Goal: Task Accomplishment & Management: Use online tool/utility

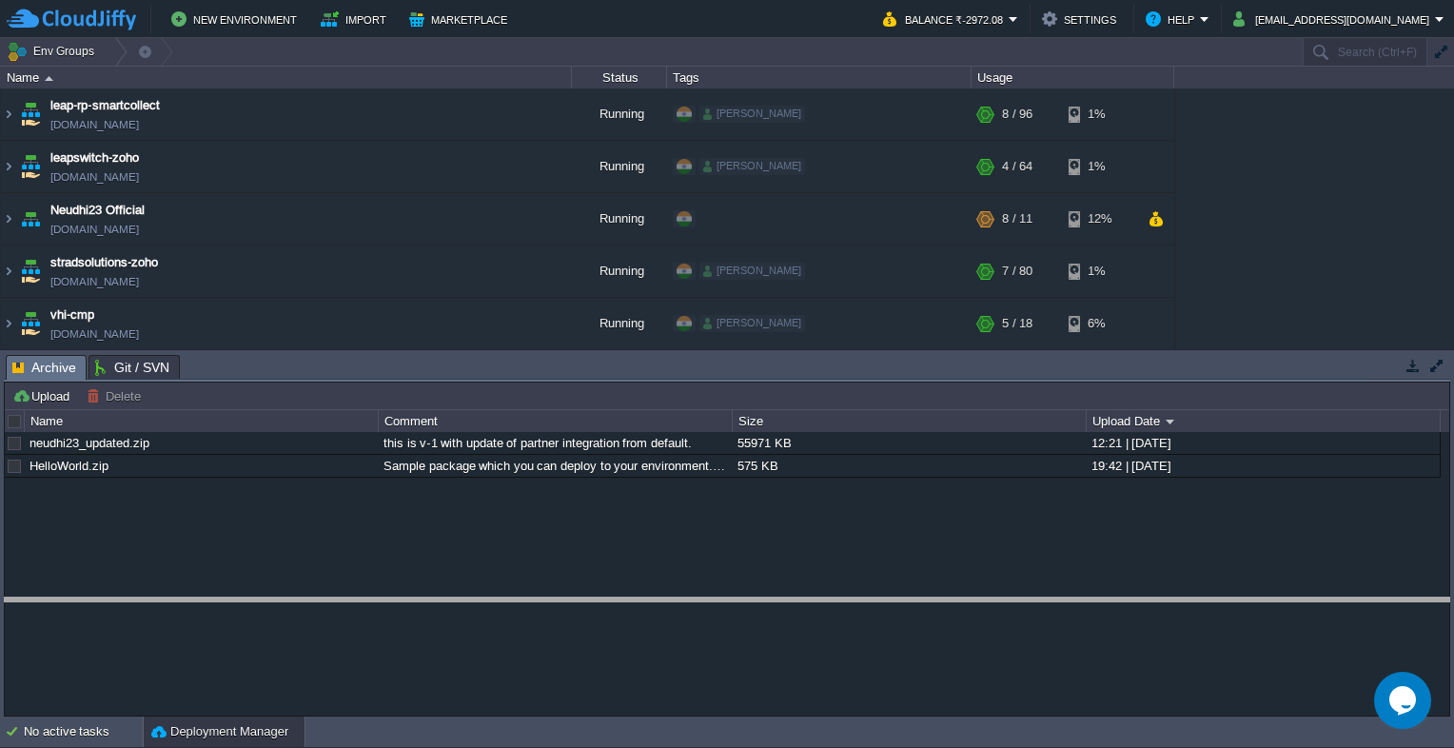
drag, startPoint x: 339, startPoint y: 365, endPoint x: 336, endPoint y: 607, distance: 242.7
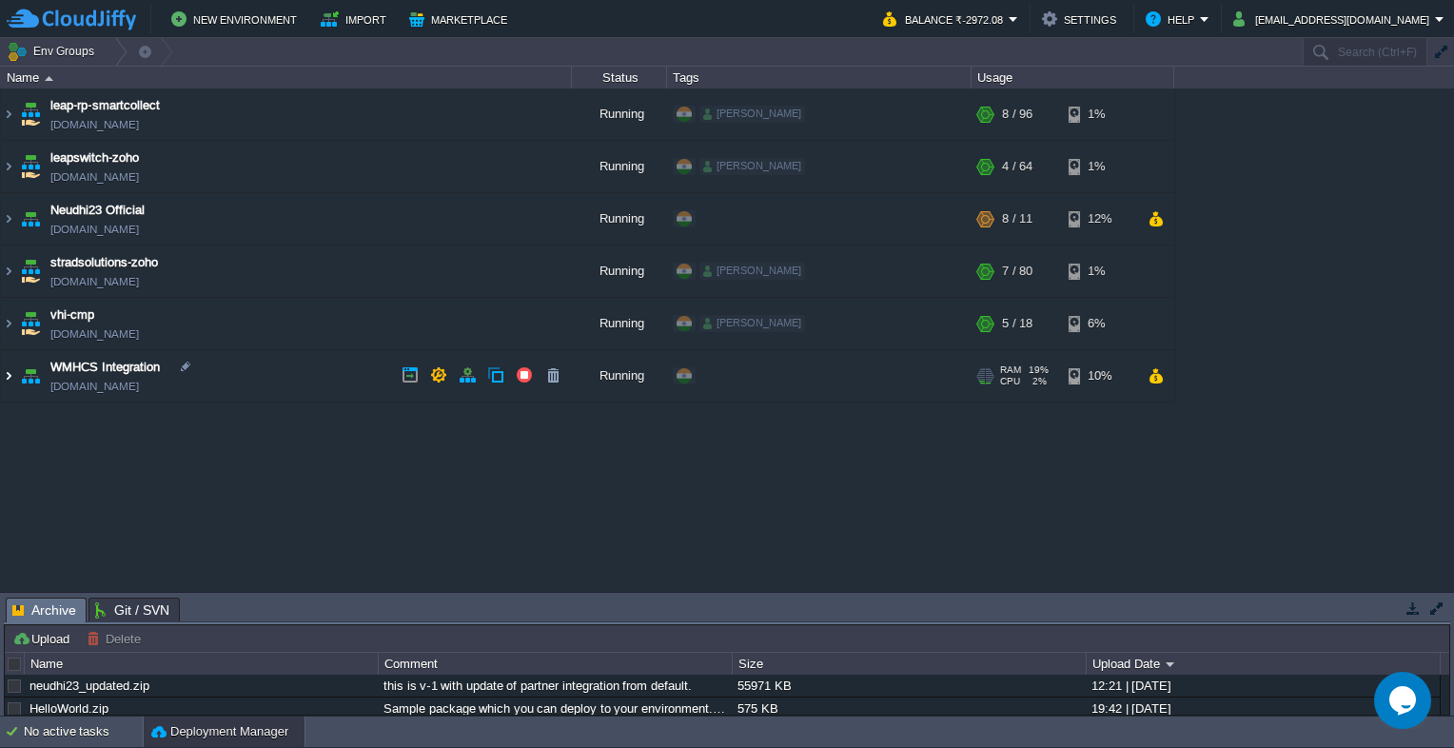
click at [13, 380] on img at bounding box center [8, 375] width 15 height 51
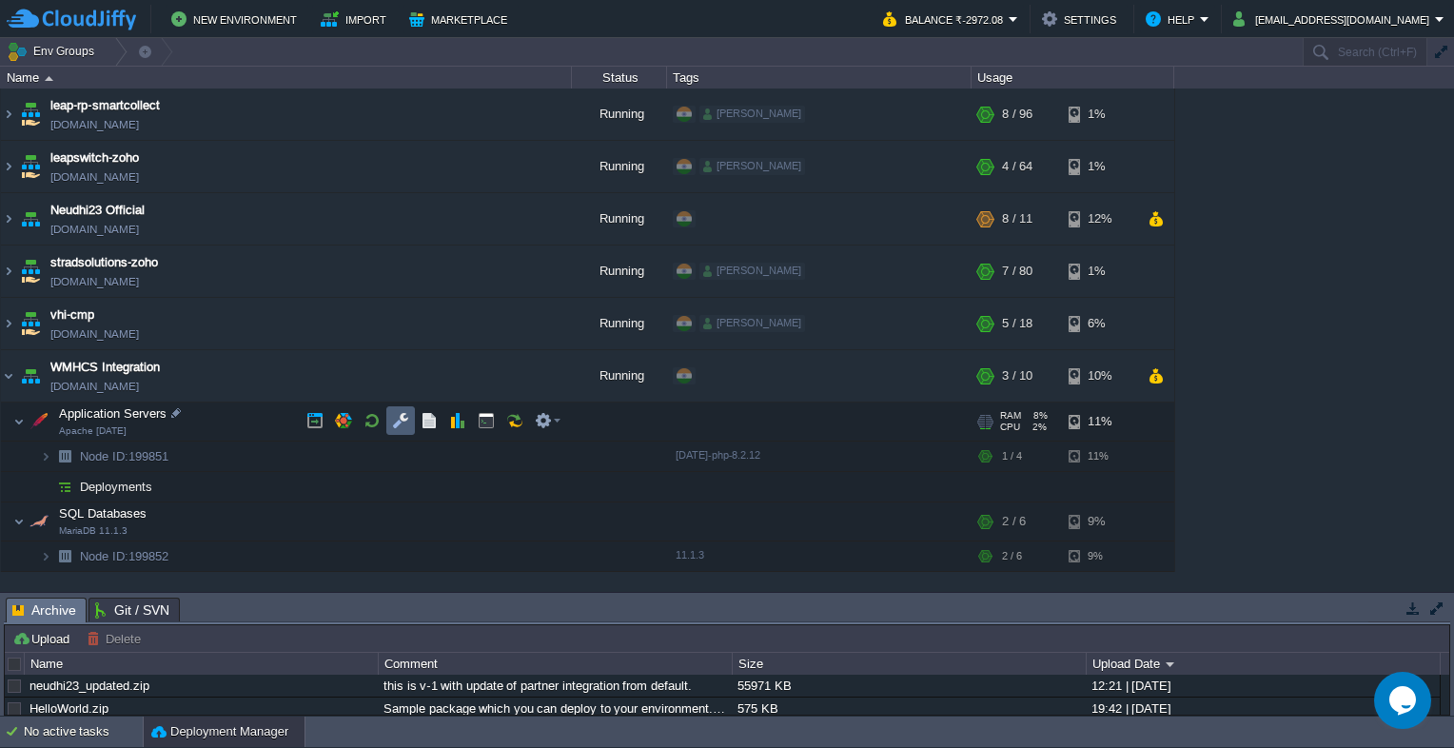
click at [396, 421] on button "button" at bounding box center [400, 420] width 17 height 17
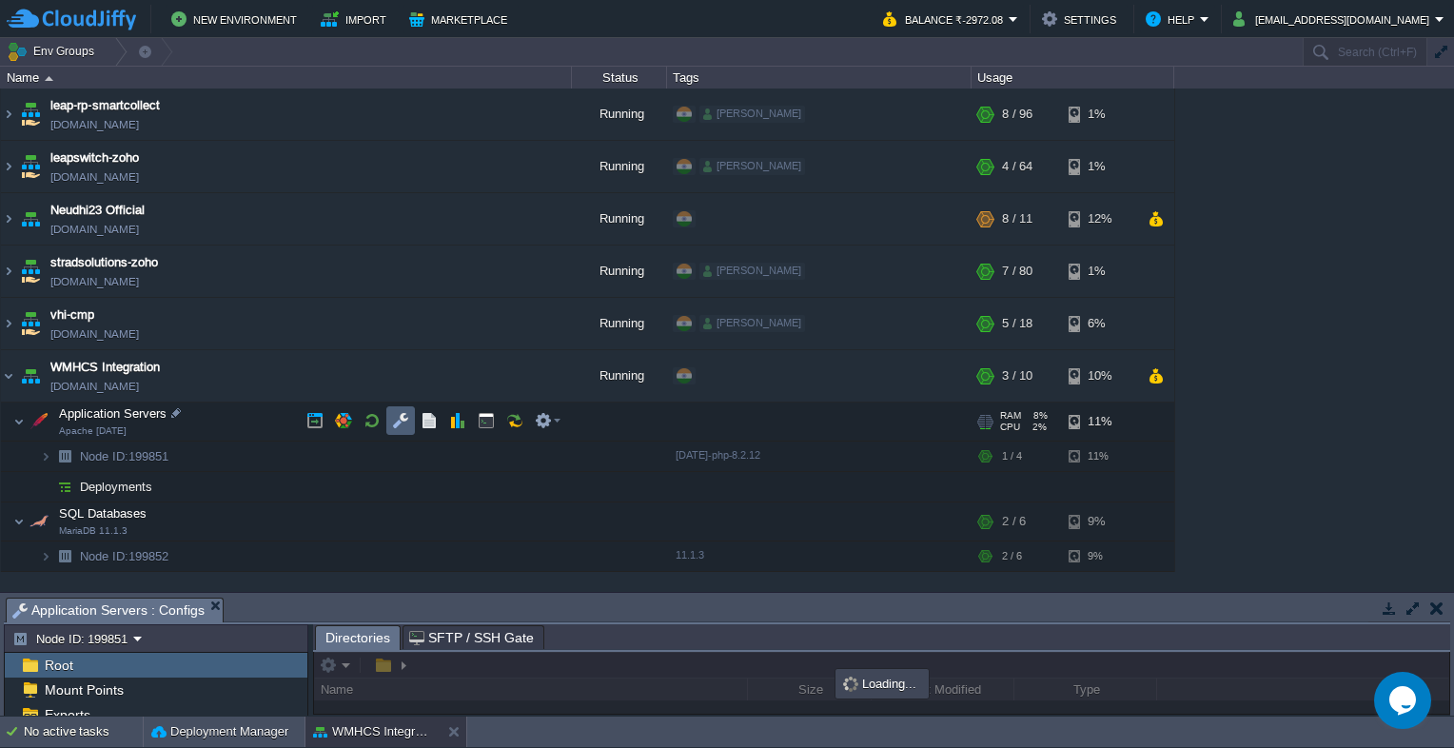
click at [396, 421] on button "button" at bounding box center [400, 420] width 17 height 17
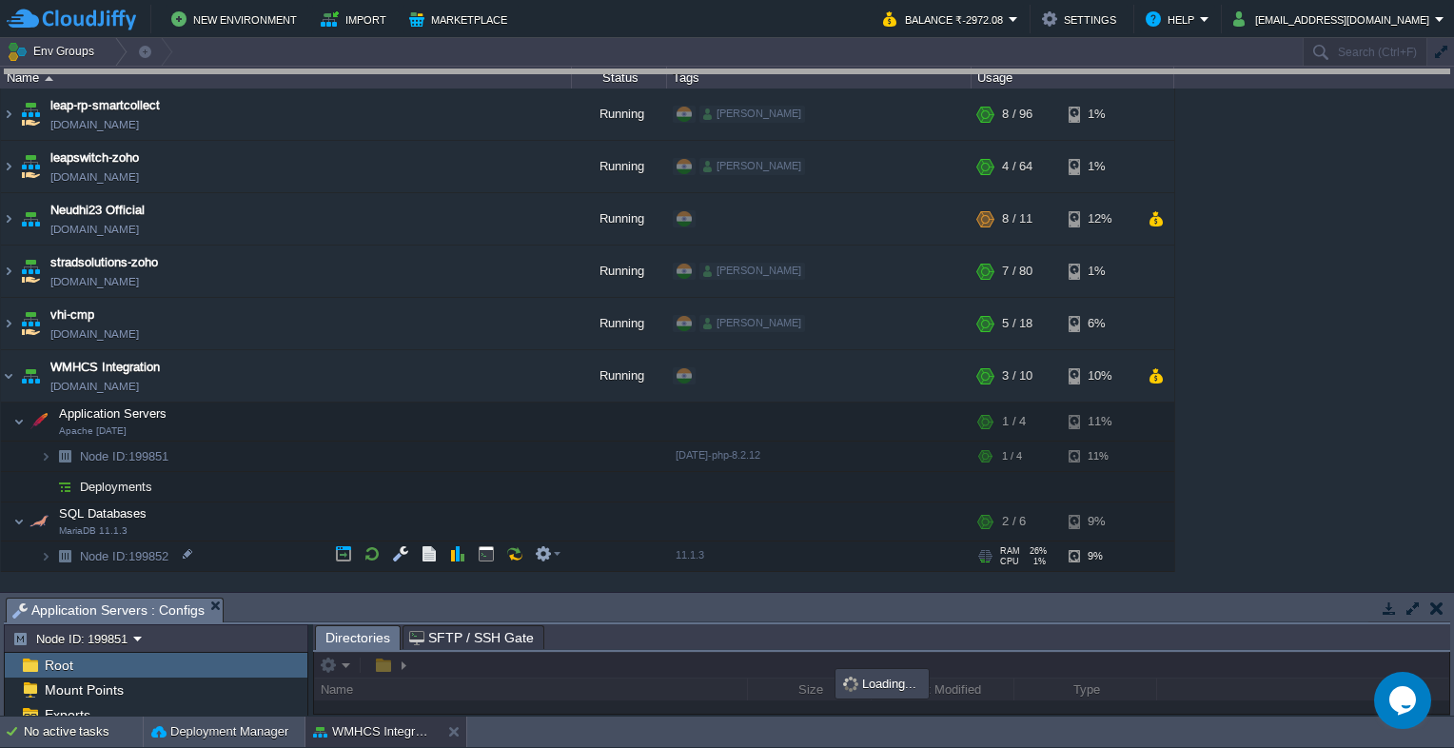
drag, startPoint x: 525, startPoint y: 608, endPoint x: 610, endPoint y: 72, distance: 542.5
click at [610, 72] on body "New Environment Import Marketplace Bonus ₹0.00 Upgrade Account Balance ₹-2972.0…" at bounding box center [727, 374] width 1454 height 748
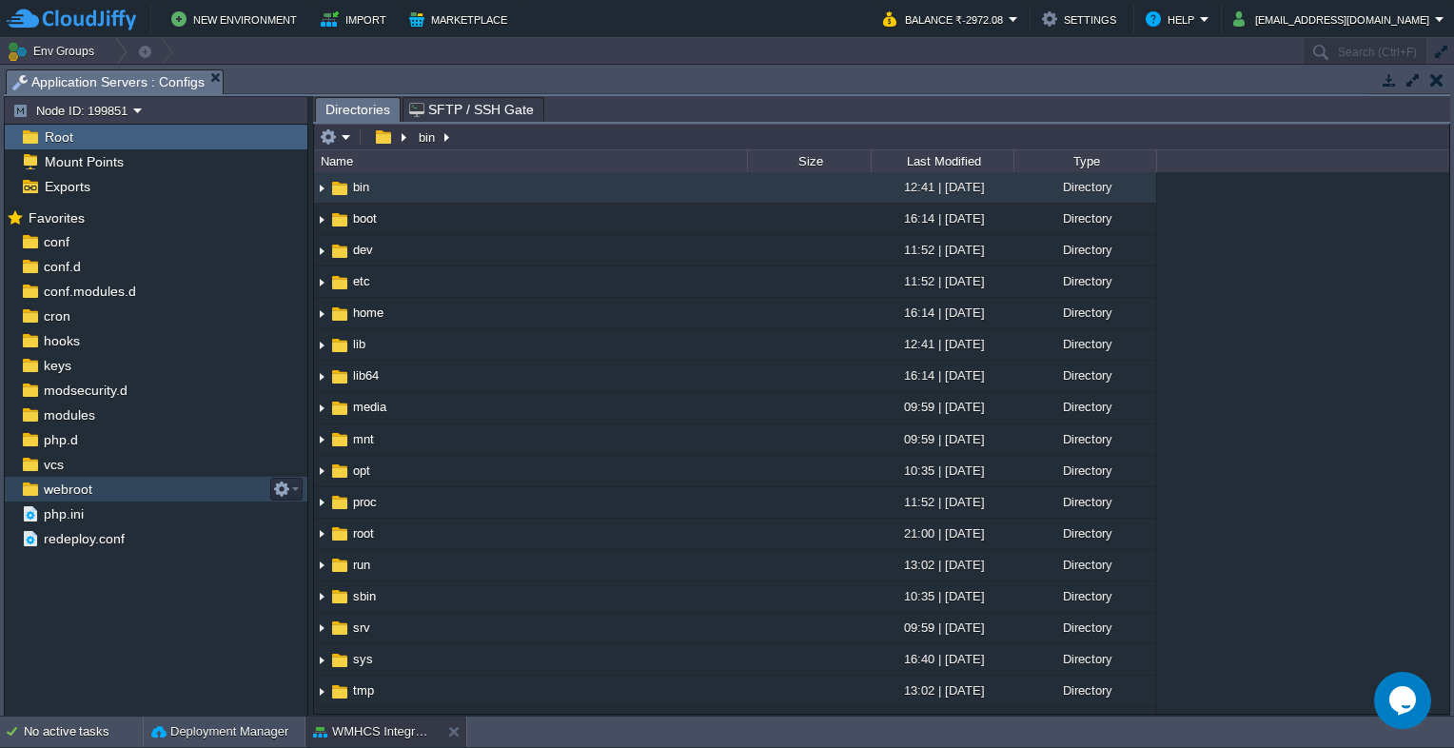
click at [78, 498] on span "webroot" at bounding box center [67, 489] width 55 height 17
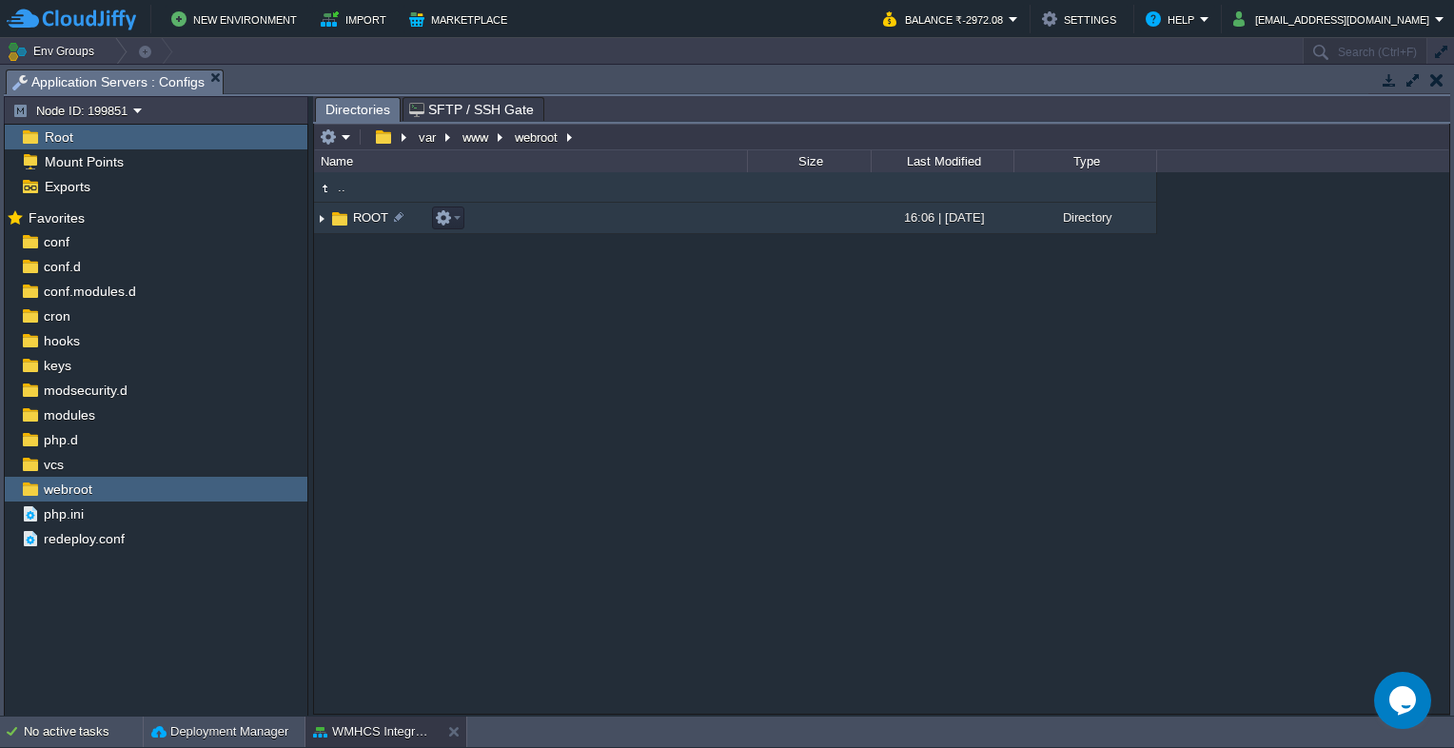
click at [370, 223] on span "ROOT" at bounding box center [370, 217] width 41 height 16
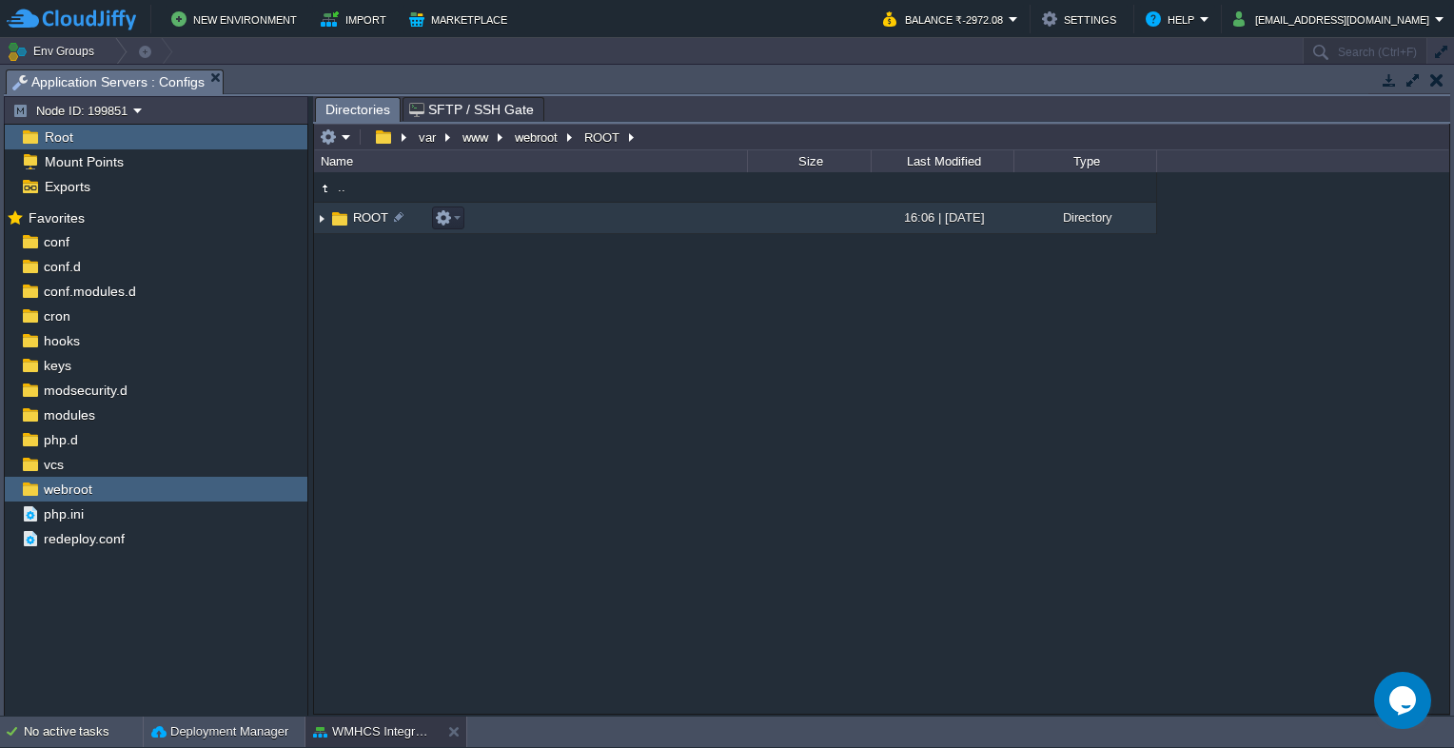
click at [370, 223] on span "ROOT" at bounding box center [370, 217] width 41 height 16
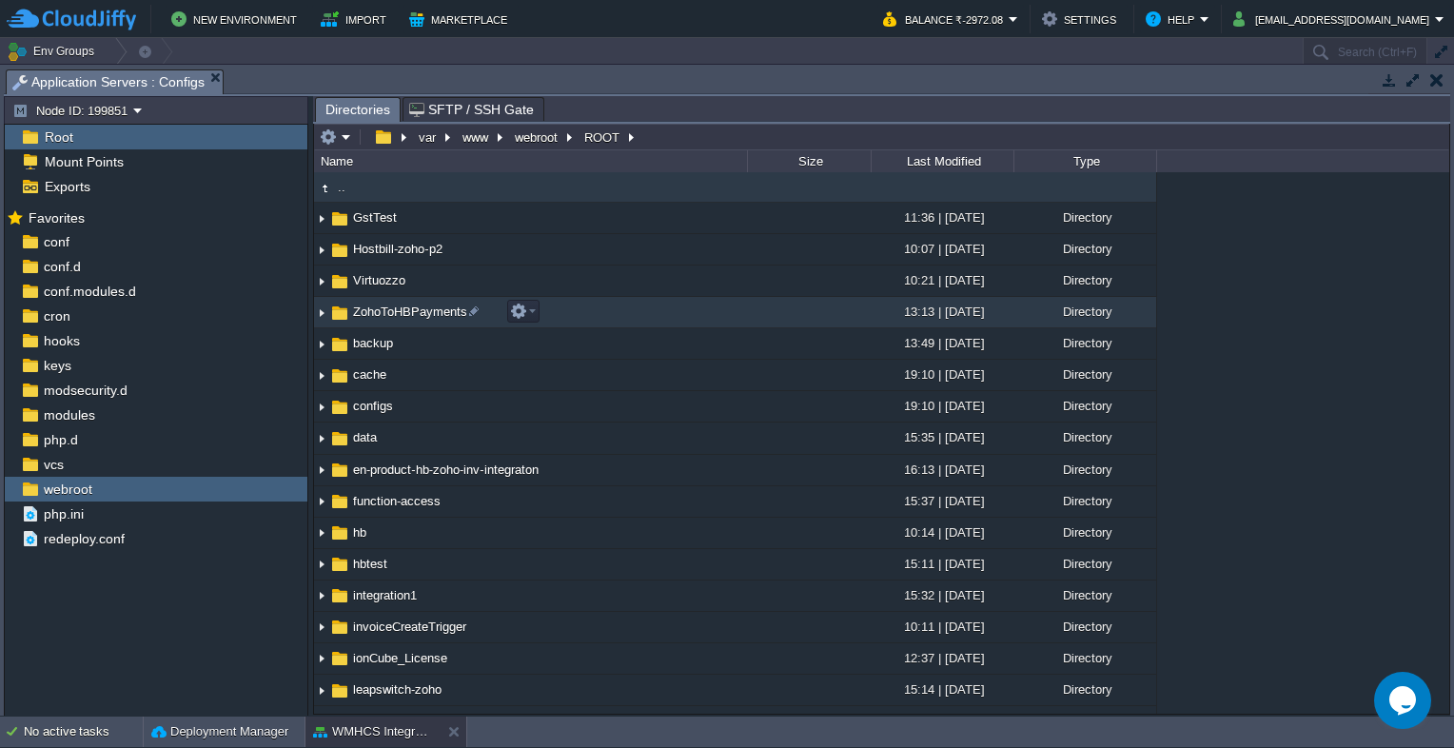
click at [385, 314] on span "ZohoToHBPayments" at bounding box center [410, 312] width 120 height 16
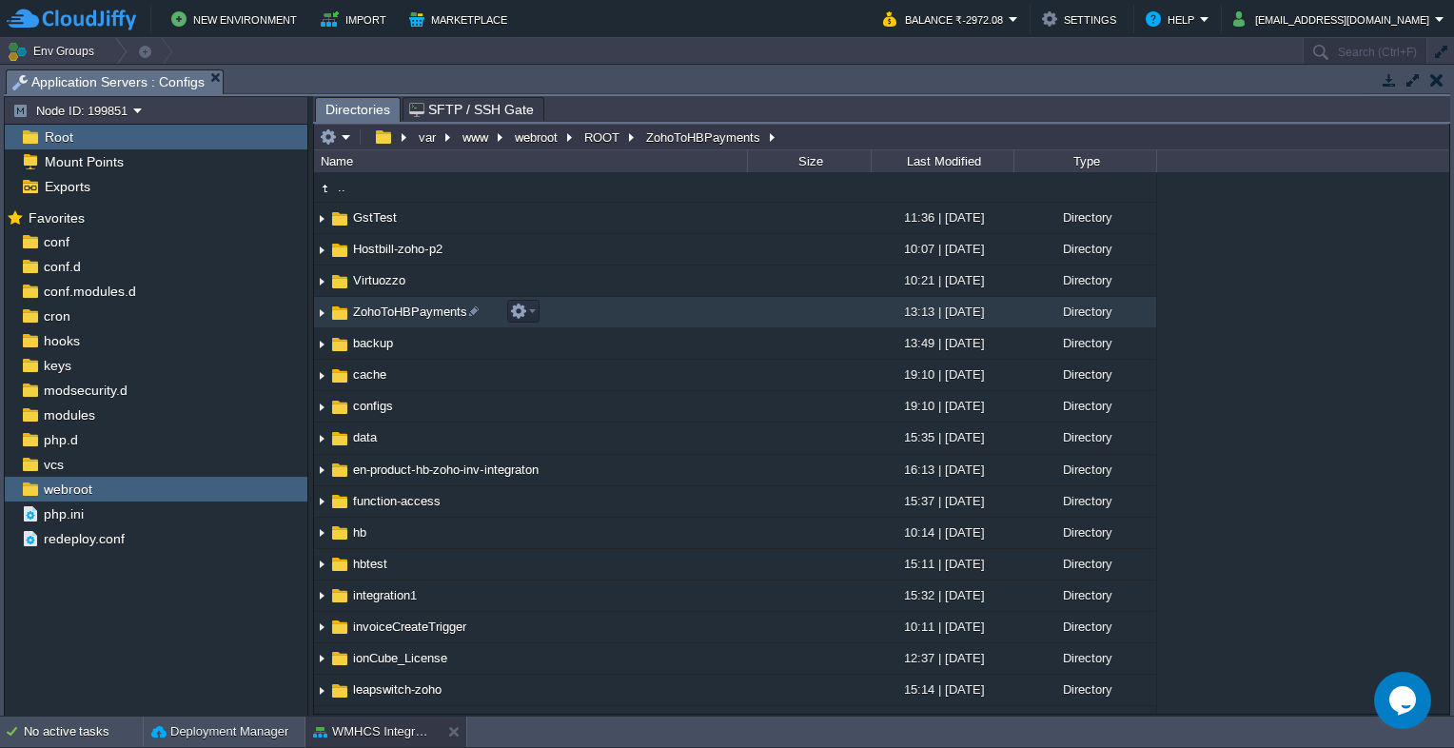
click at [385, 314] on span "ZohoToHBPayments" at bounding box center [410, 312] width 120 height 16
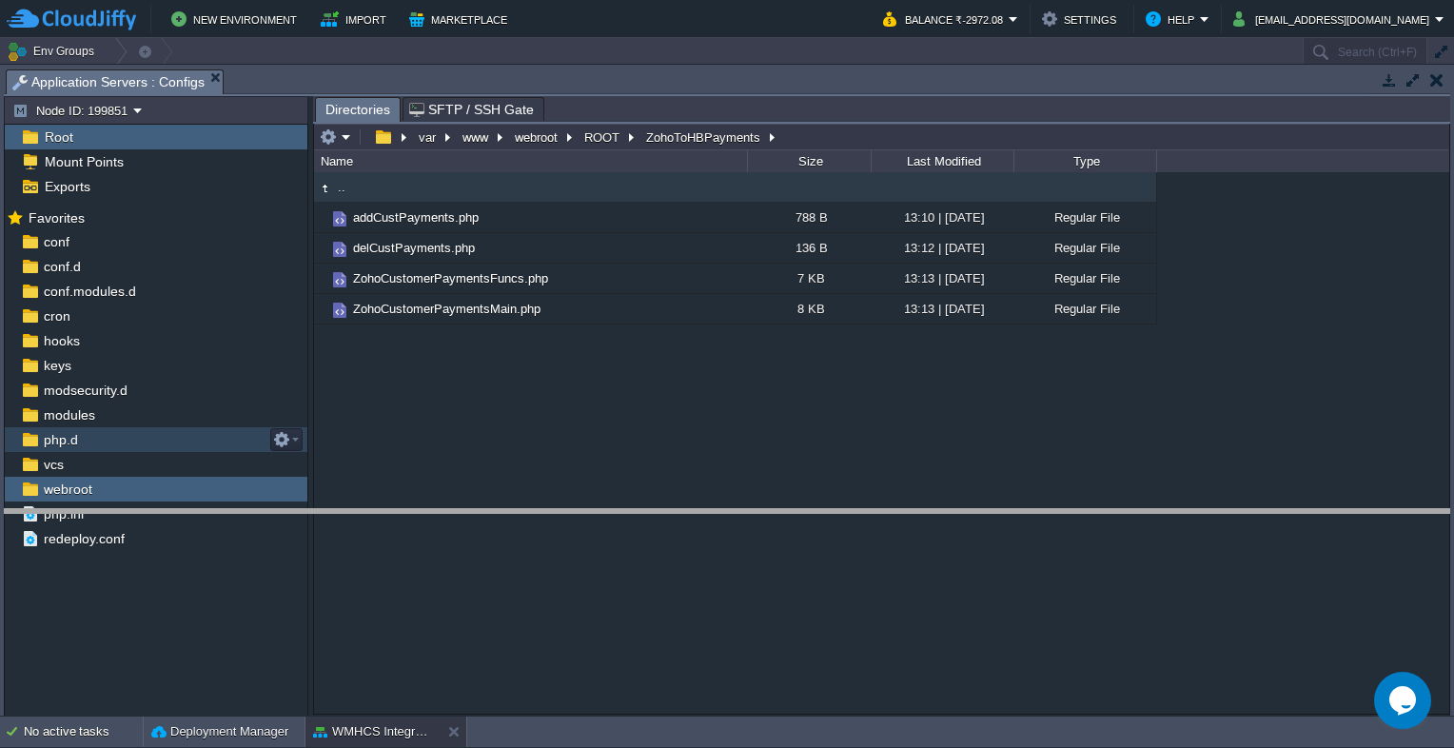
drag, startPoint x: 506, startPoint y: 72, endPoint x: 463, endPoint y: 512, distance: 441.9
click at [463, 512] on body "New Environment Import Marketplace Bonus ₹0.00 Upgrade Account Balance ₹-2972.0…" at bounding box center [727, 374] width 1454 height 748
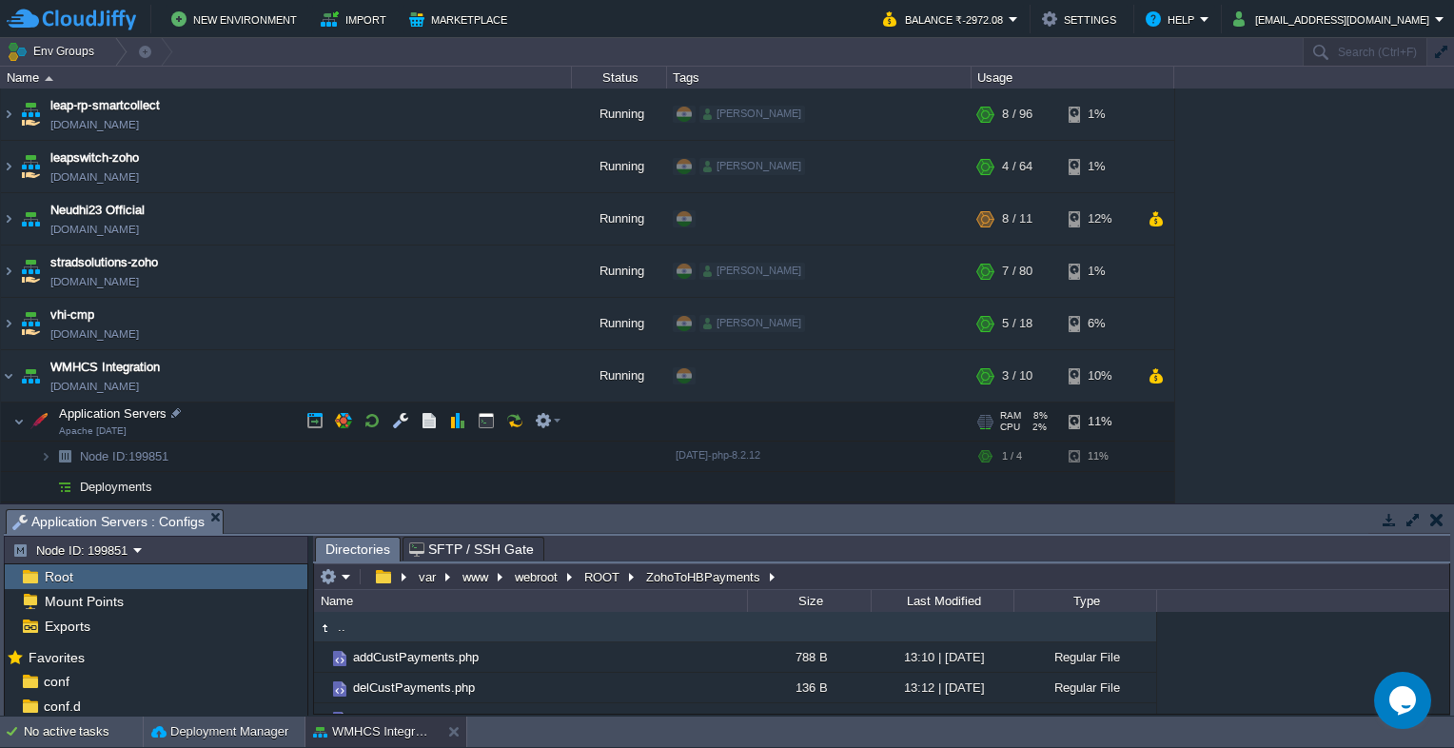
scroll to position [66, 0]
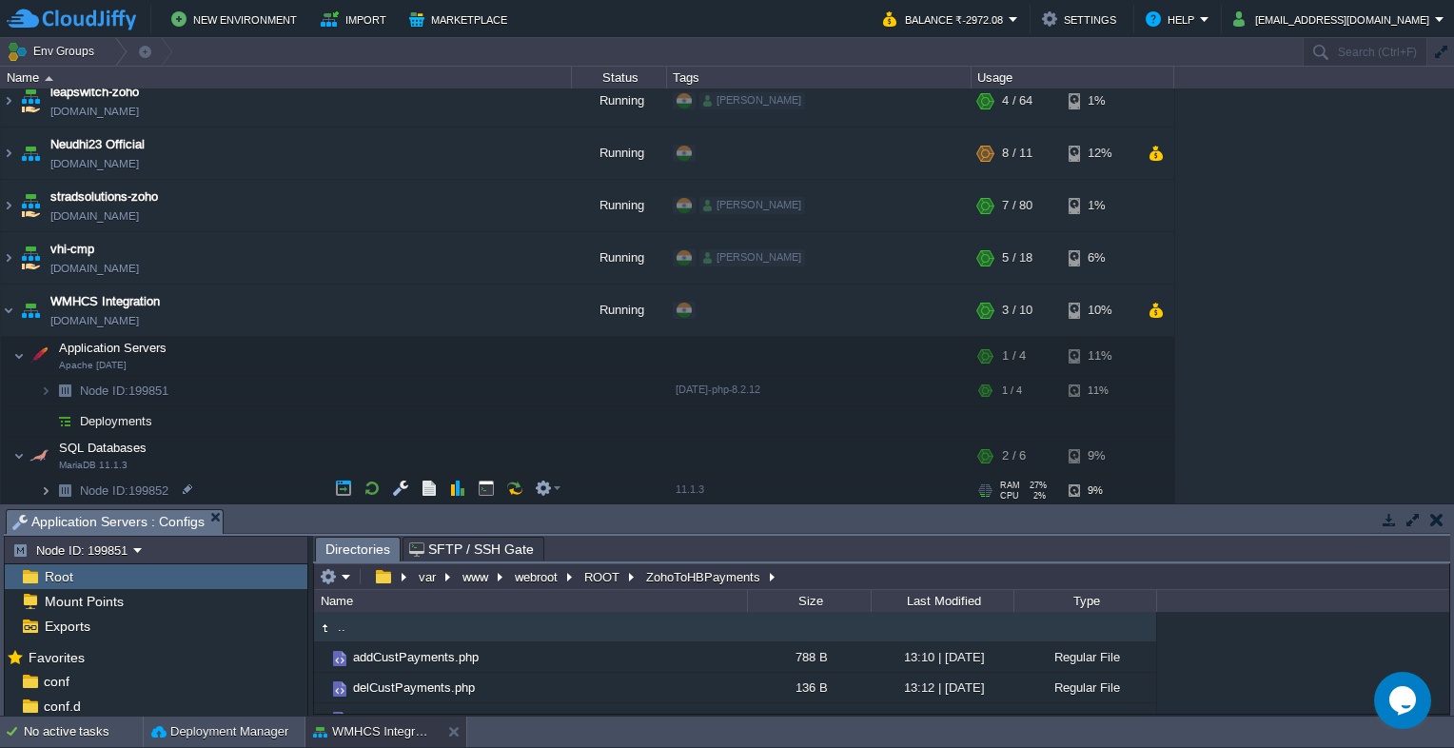
click at [48, 485] on img at bounding box center [45, 491] width 11 height 30
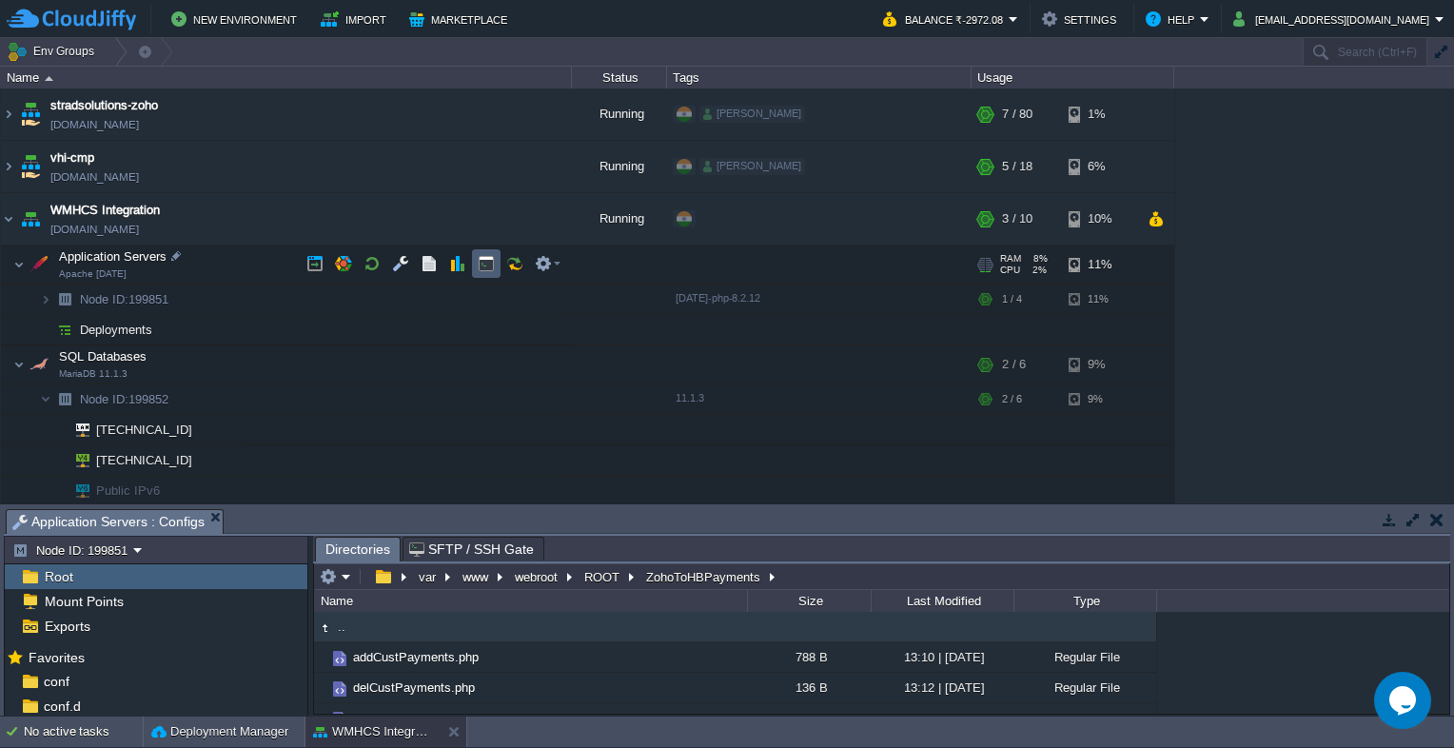
click at [492, 263] on button "button" at bounding box center [486, 263] width 17 height 17
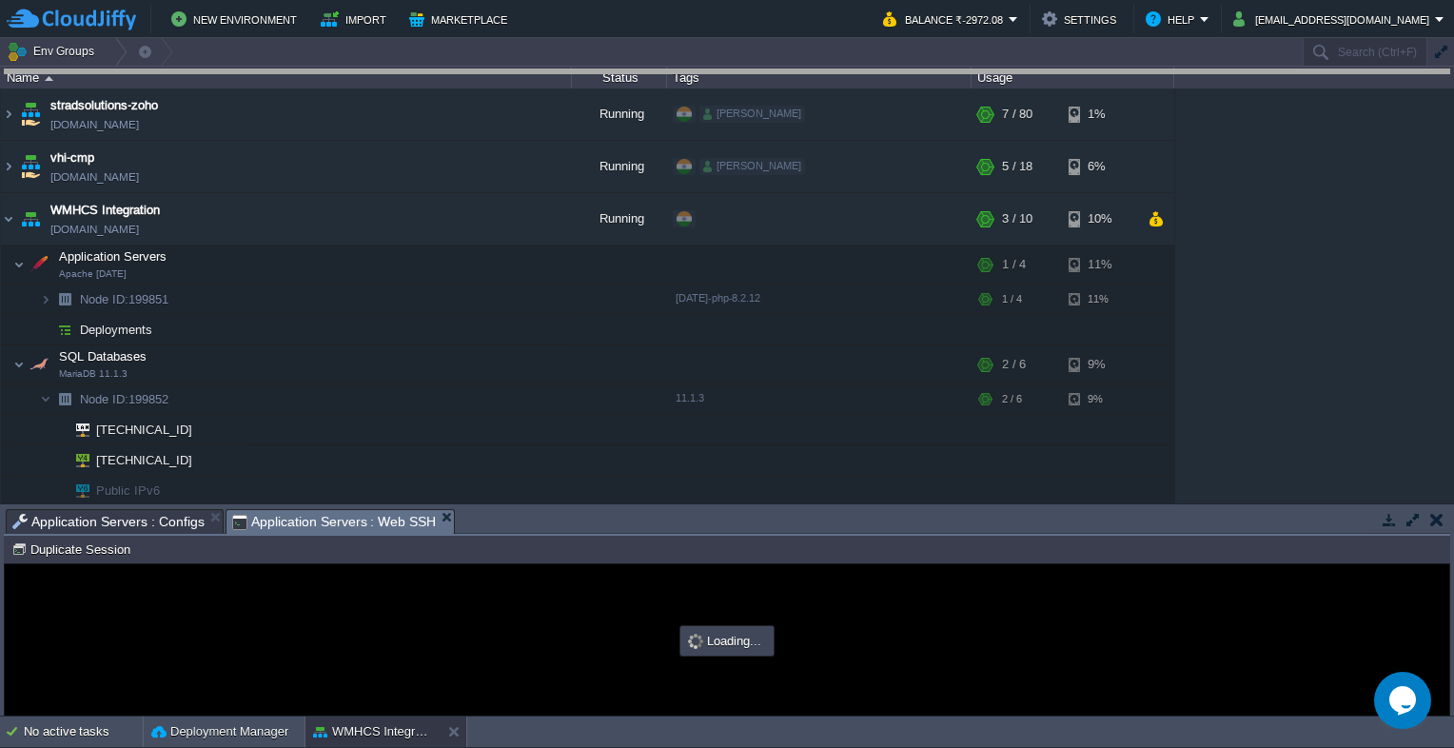
drag, startPoint x: 548, startPoint y: 525, endPoint x: 590, endPoint y: 48, distance: 479.7
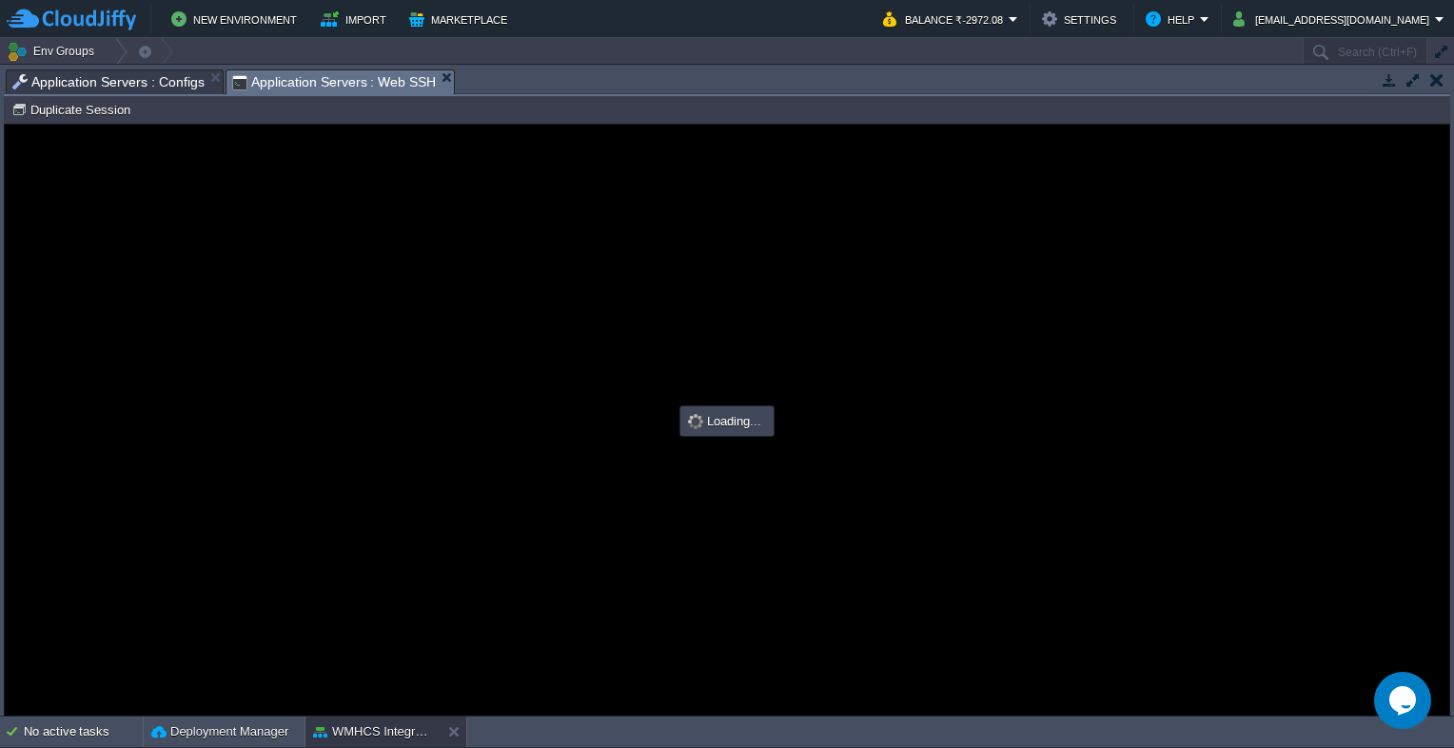
click at [152, 70] on span "Application Servers : Configs" at bounding box center [108, 81] width 192 height 23
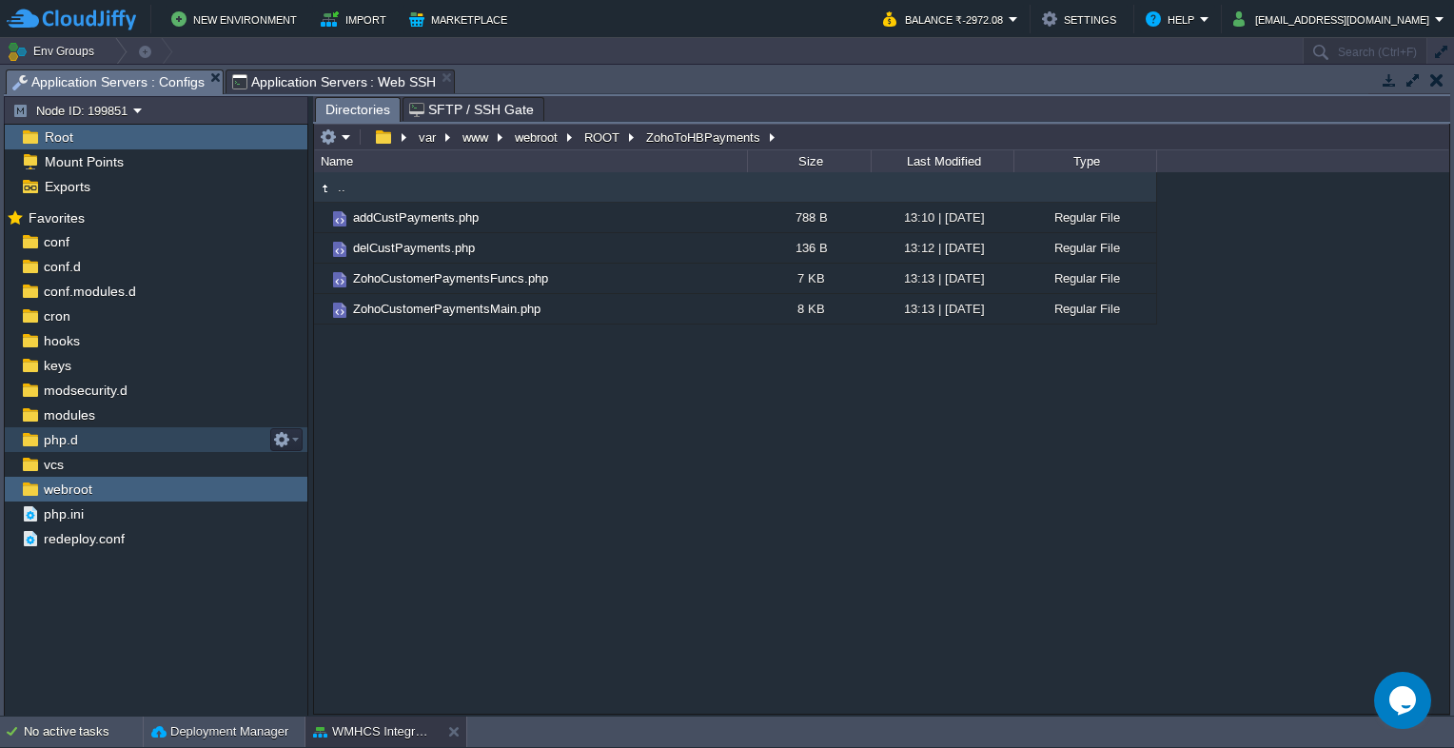
scroll to position [0, 0]
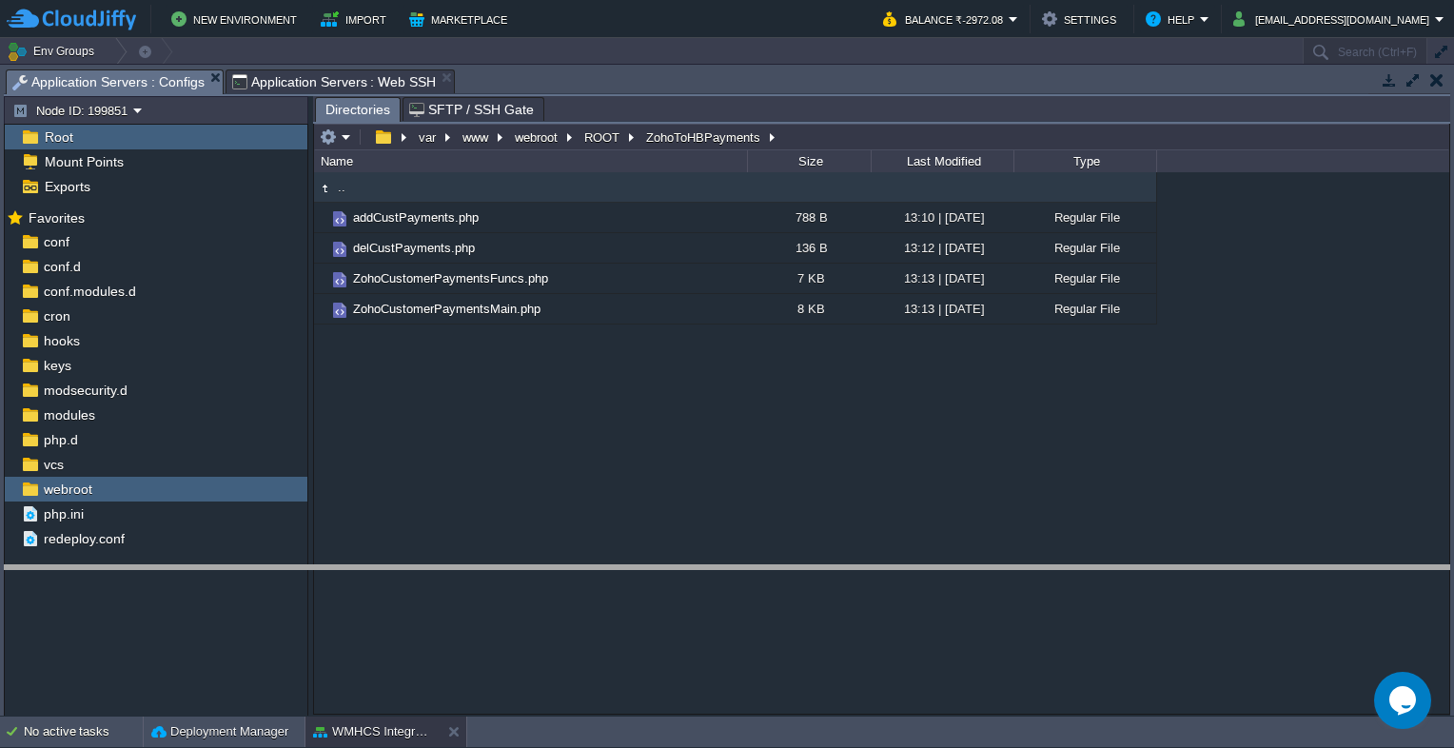
drag, startPoint x: 613, startPoint y: 76, endPoint x: 581, endPoint y: 572, distance: 497.0
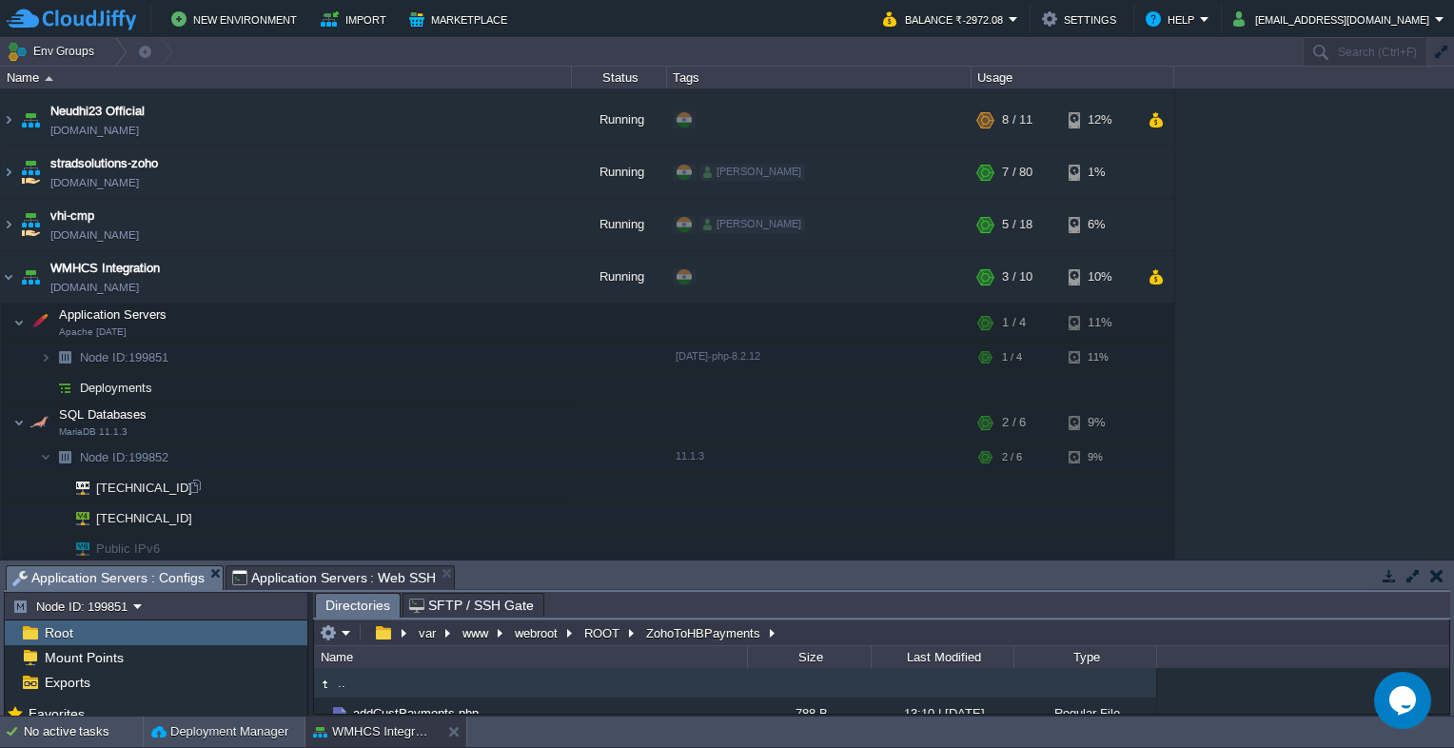
scroll to position [101, 0]
click at [199, 515] on div at bounding box center [200, 513] width 17 height 17
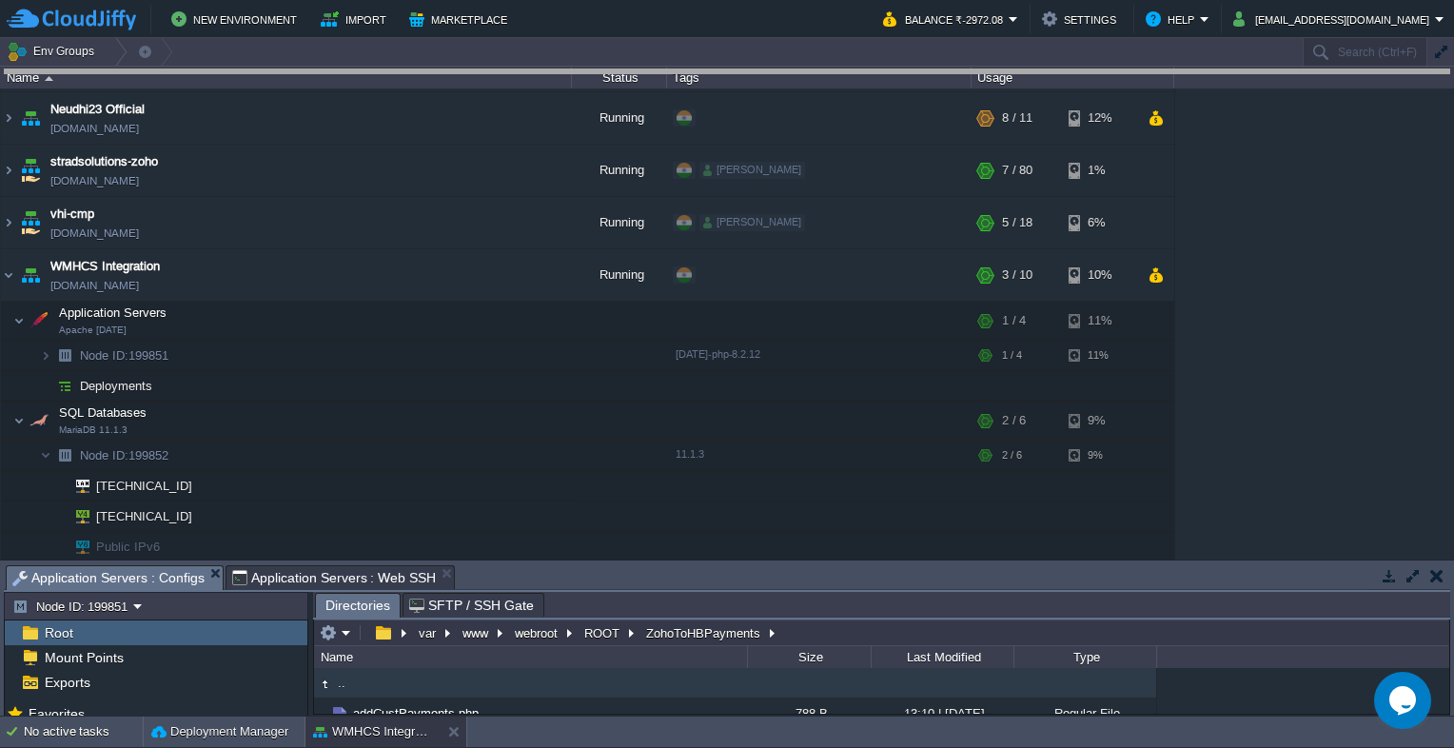
drag, startPoint x: 524, startPoint y: 579, endPoint x: 575, endPoint y: 60, distance: 521.2
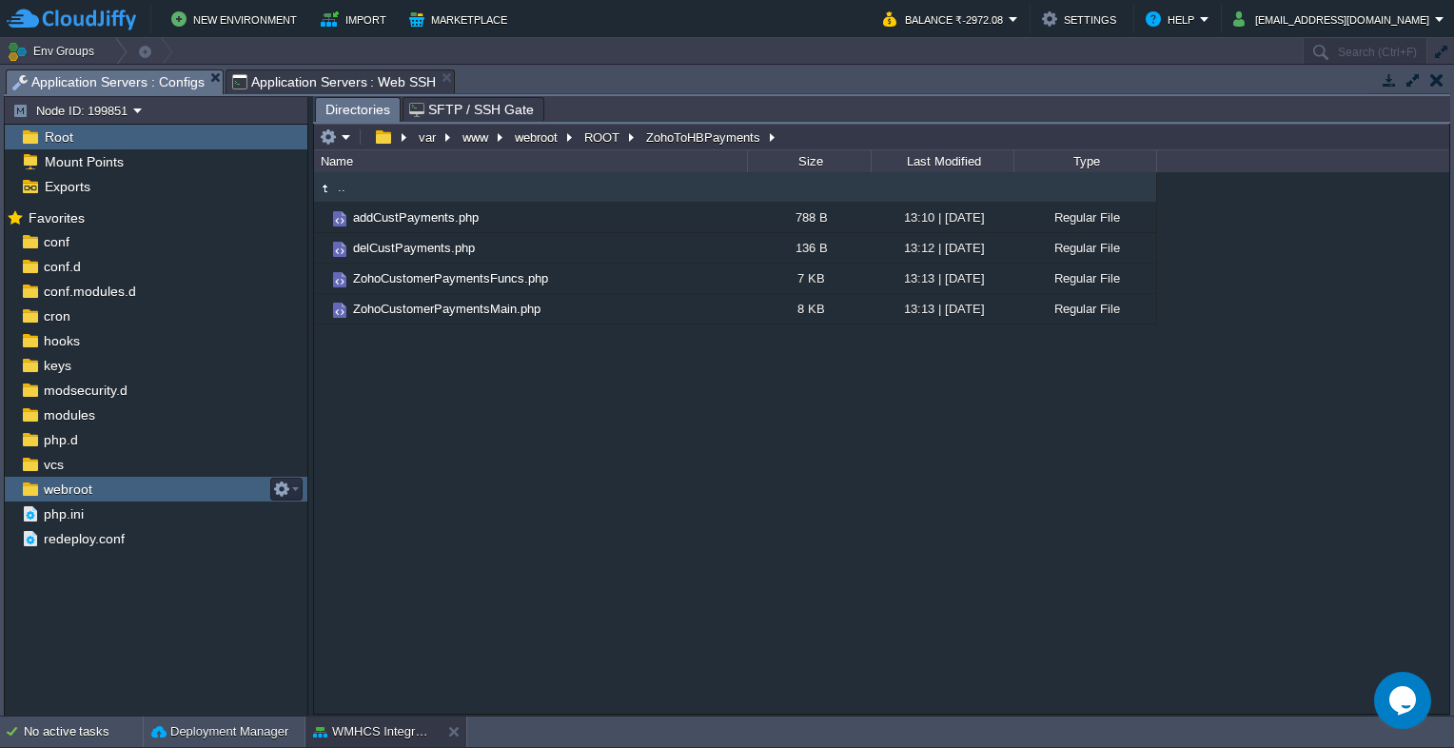
click at [49, 490] on span "webroot" at bounding box center [67, 489] width 55 height 17
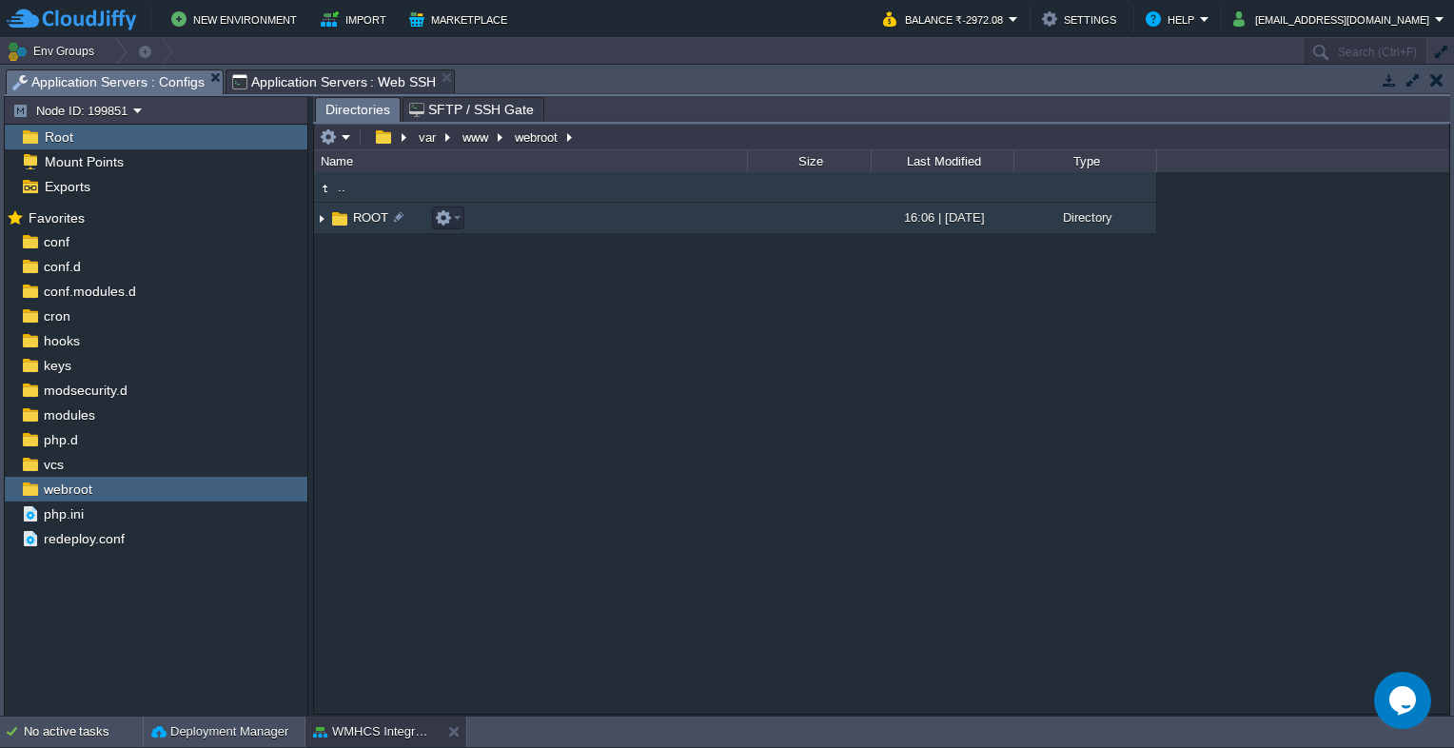
click at [373, 214] on span "ROOT" at bounding box center [370, 217] width 41 height 16
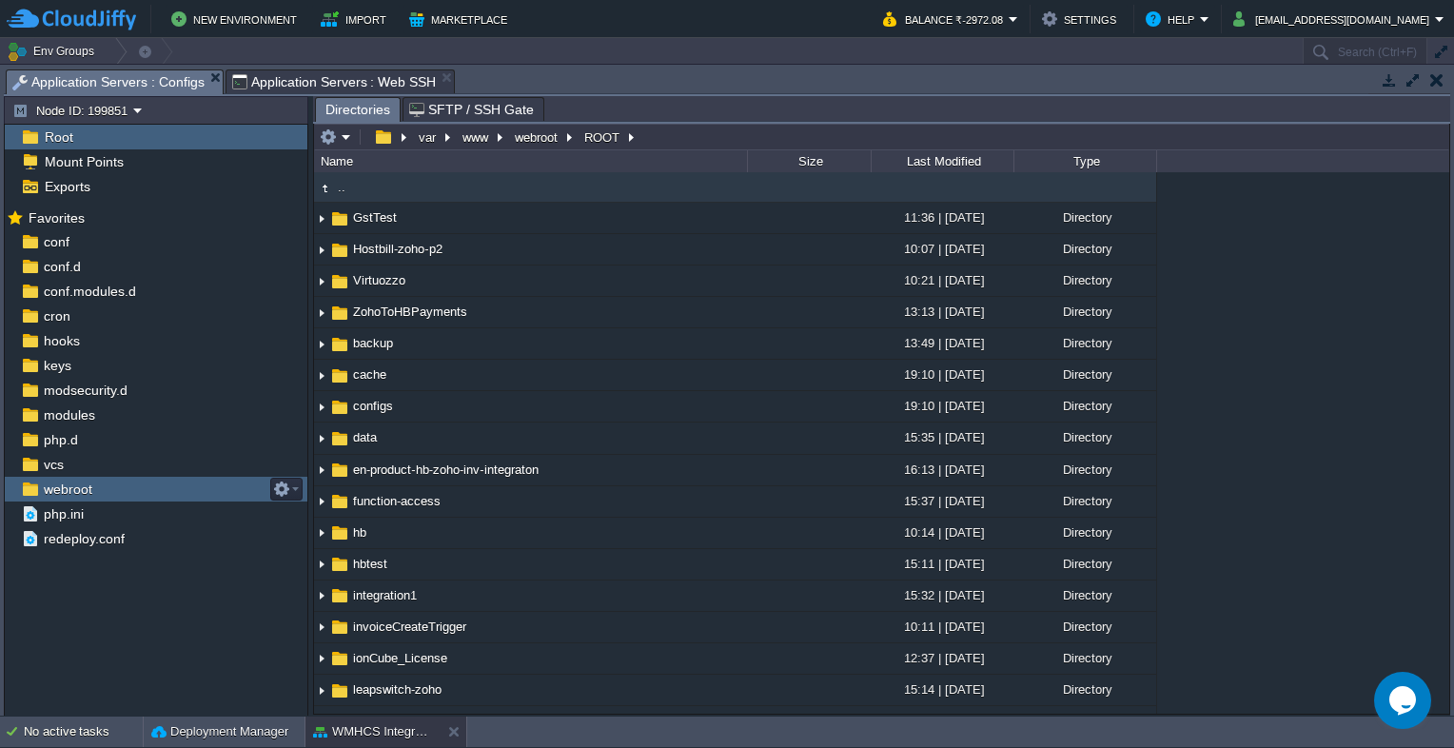
click at [89, 487] on span "webroot" at bounding box center [67, 489] width 55 height 17
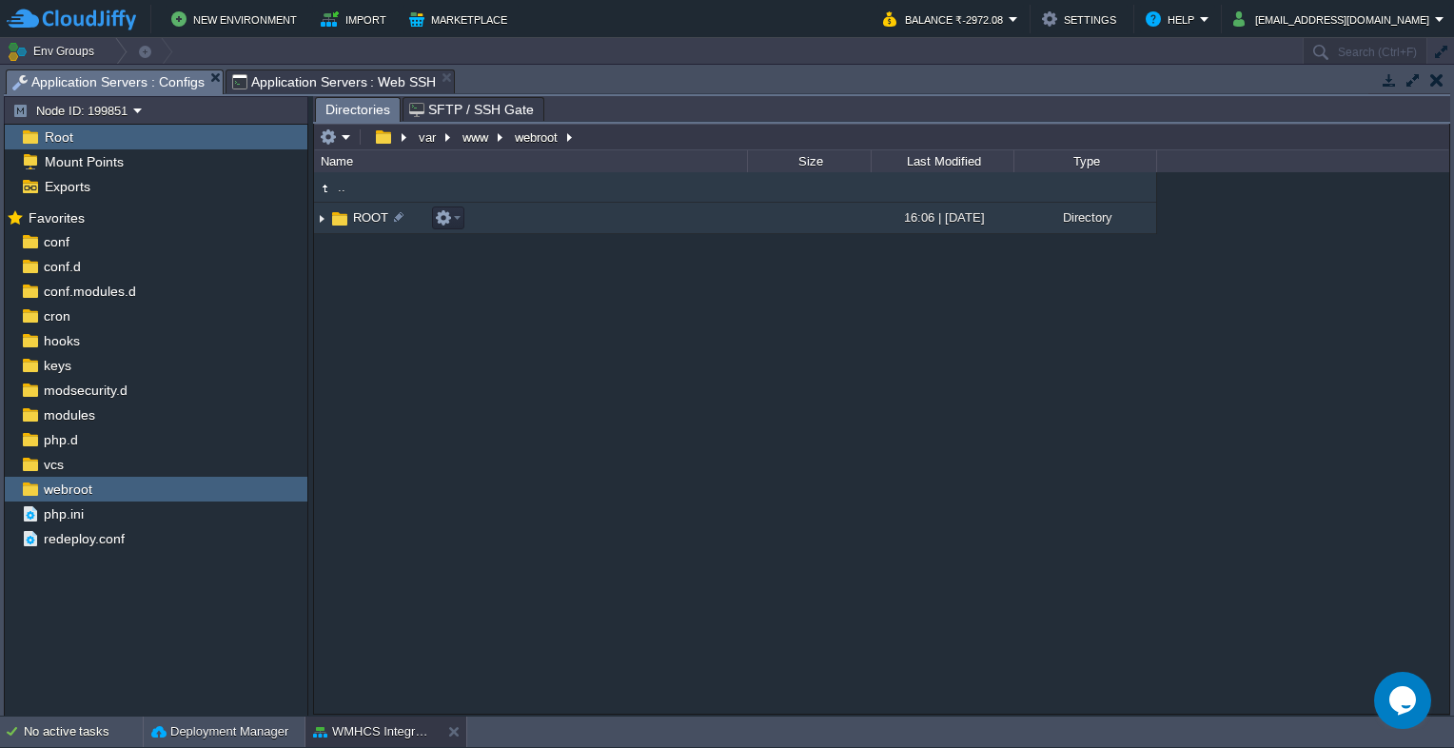
click at [377, 219] on span "ROOT" at bounding box center [370, 217] width 41 height 16
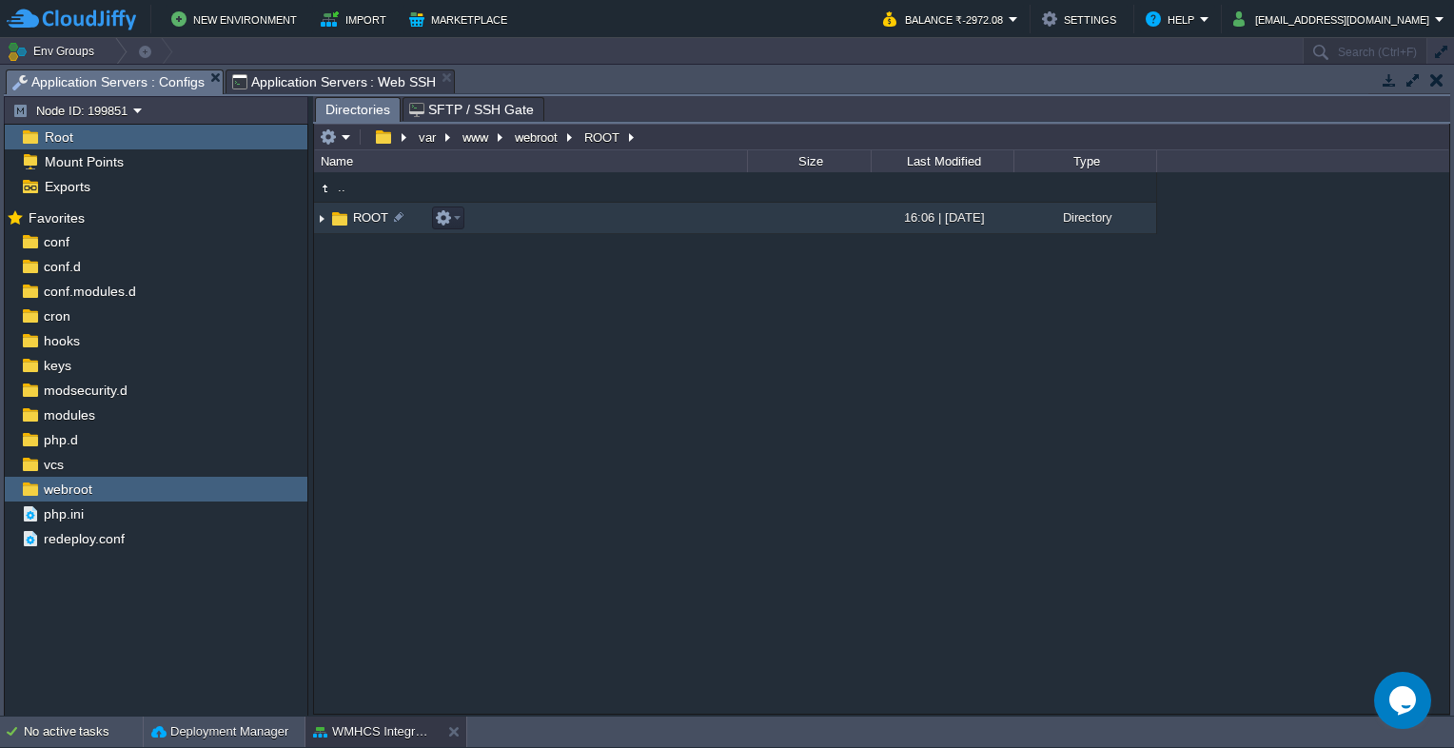
click at [377, 219] on span "ROOT" at bounding box center [370, 217] width 41 height 16
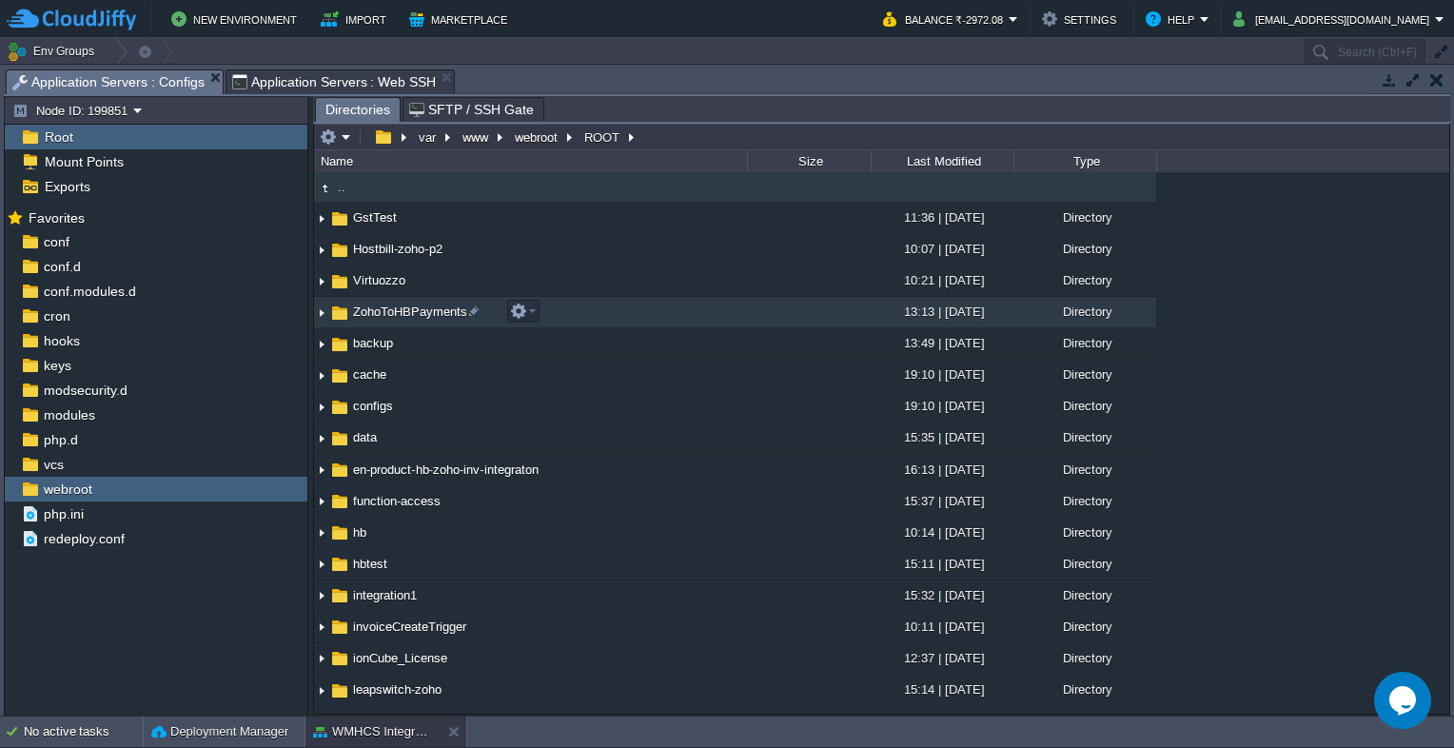
click at [383, 309] on span "ZohoToHBPayments" at bounding box center [410, 312] width 120 height 16
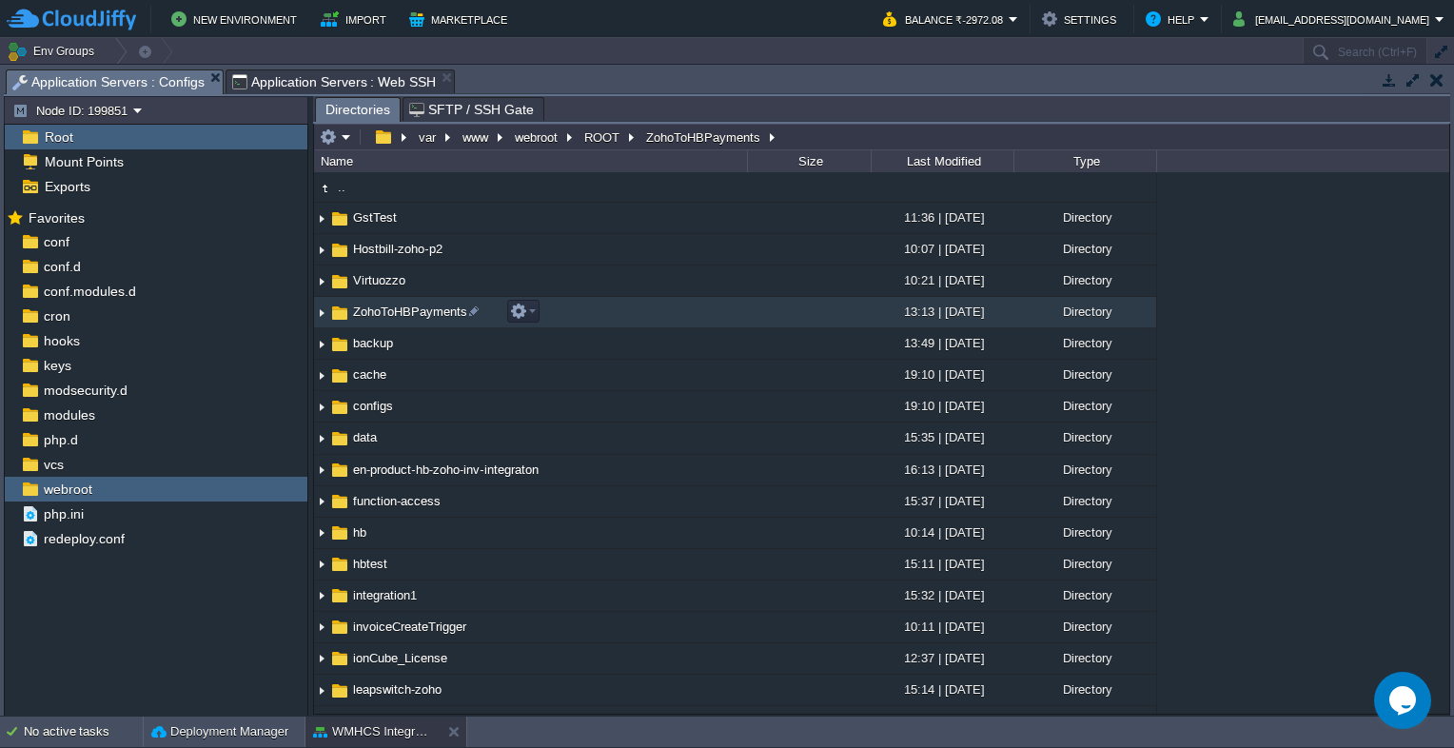
click at [383, 309] on span "ZohoToHBPayments" at bounding box center [410, 312] width 120 height 16
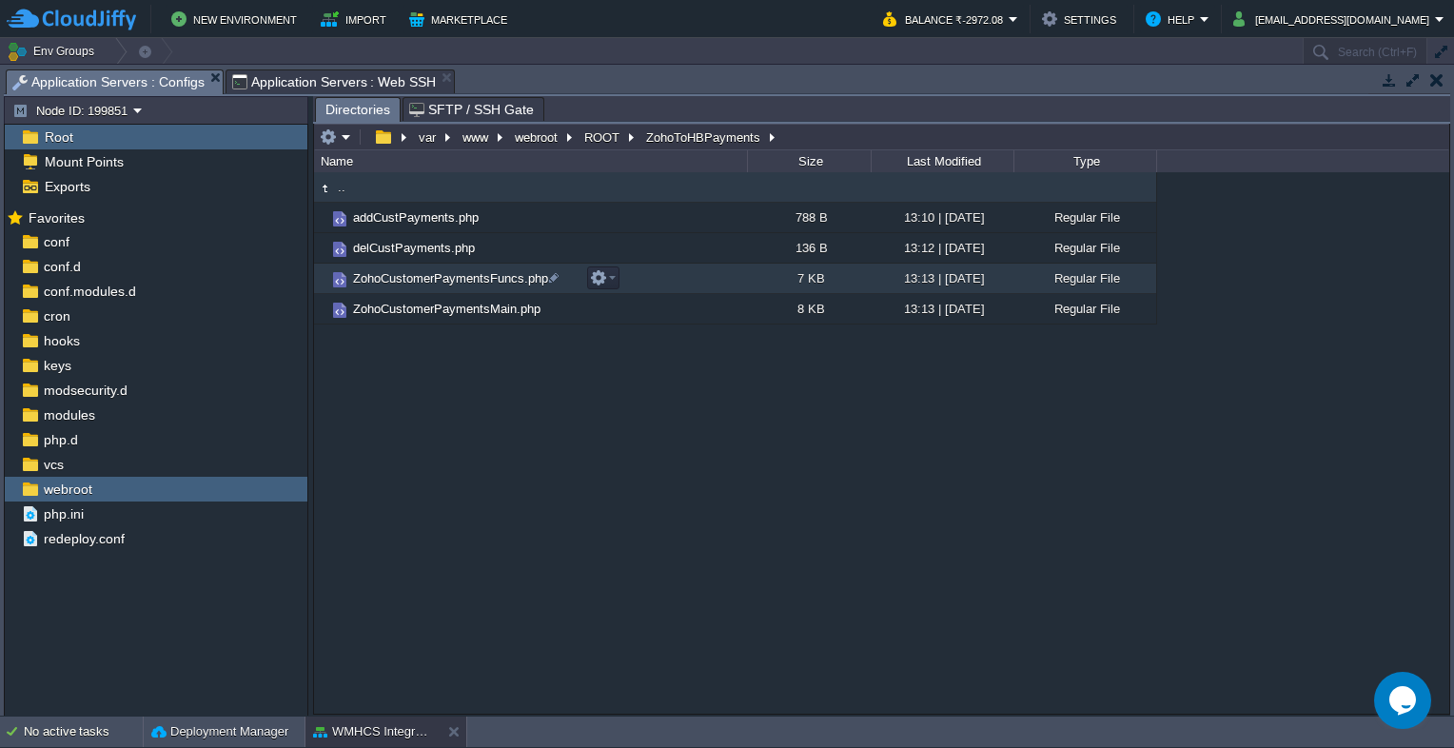
click at [400, 291] on td "ZohoCustomerPaymentsFuncs.php" at bounding box center [530, 279] width 433 height 30
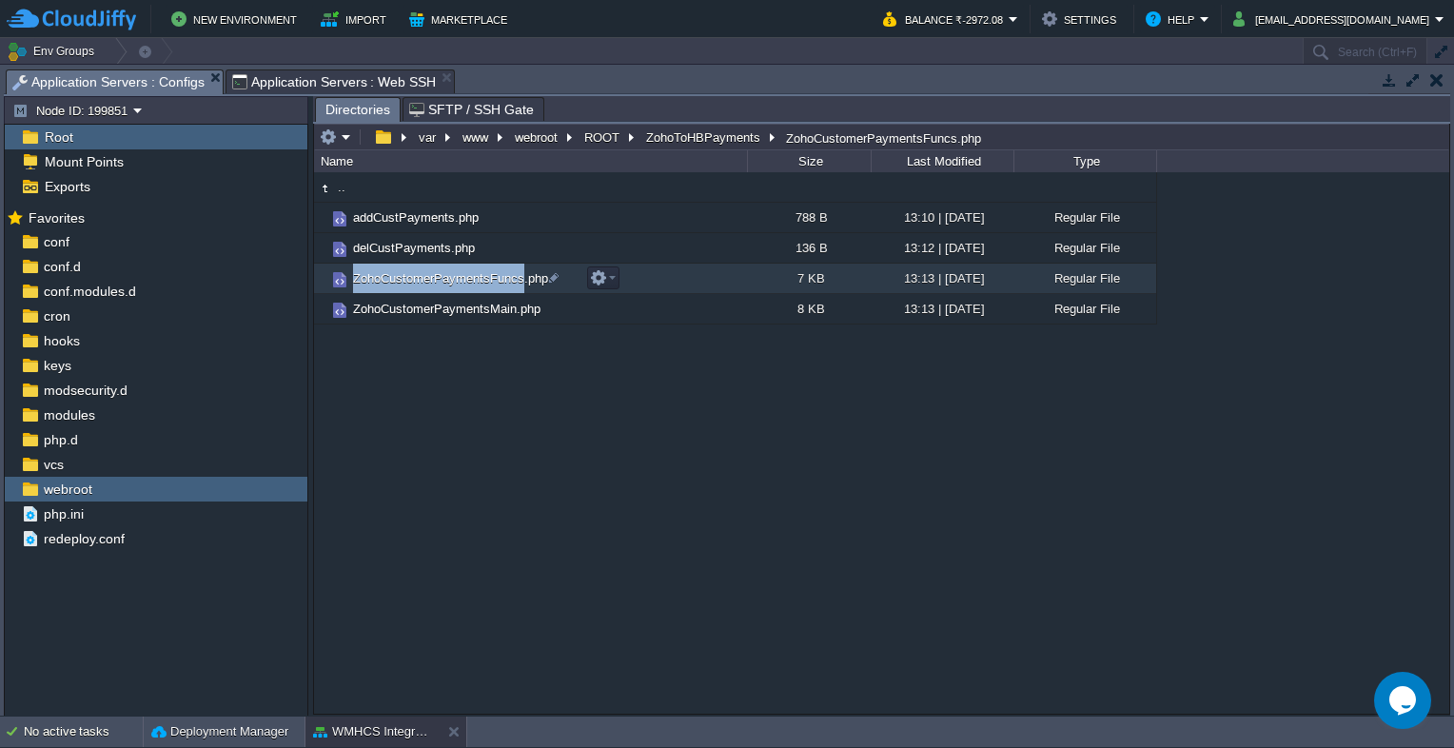
click at [400, 291] on td "ZohoCustomerPaymentsFuncs.php" at bounding box center [530, 279] width 433 height 30
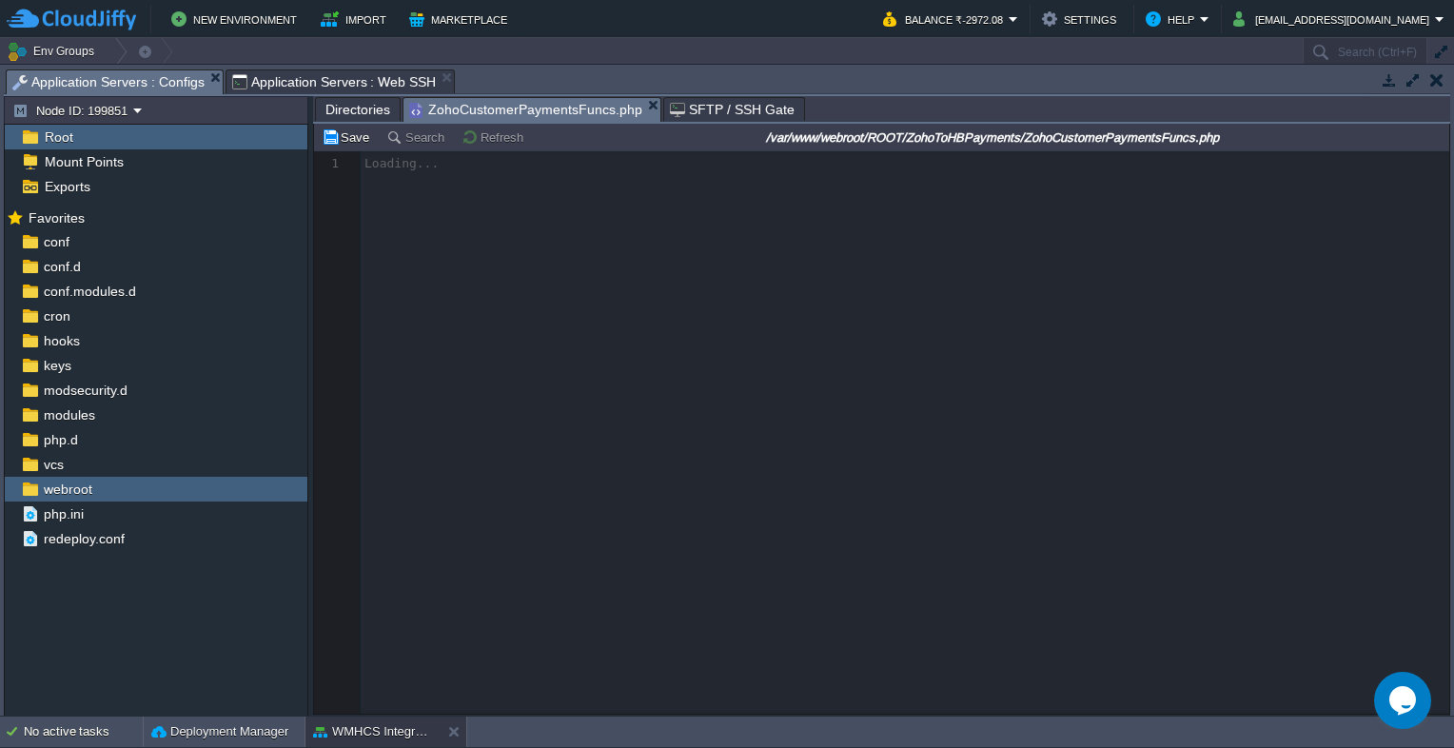
click at [353, 115] on span "Directories" at bounding box center [358, 109] width 65 height 23
click at [445, 112] on span "ZohoCustomerPaymentsFuncs.php" at bounding box center [525, 110] width 233 height 24
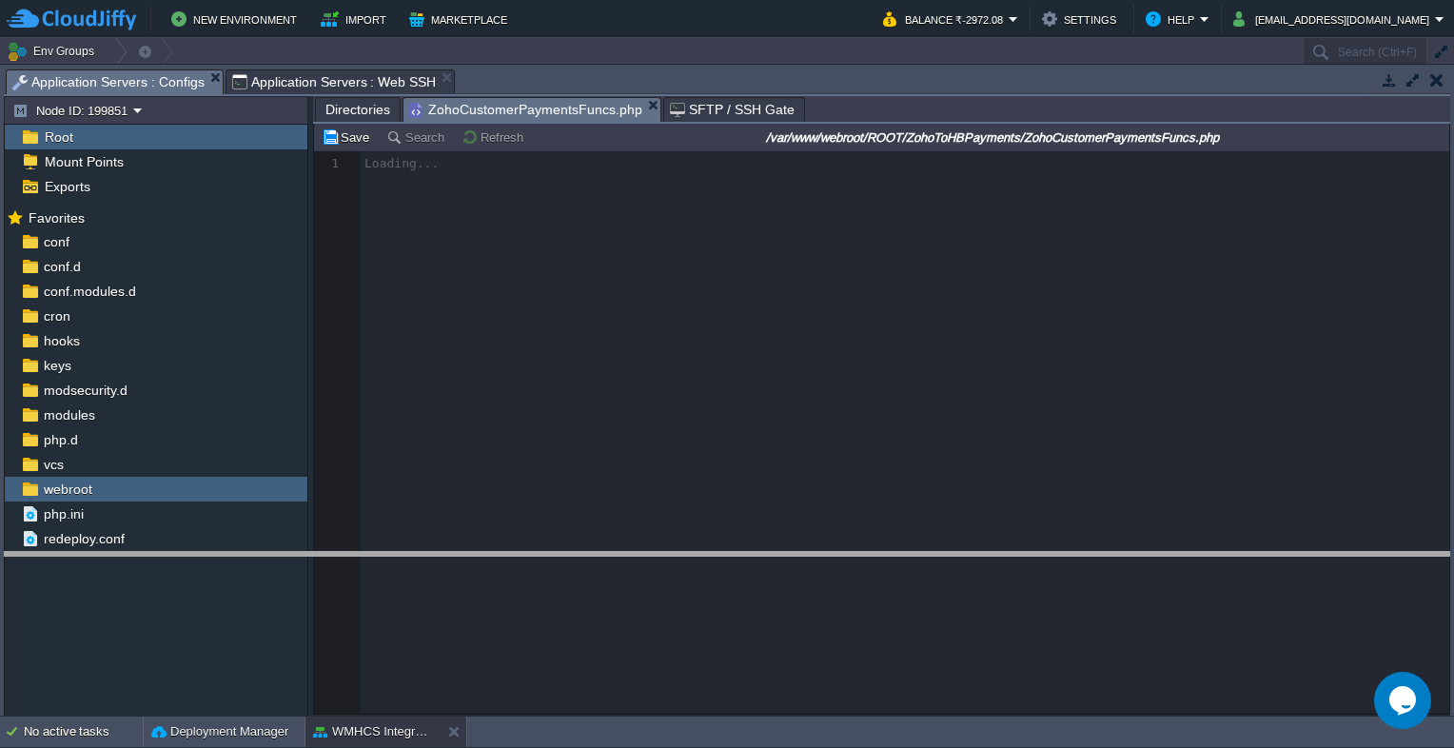
drag, startPoint x: 527, startPoint y: 77, endPoint x: 491, endPoint y: 571, distance: 495.3
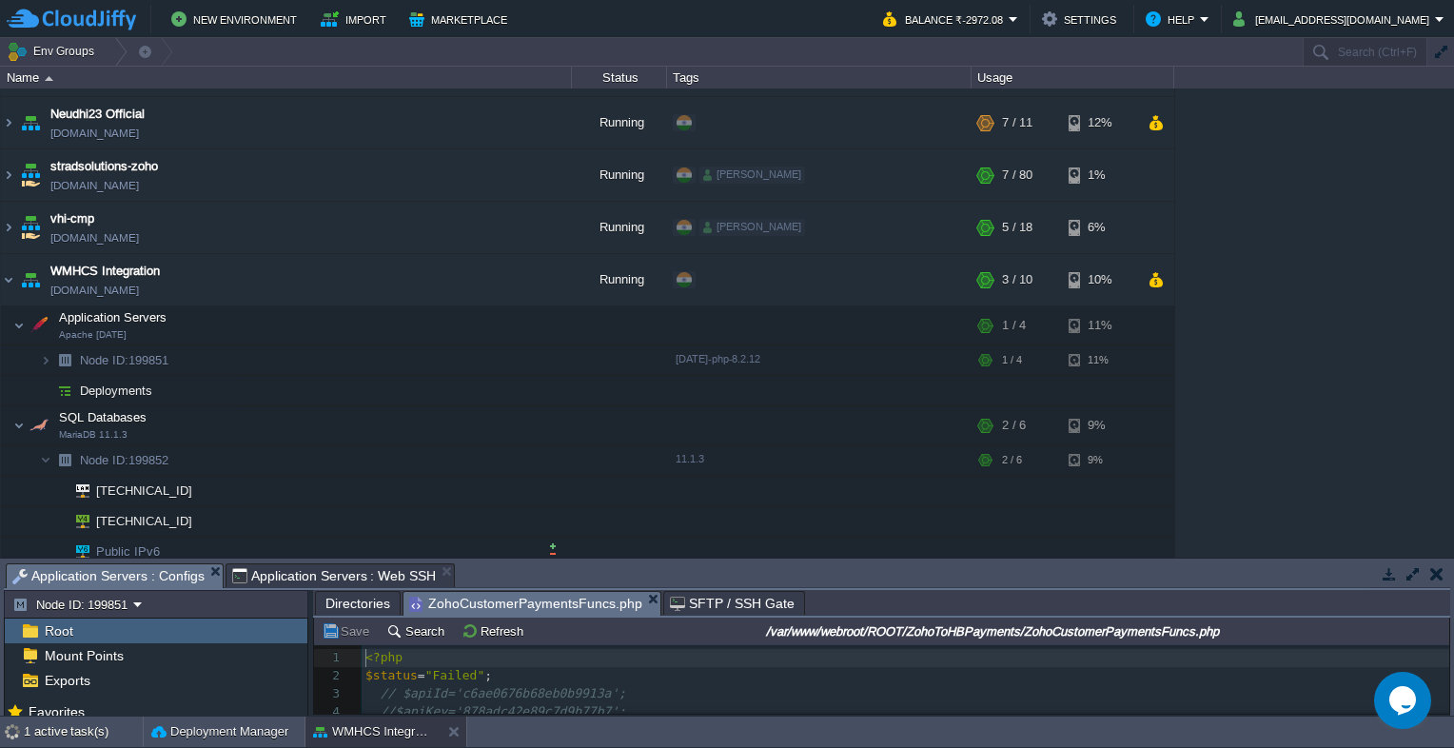
scroll to position [103, 0]
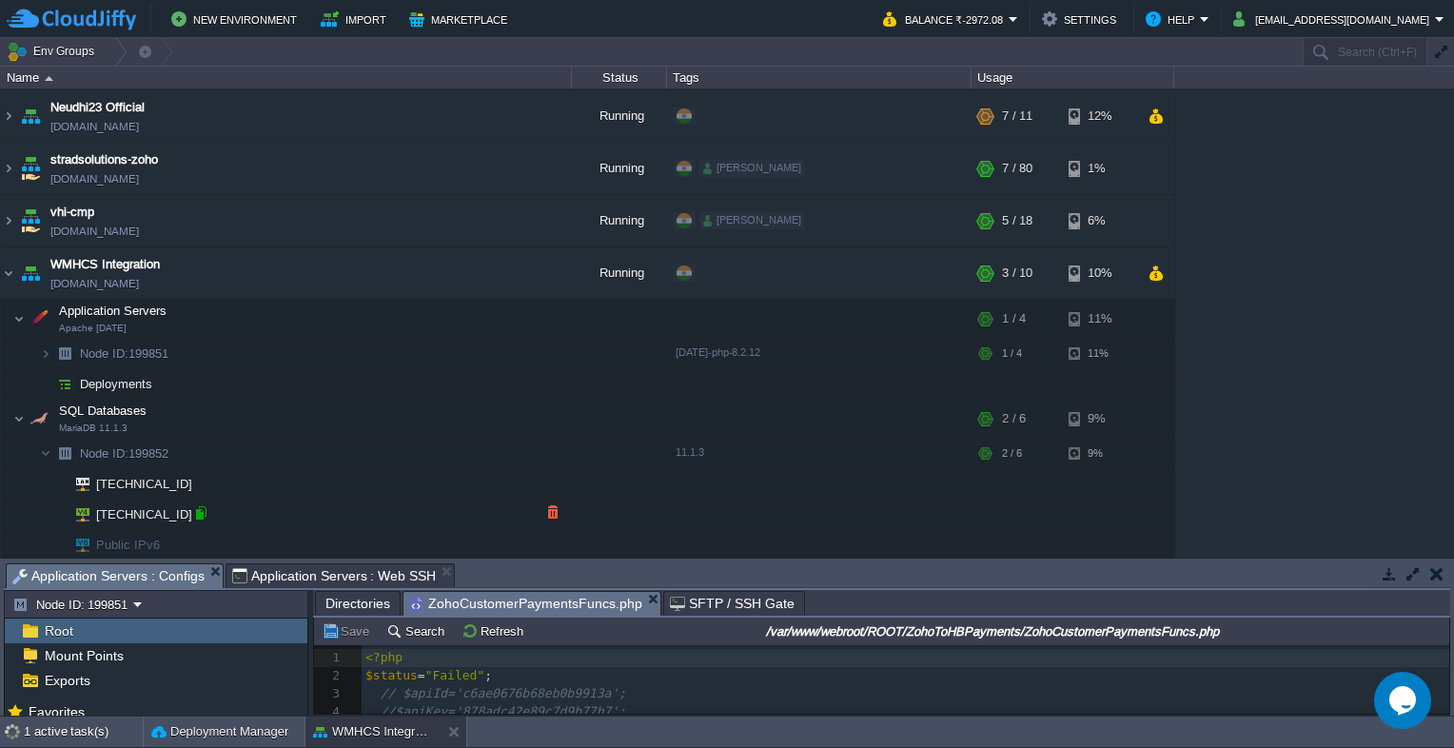
click at [192, 512] on div at bounding box center [200, 512] width 17 height 17
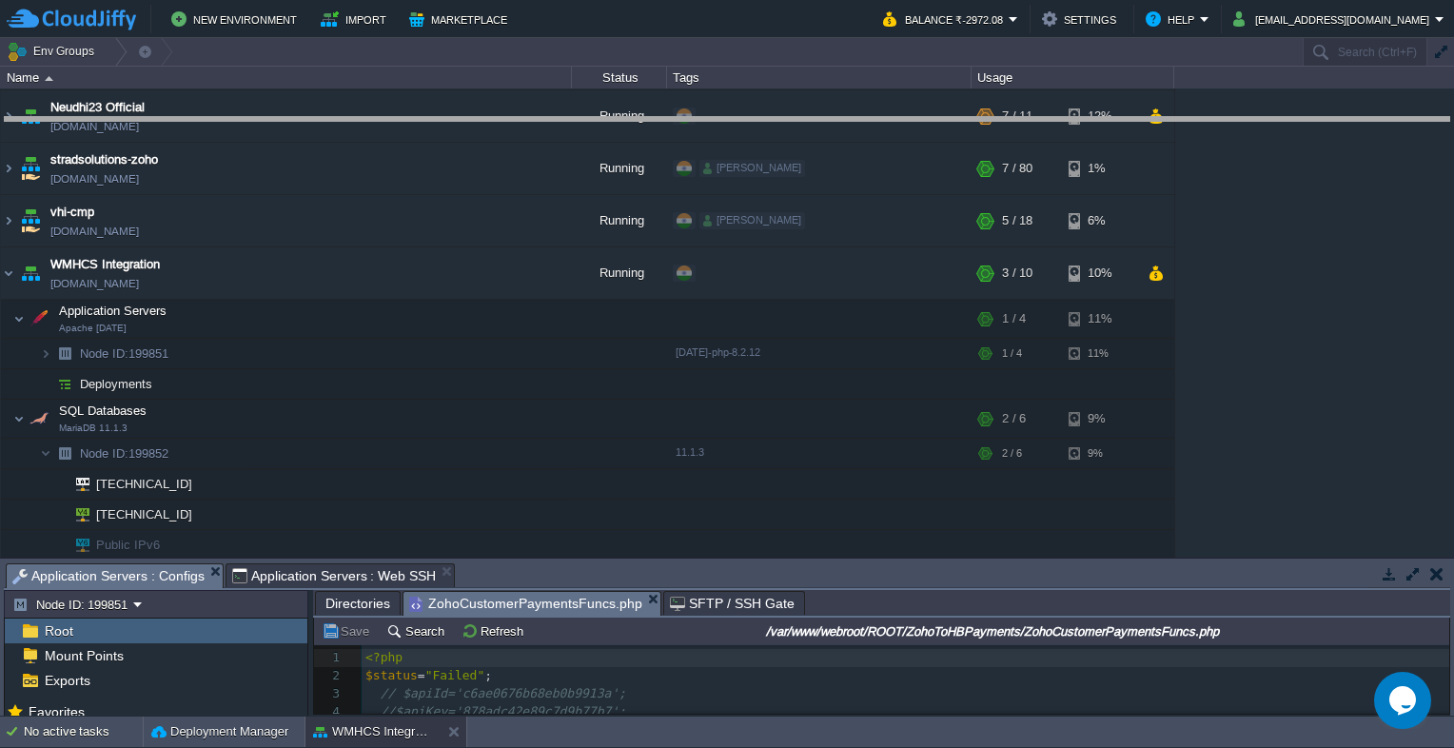
drag, startPoint x: 657, startPoint y: 573, endPoint x: 751, endPoint y: 77, distance: 504.8
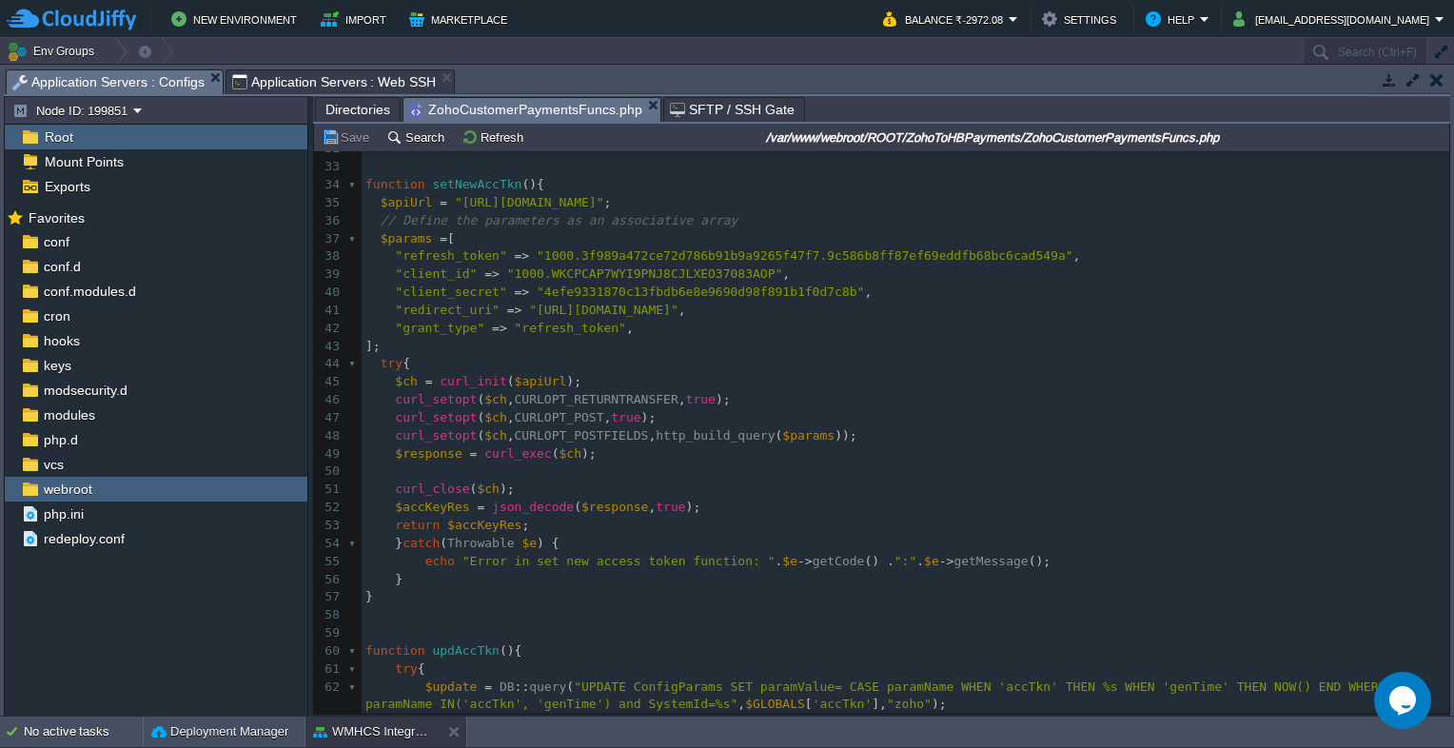
scroll to position [0, 0]
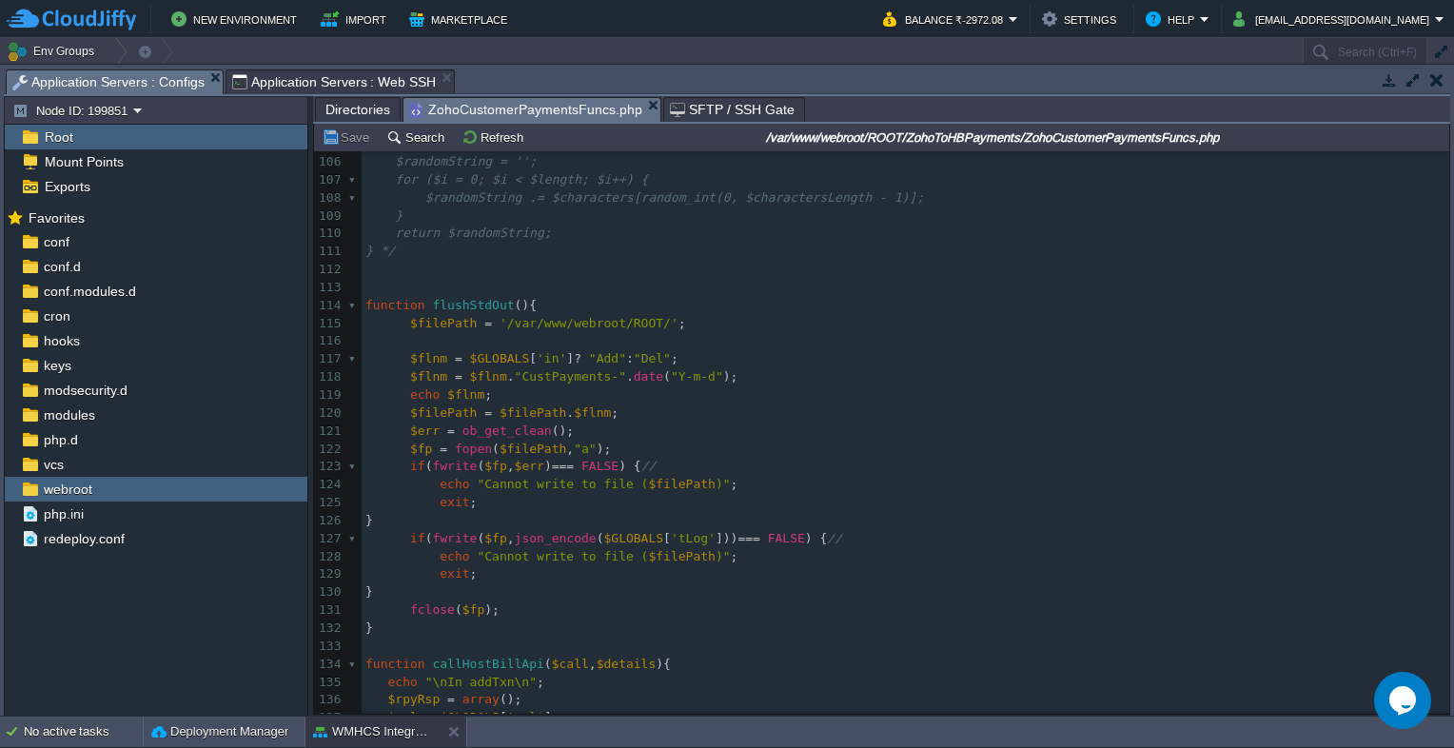
click at [346, 112] on span "Directories" at bounding box center [358, 109] width 65 height 23
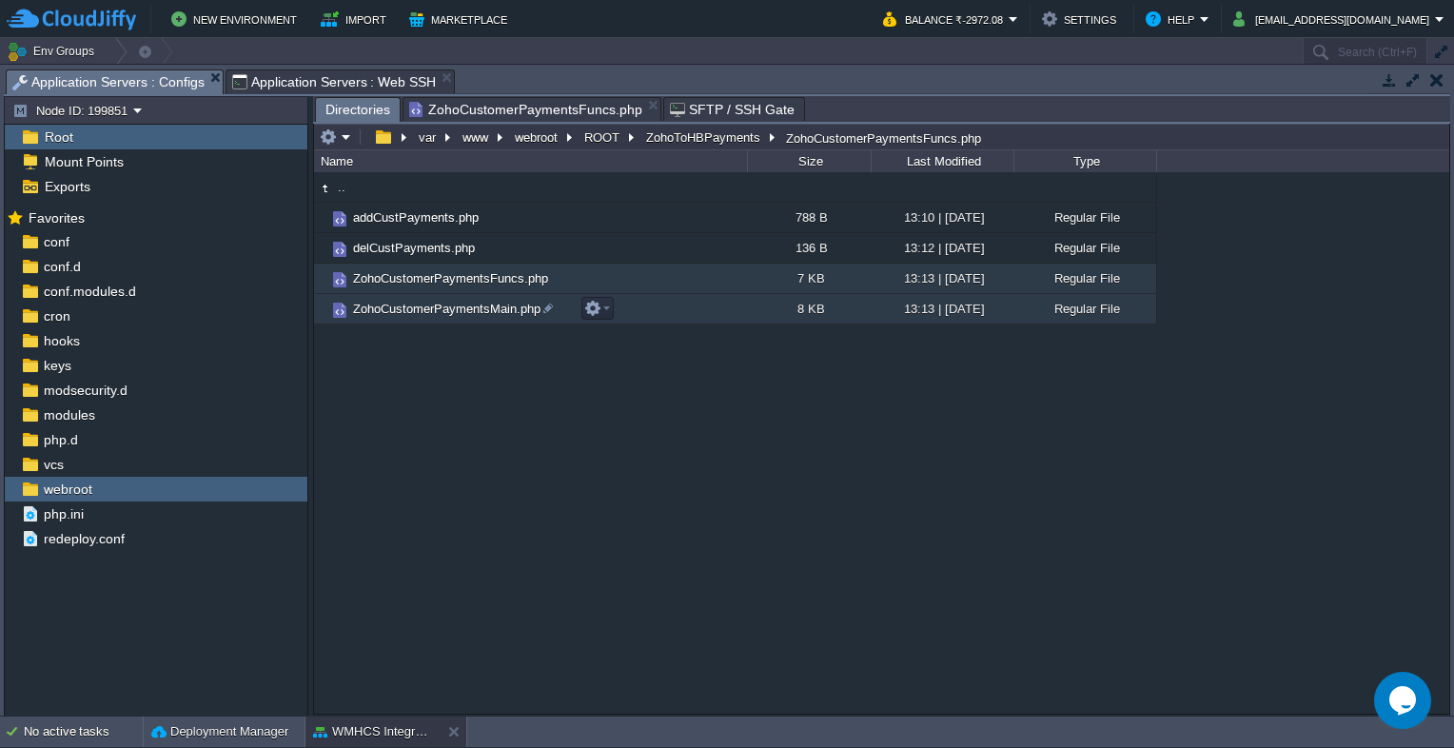
click at [449, 306] on span "ZohoCustomerPaymentsMain.php" at bounding box center [446, 309] width 193 height 16
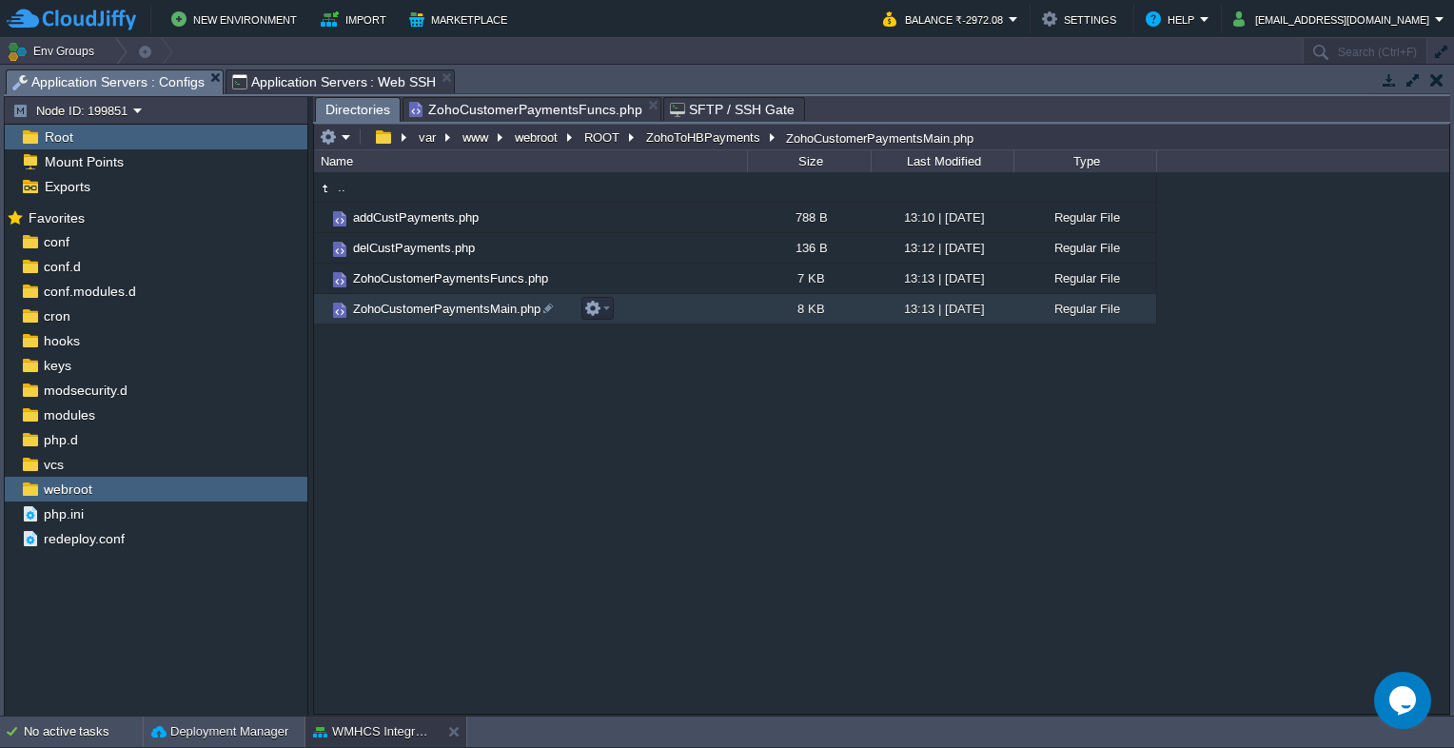
click at [449, 306] on span "ZohoCustomerPaymentsMain.php" at bounding box center [446, 309] width 193 height 16
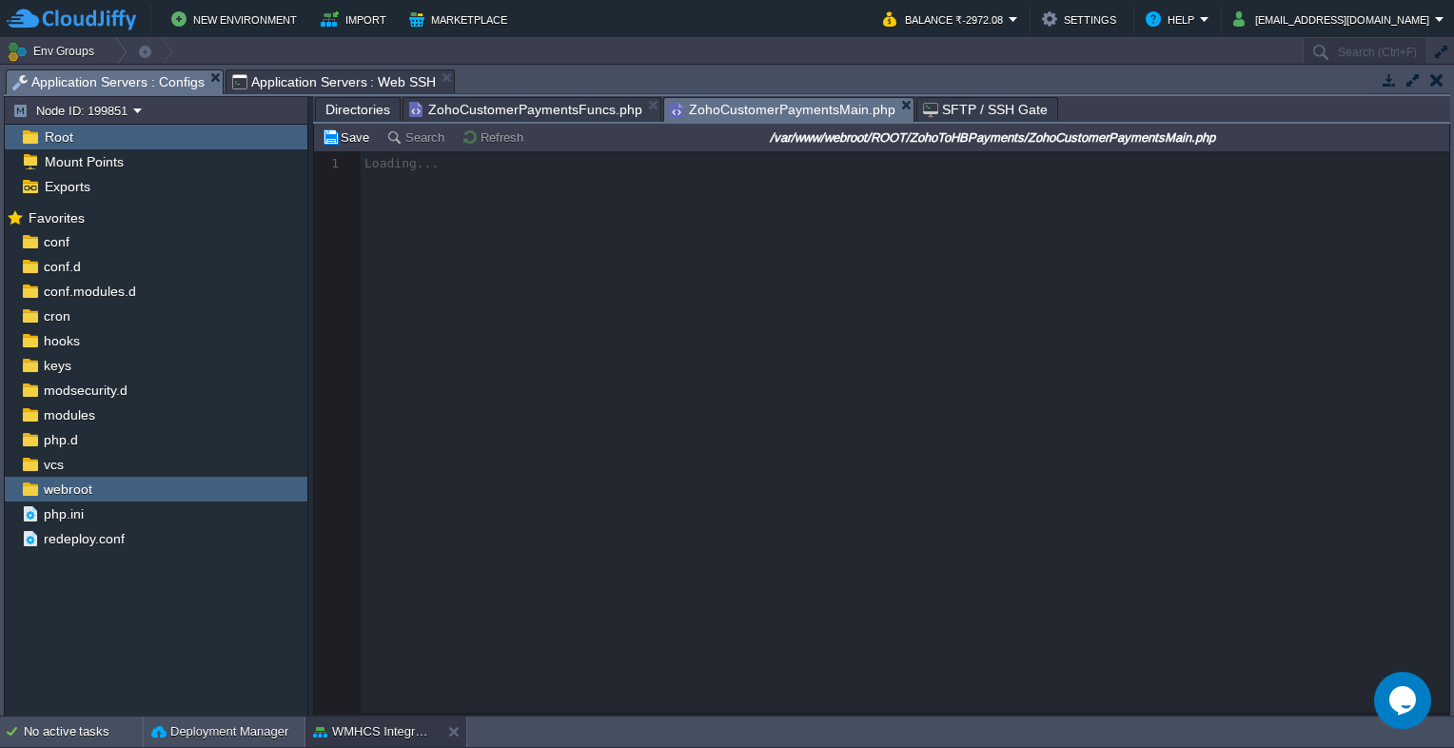
drag, startPoint x: 504, startPoint y: 106, endPoint x: 506, endPoint y: 124, distance: 18.3
click at [504, 106] on span "ZohoCustomerPaymentsFuncs.php" at bounding box center [525, 109] width 233 height 23
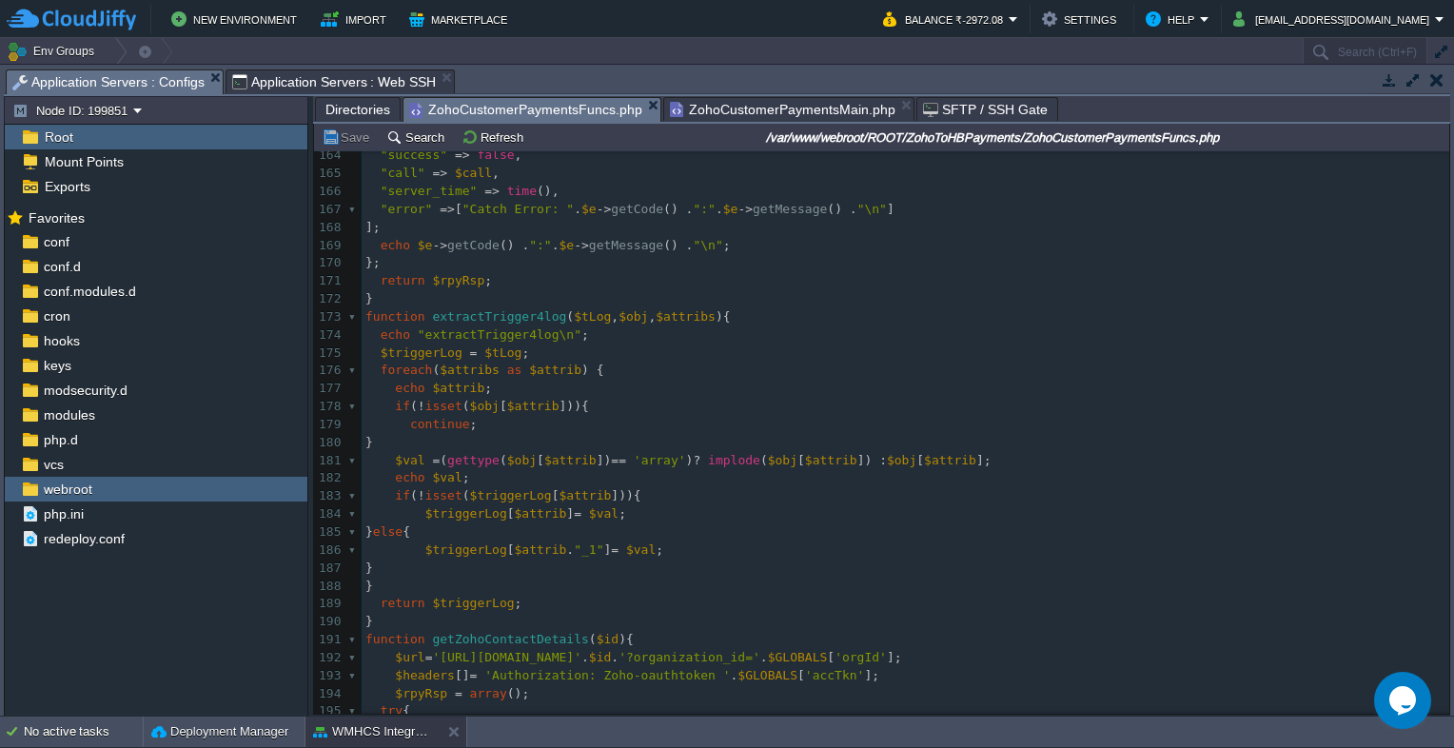
click at [797, 105] on span "ZohoCustomerPaymentsMain.php" at bounding box center [783, 109] width 226 height 23
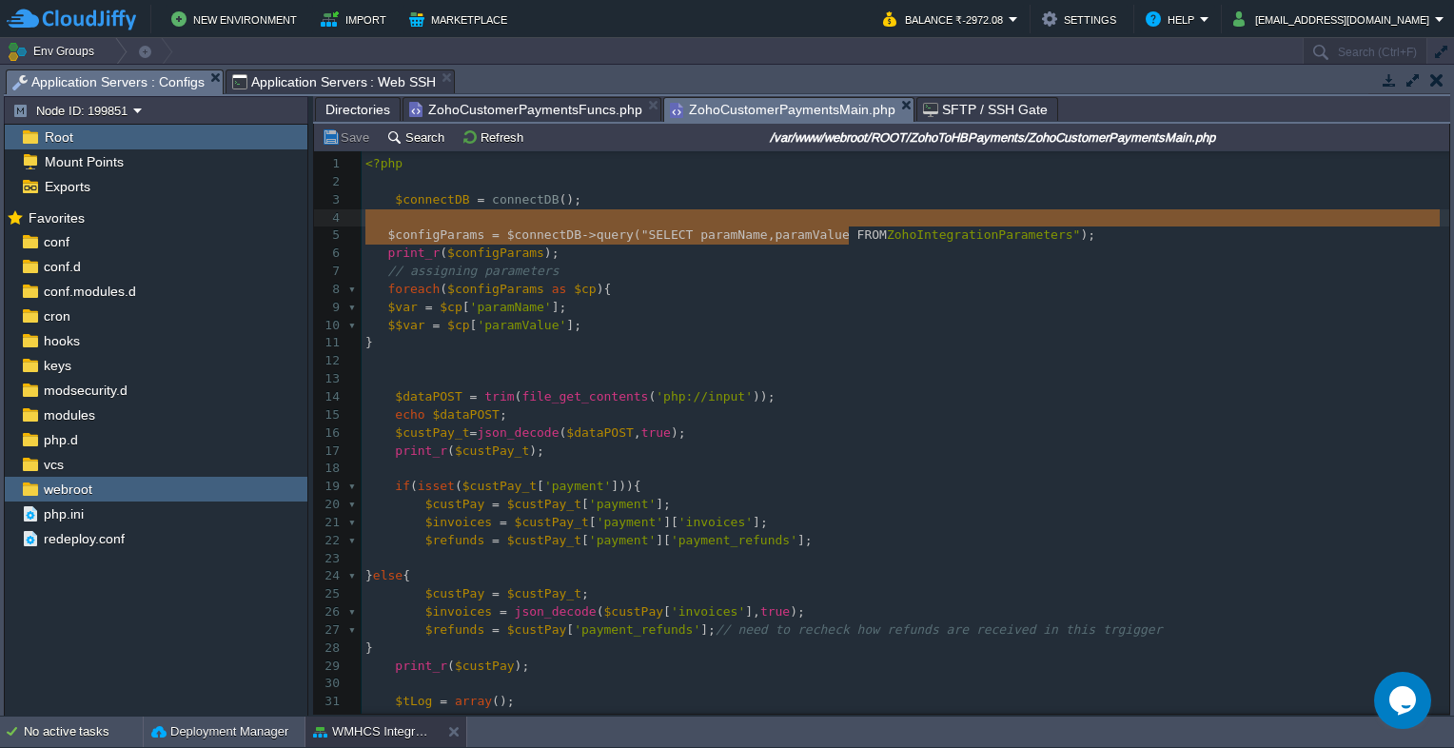
type textarea "ZohoIntegrationParameters"
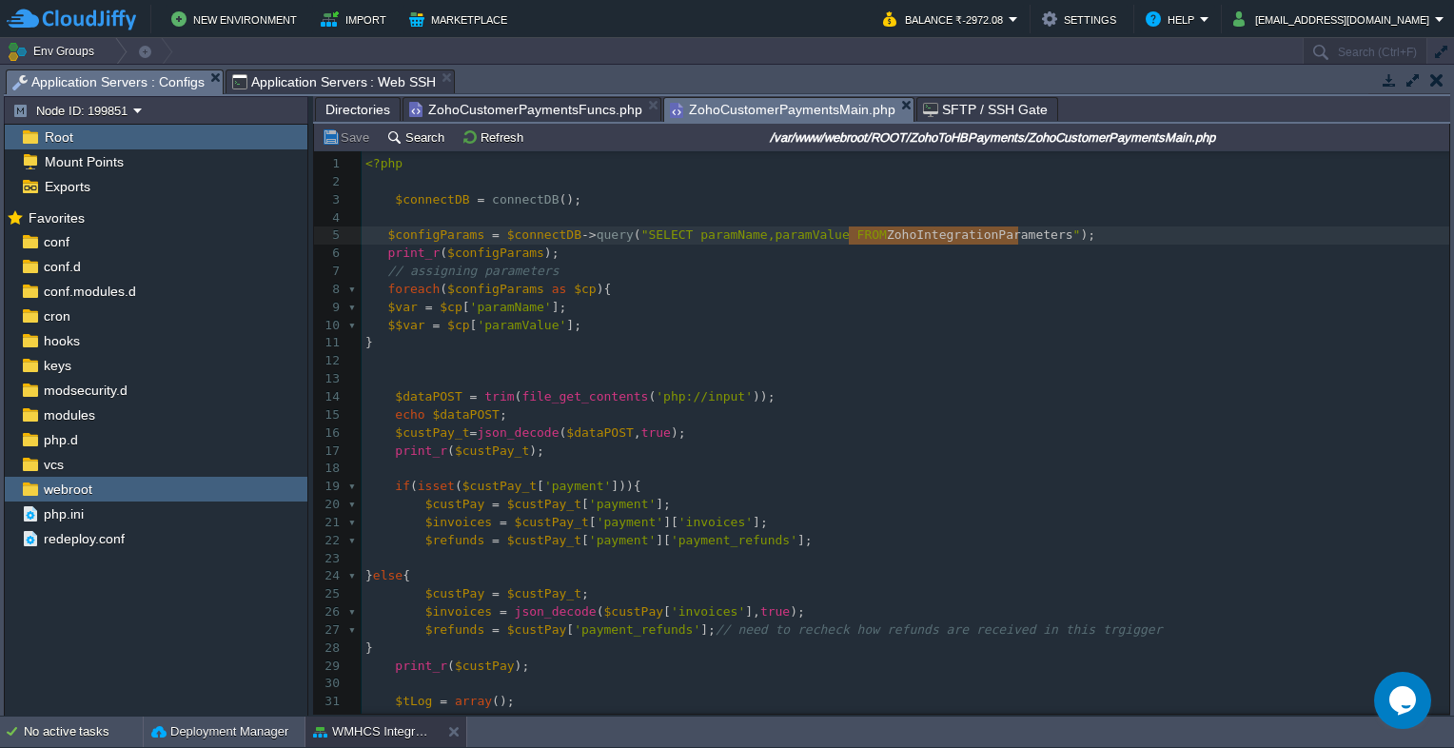
drag, startPoint x: 847, startPoint y: 238, endPoint x: 1017, endPoint y: 230, distance: 169.6
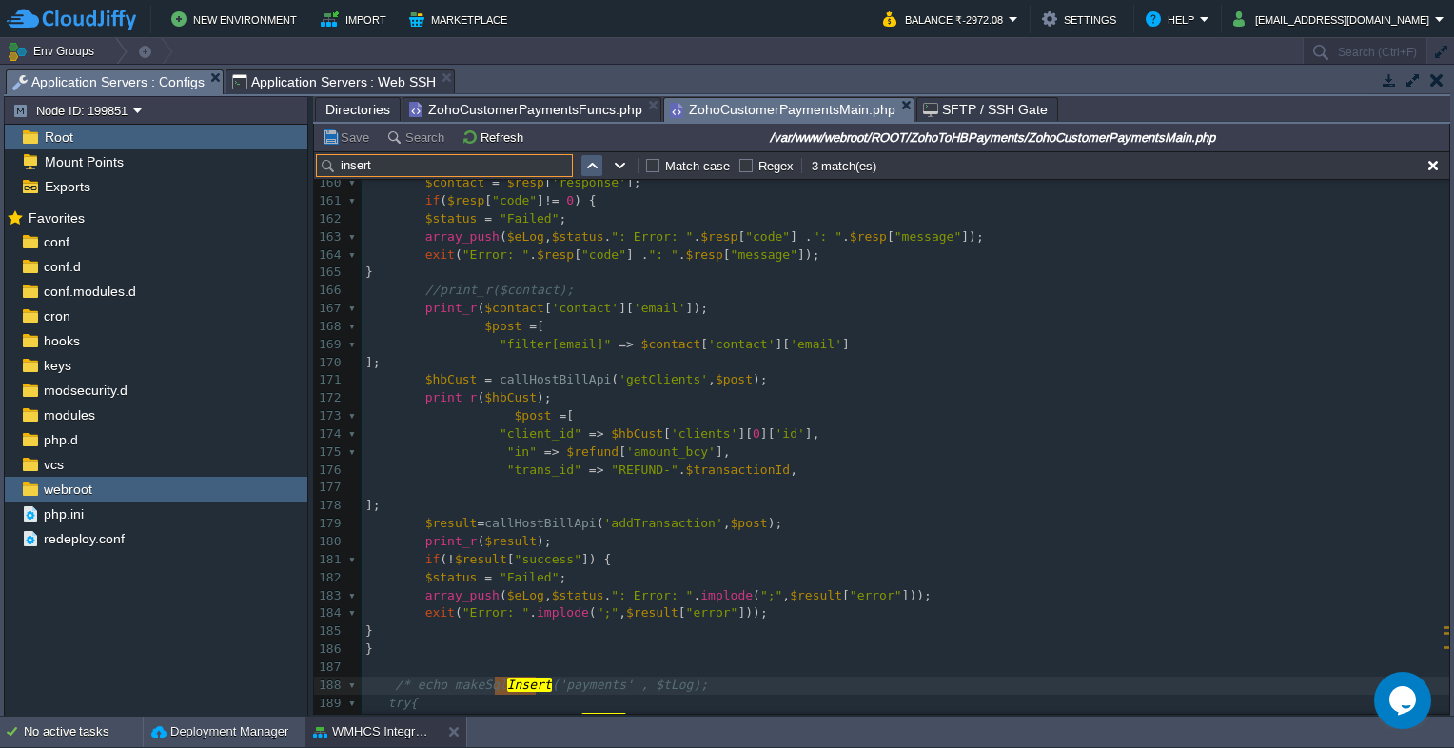
type input "insert"
click at [592, 168] on button "button" at bounding box center [591, 165] width 17 height 17
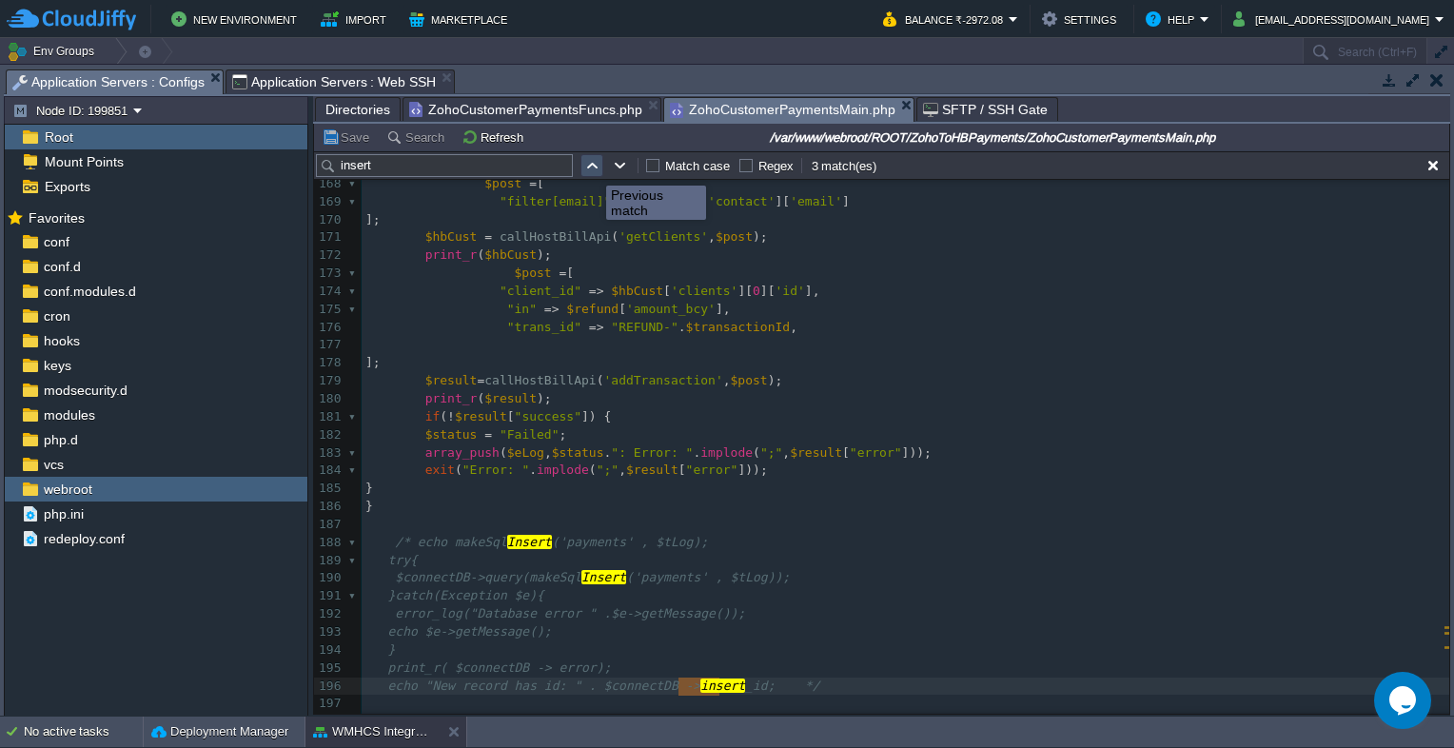
click at [592, 168] on button "button" at bounding box center [591, 165] width 17 height 17
type textarea "Insert"
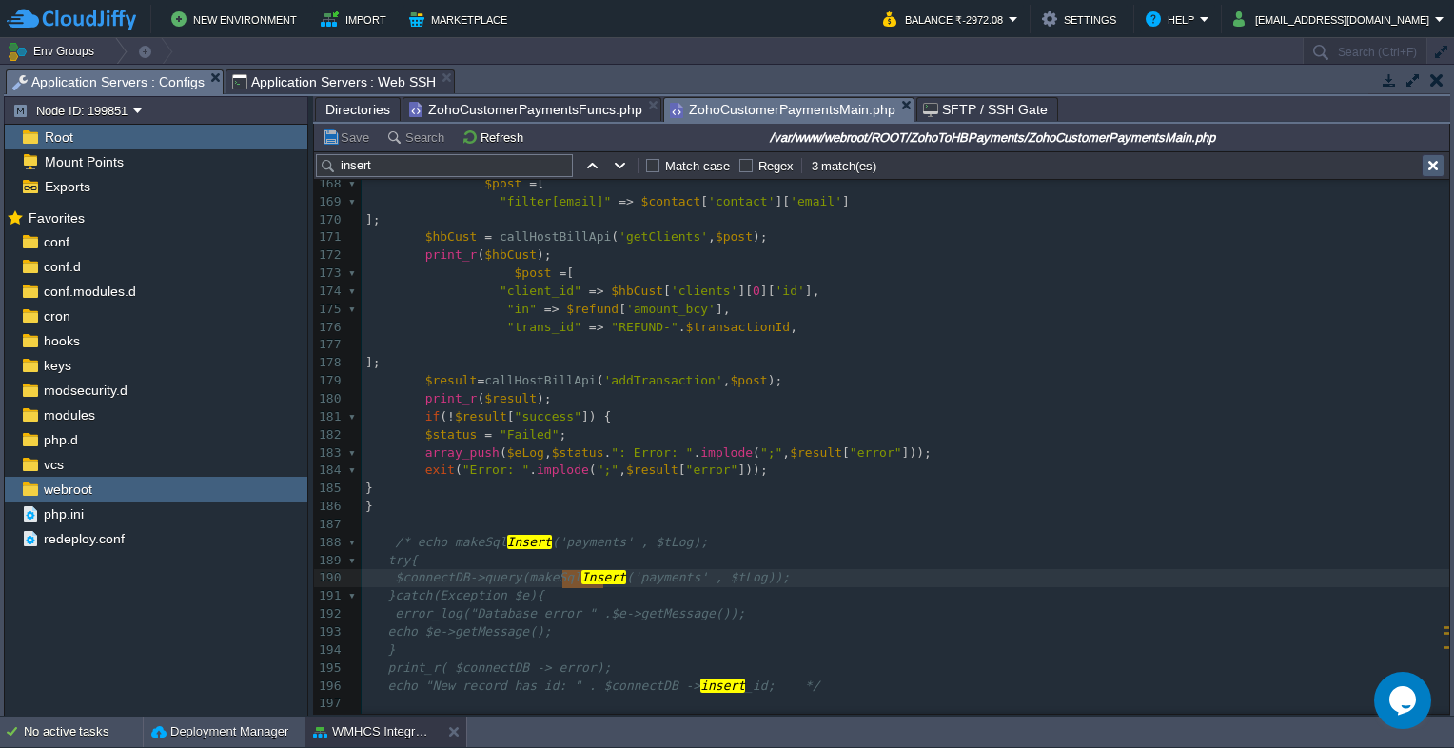
click at [1430, 169] on button "button" at bounding box center [1433, 165] width 17 height 17
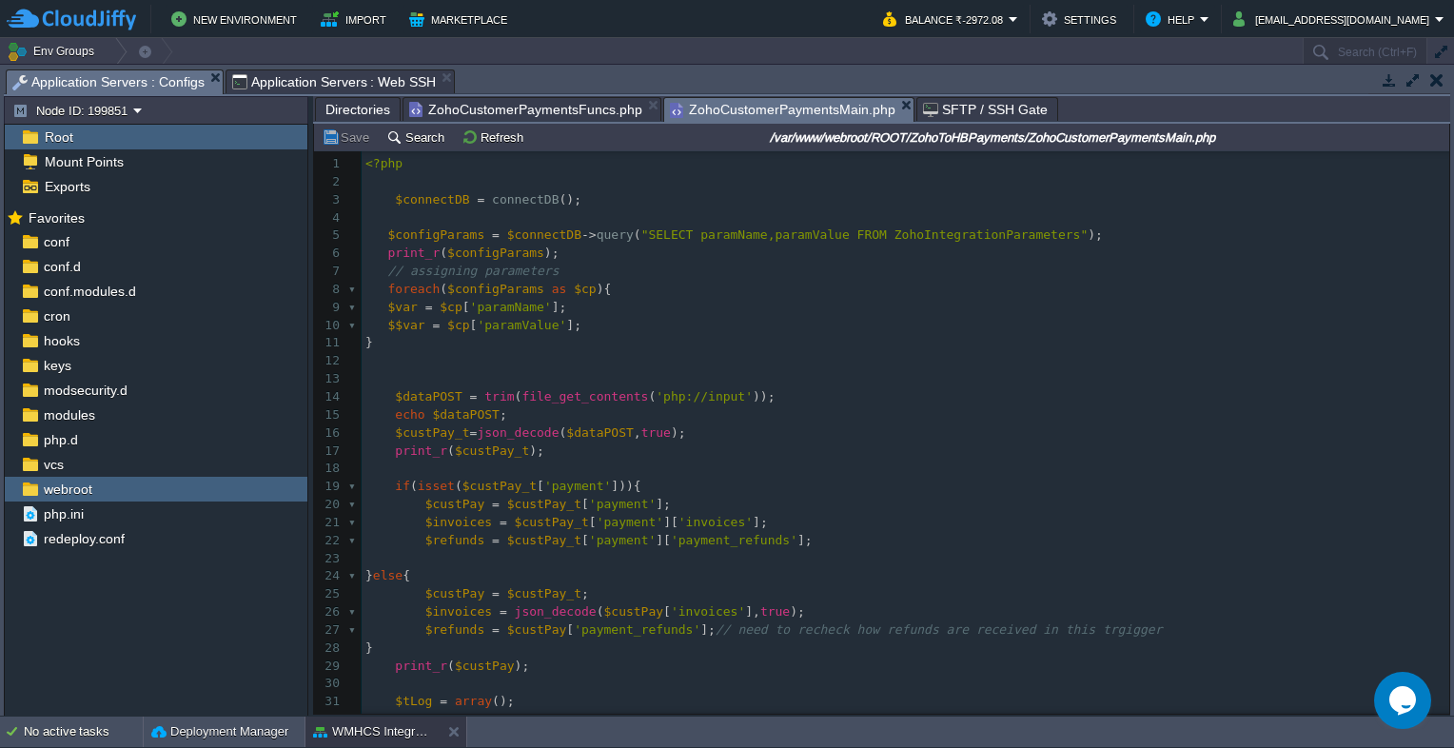
click at [559, 120] on span "ZohoCustomerPaymentsFuncs.php" at bounding box center [525, 109] width 233 height 23
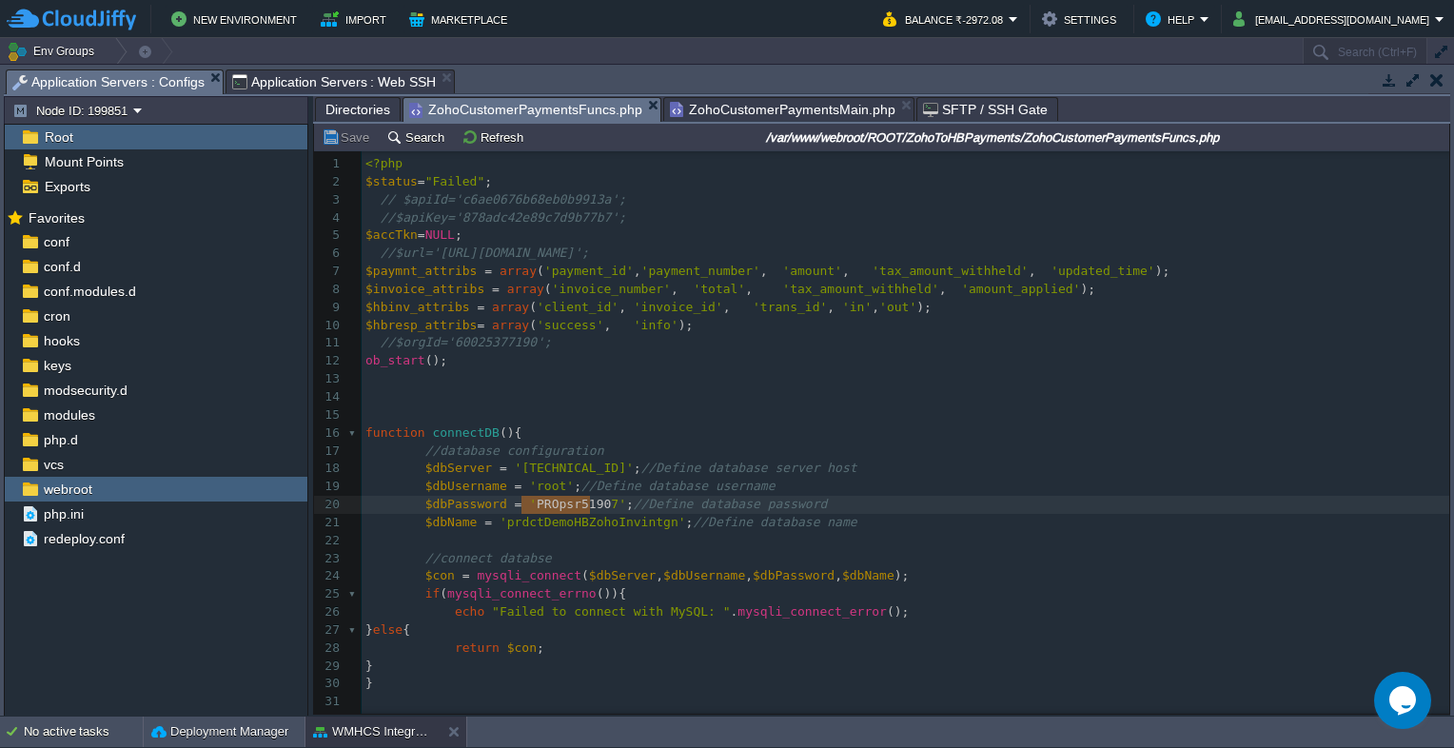
type textarea "PROpsr51907"
drag, startPoint x: 521, startPoint y: 506, endPoint x: 595, endPoint y: 505, distance: 74.3
click at [62, 490] on span "webroot" at bounding box center [67, 489] width 55 height 17
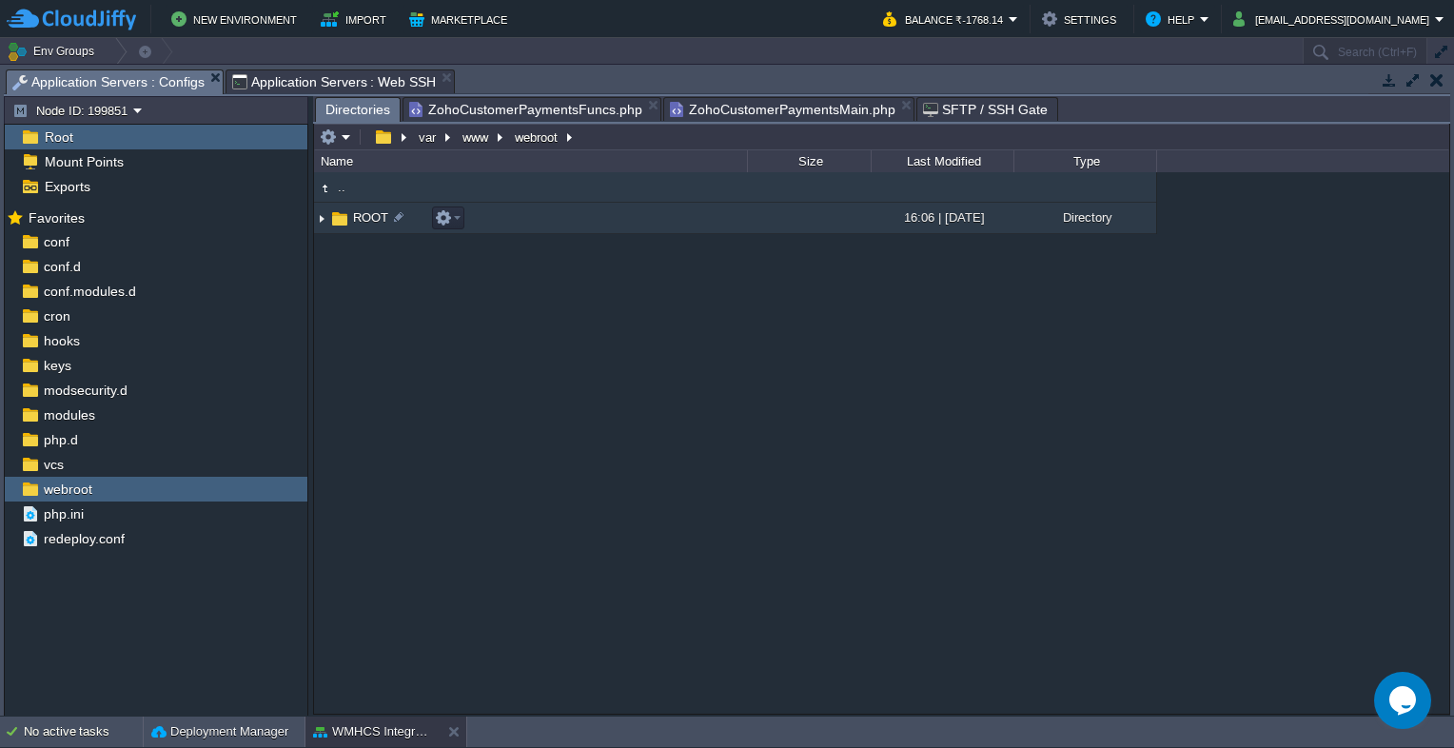
click at [361, 226] on span "ROOT" at bounding box center [370, 217] width 41 height 16
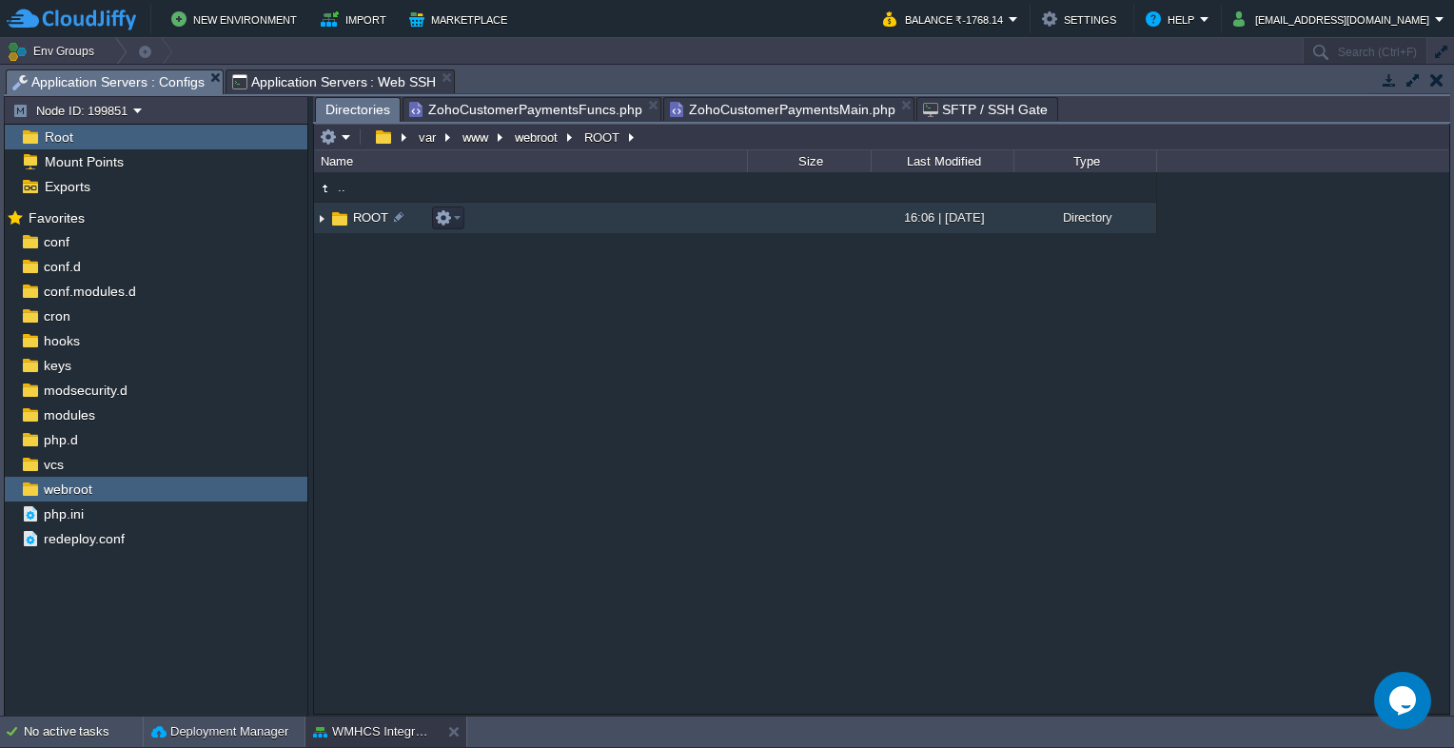
click at [361, 226] on span "ROOT" at bounding box center [370, 217] width 41 height 16
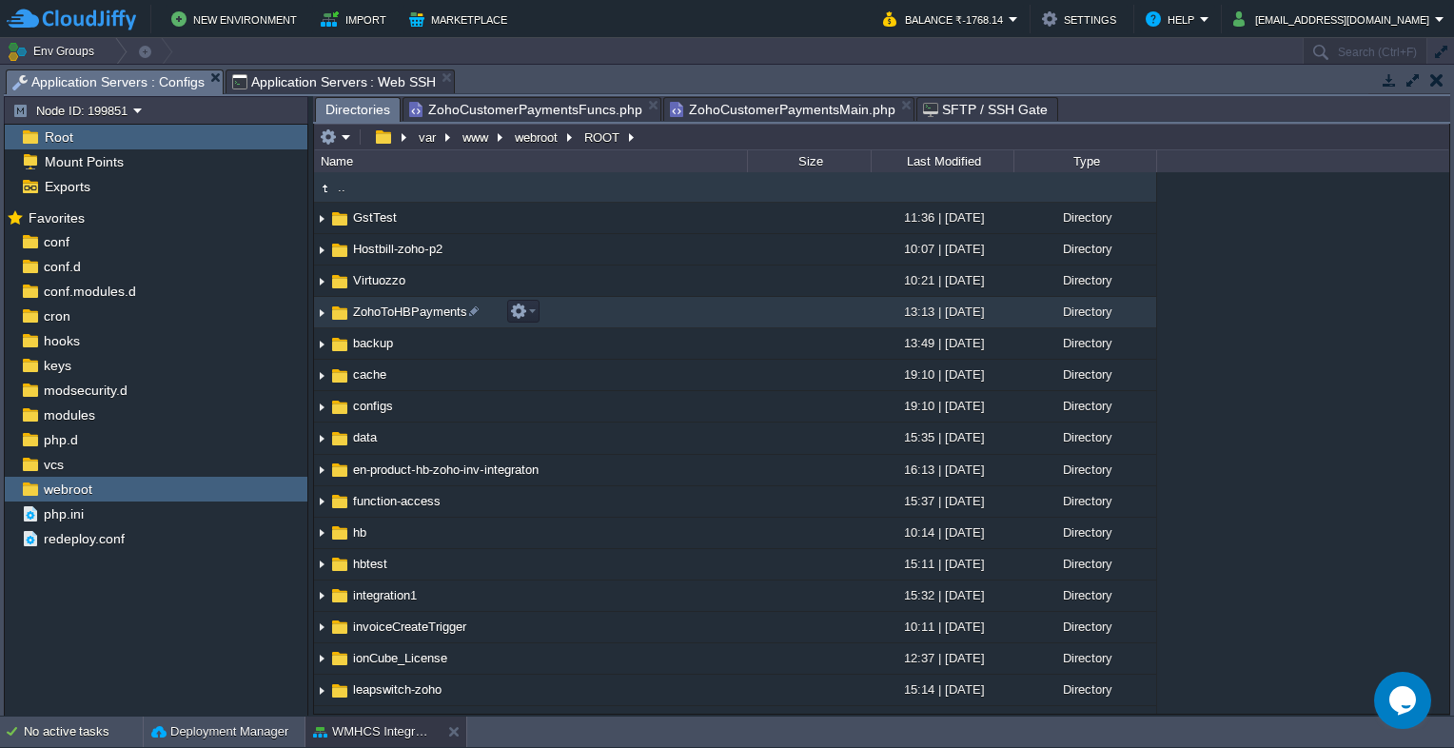
click at [386, 312] on span "ZohoToHBPayments" at bounding box center [410, 312] width 120 height 16
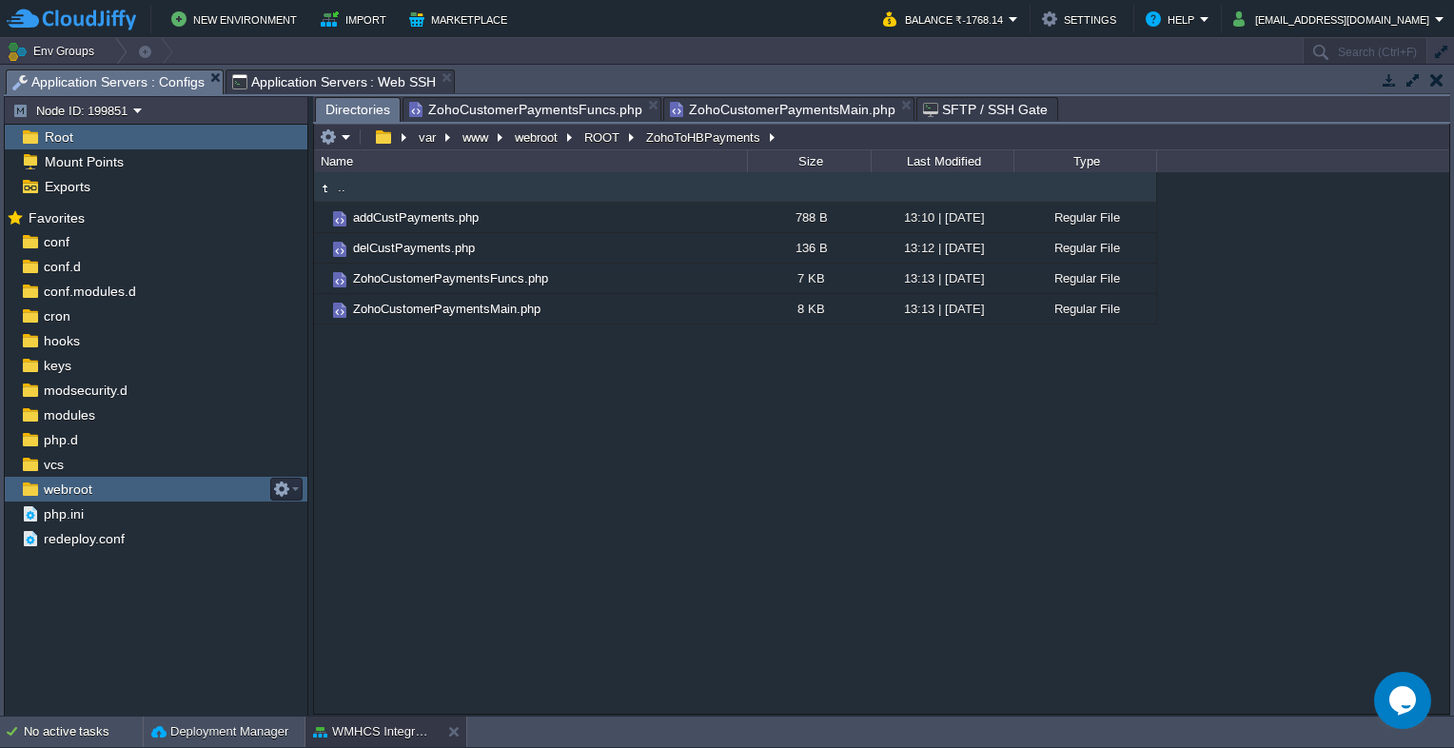
click at [65, 486] on span "webroot" at bounding box center [67, 489] width 55 height 17
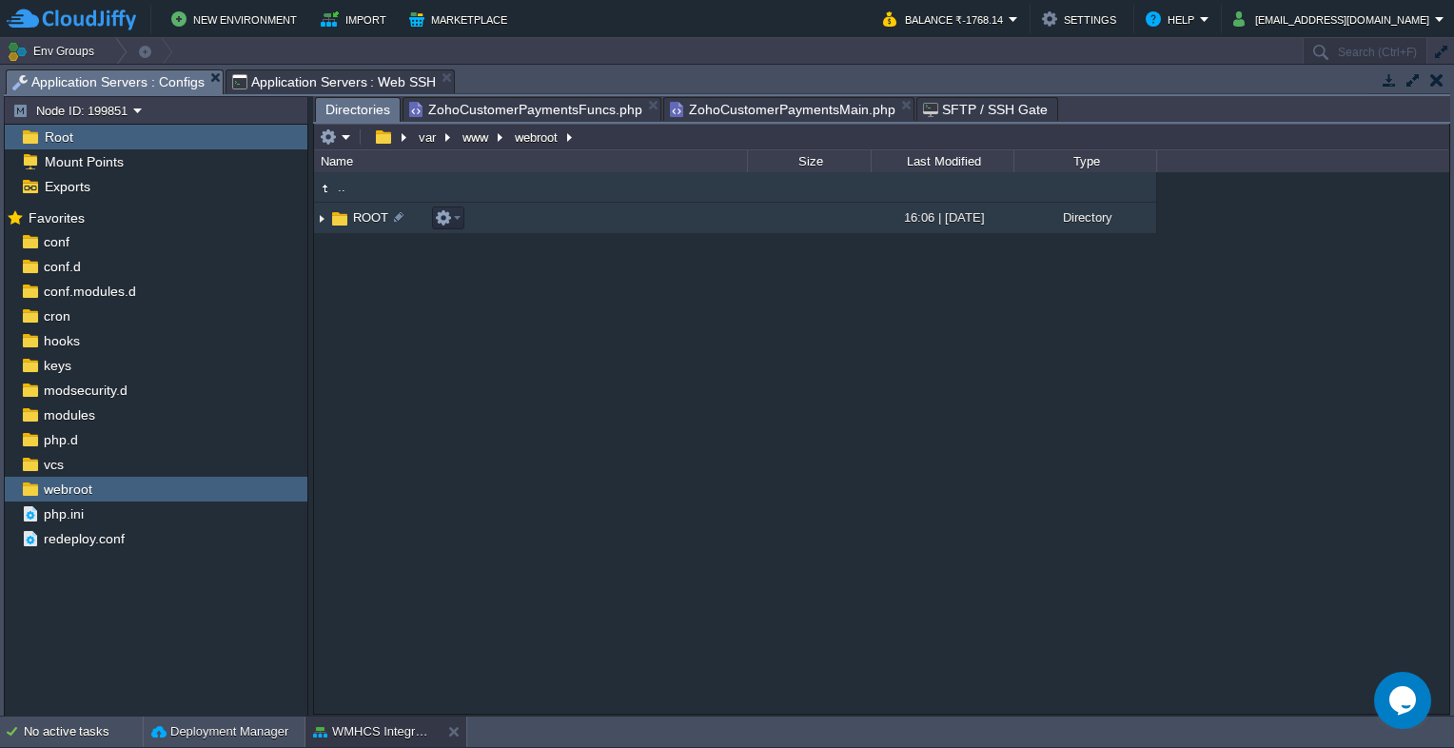
click at [362, 219] on span "ROOT" at bounding box center [370, 217] width 41 height 16
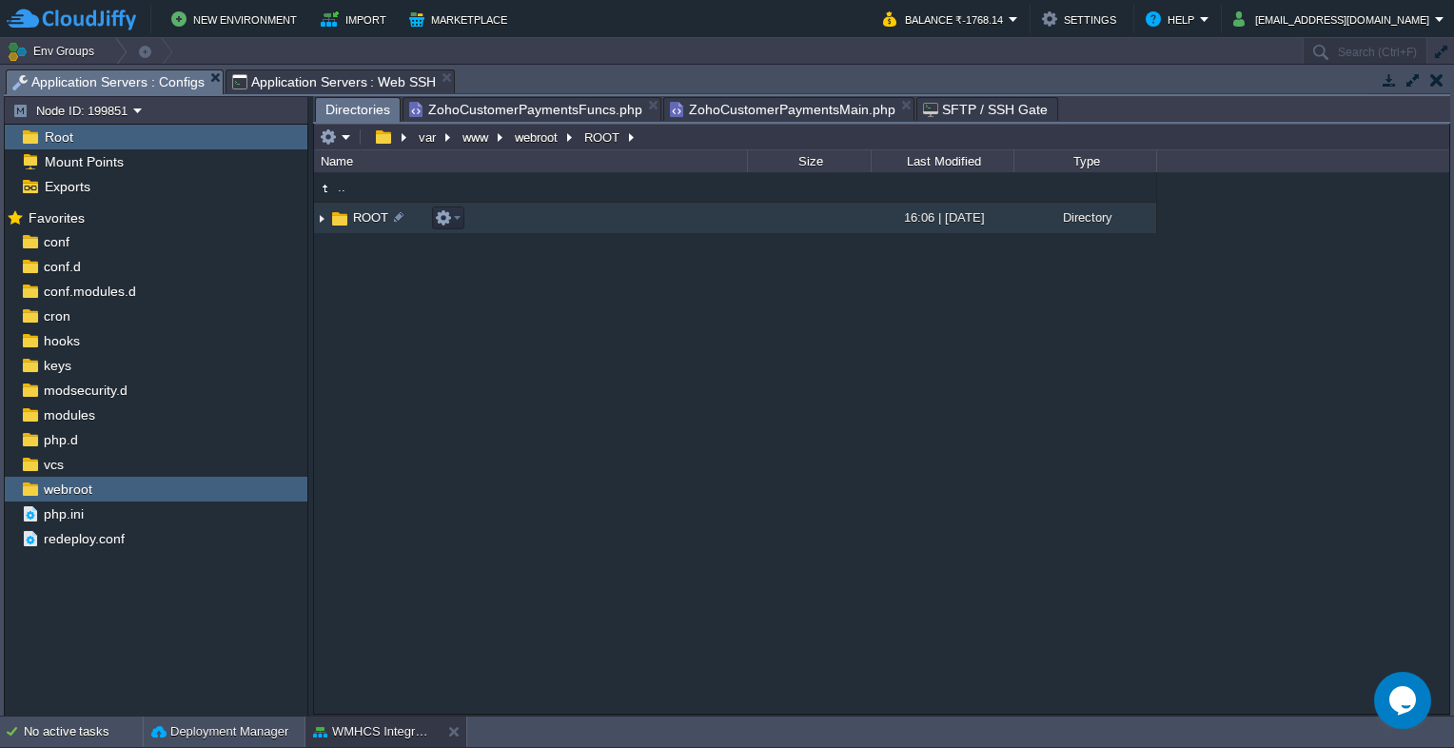
click at [362, 219] on span "ROOT" at bounding box center [370, 217] width 41 height 16
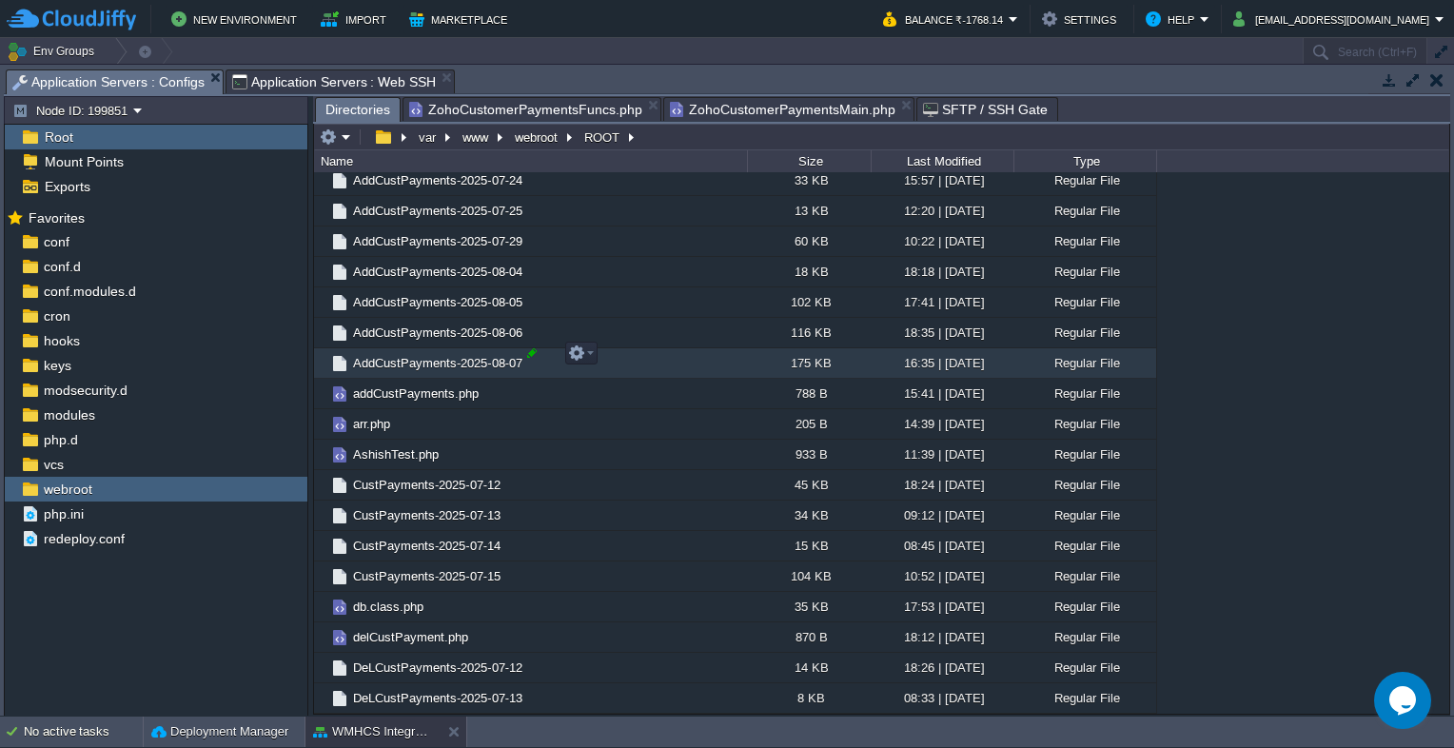
scroll to position [952, 0]
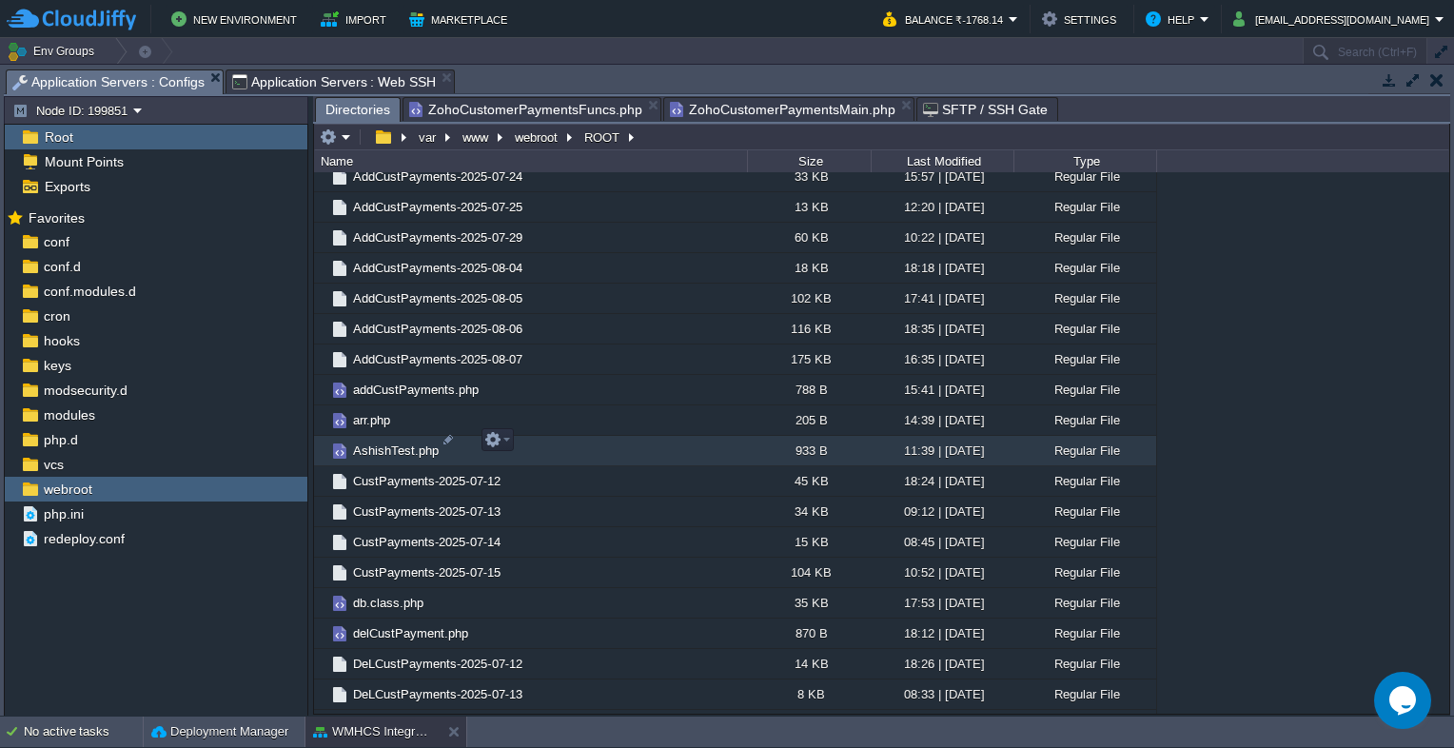
click at [393, 449] on span "AshishTest.php" at bounding box center [395, 451] width 91 height 16
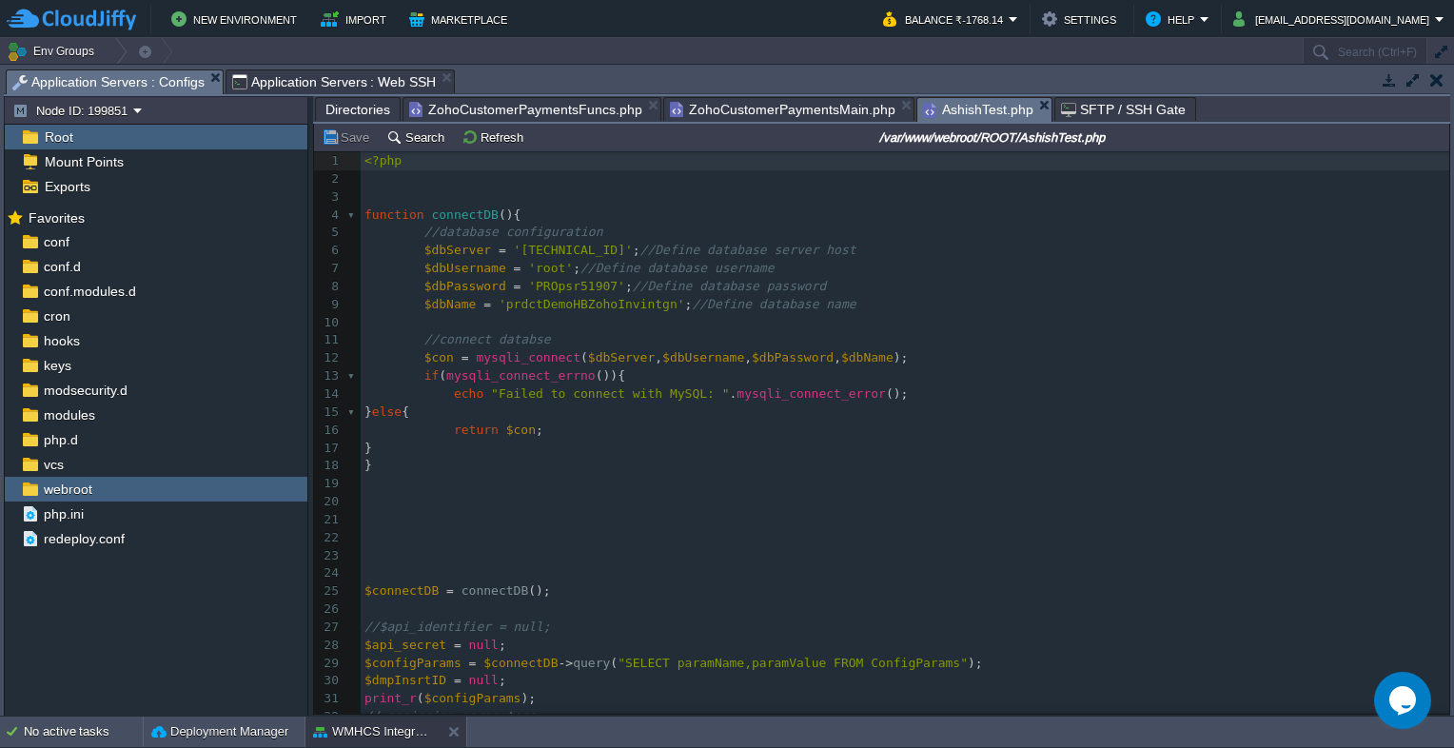
scroll to position [0, 0]
click at [52, 485] on span "webroot" at bounding box center [67, 489] width 55 height 17
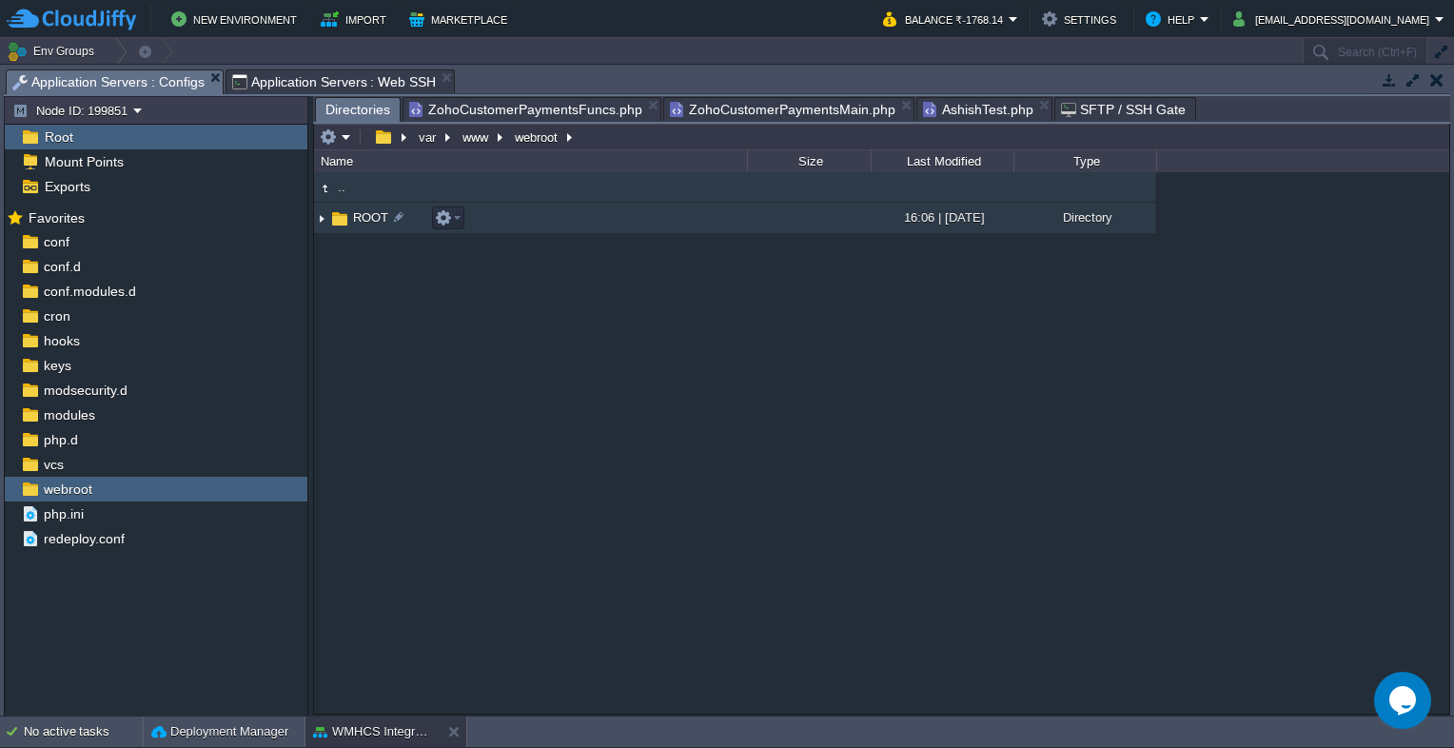
click at [357, 219] on span "ROOT" at bounding box center [370, 217] width 41 height 16
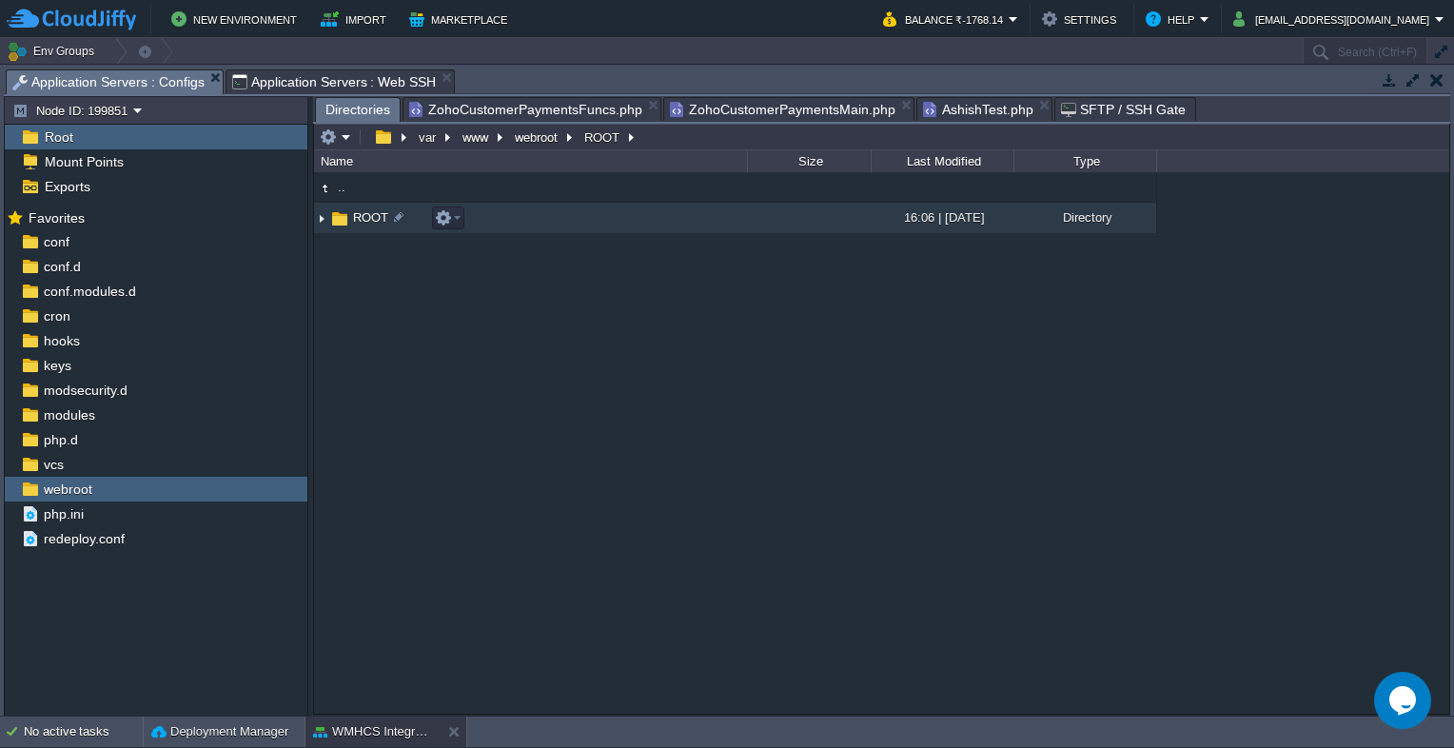
click at [357, 219] on span "ROOT" at bounding box center [370, 217] width 41 height 16
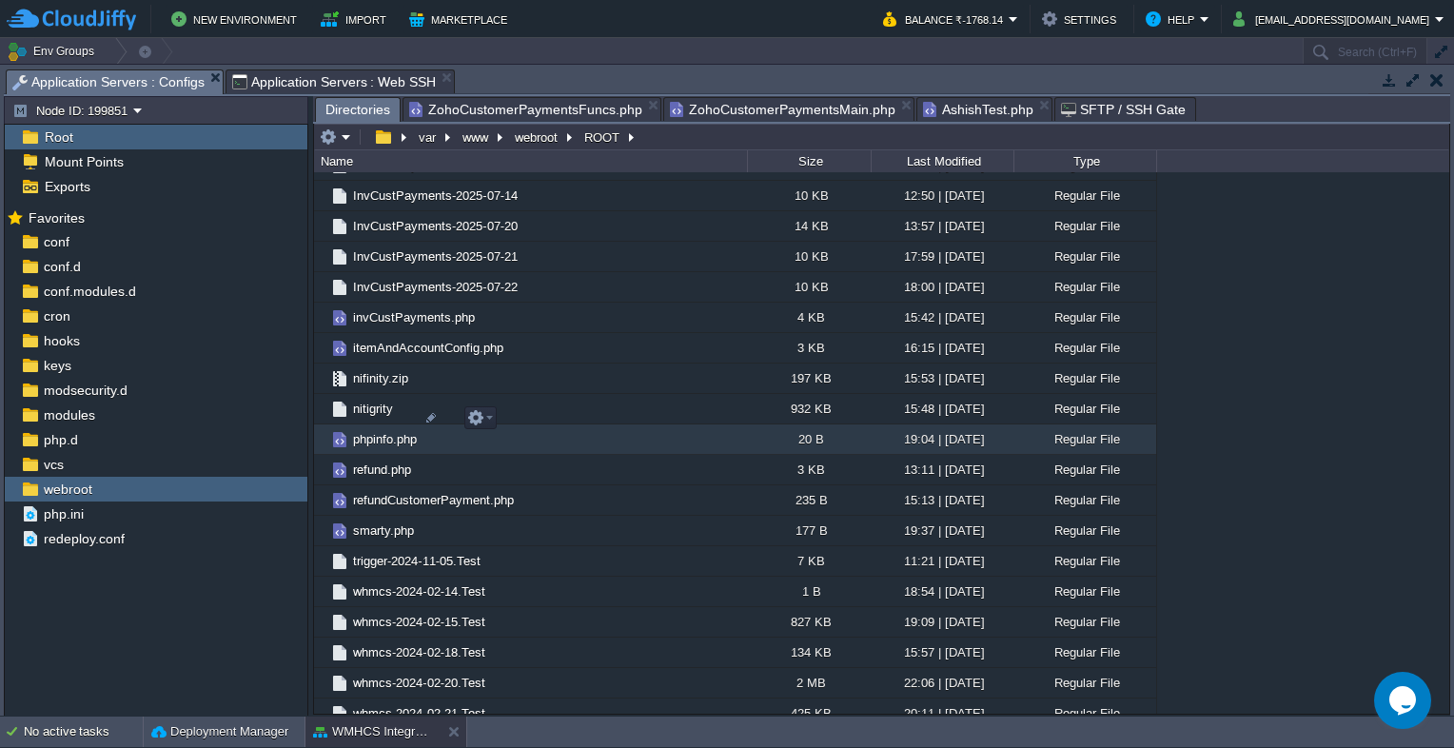
scroll to position [2595, 0]
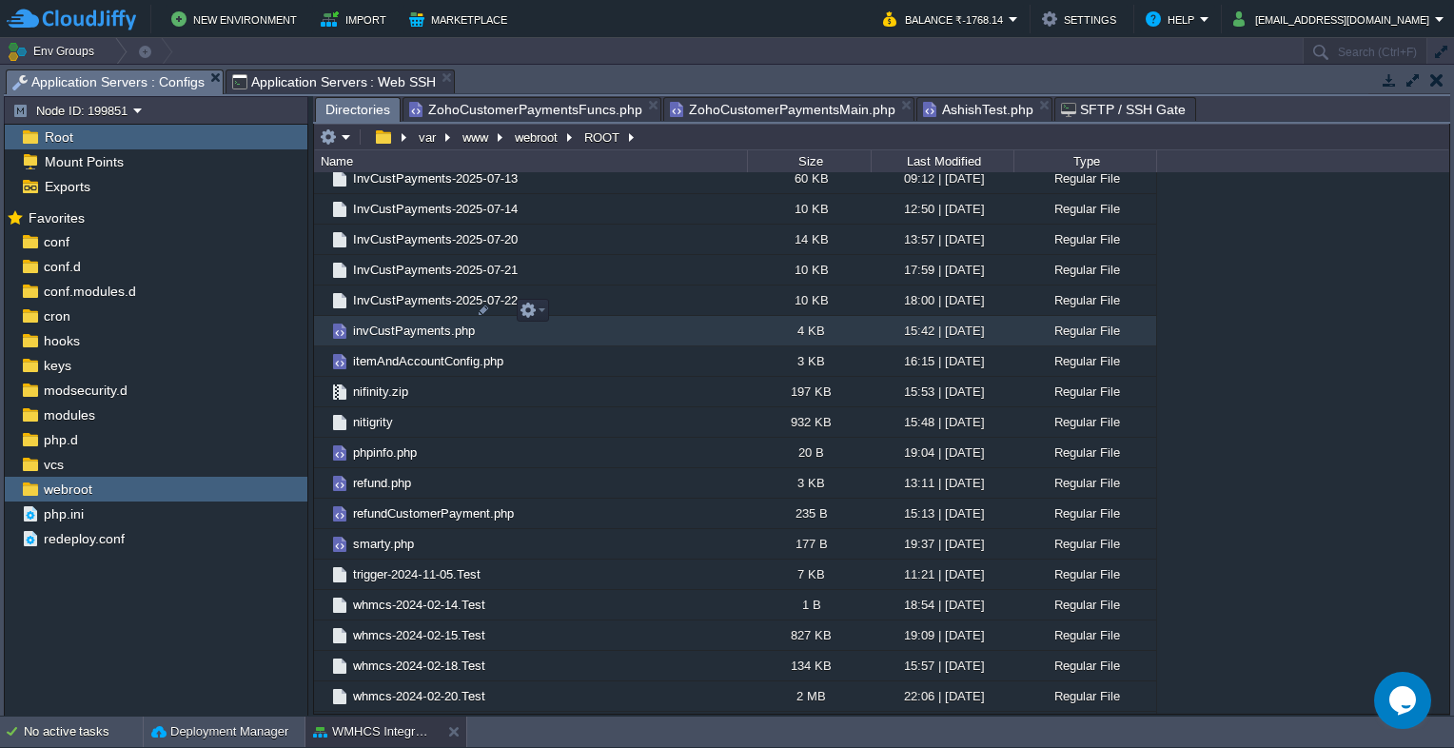
click at [419, 323] on span "invCustPayments.php" at bounding box center [414, 331] width 128 height 16
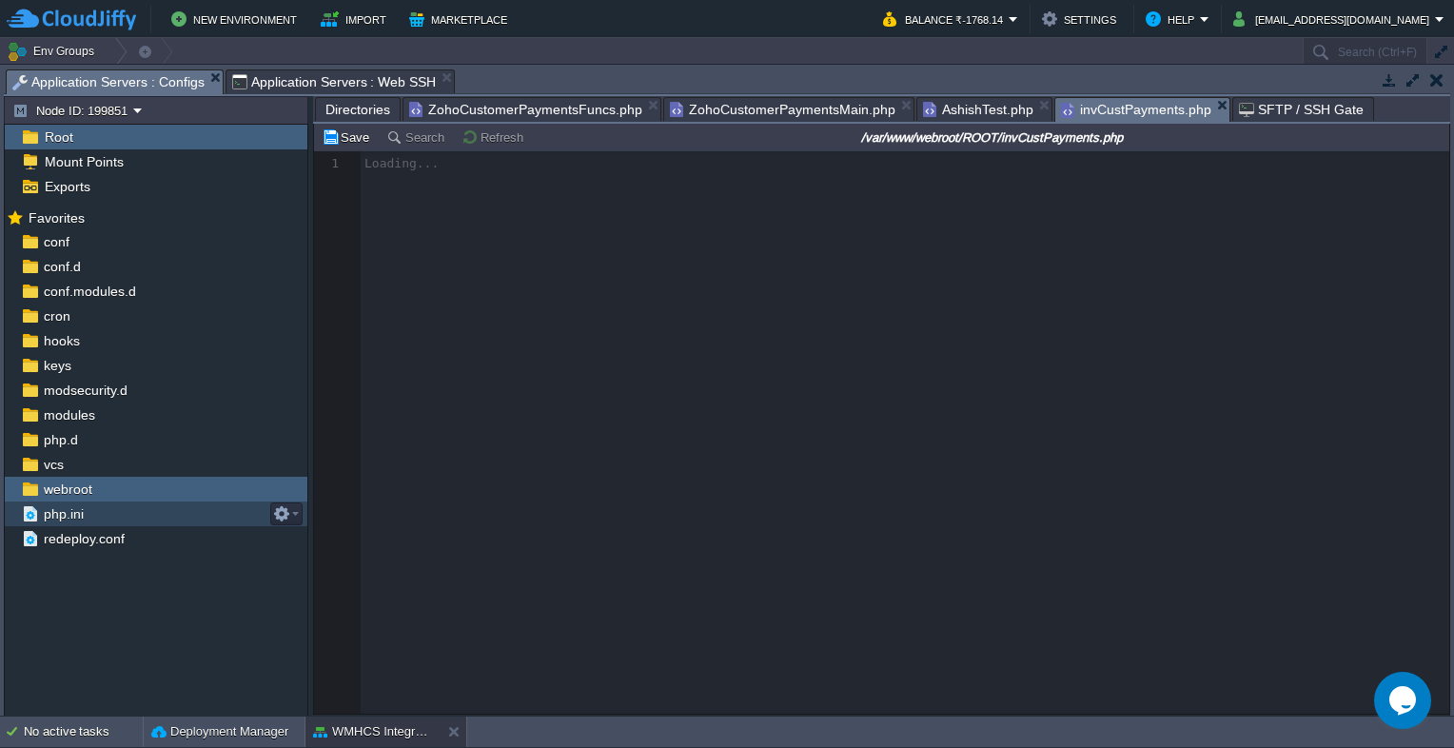
click at [64, 502] on div "php.ini" at bounding box center [156, 514] width 303 height 25
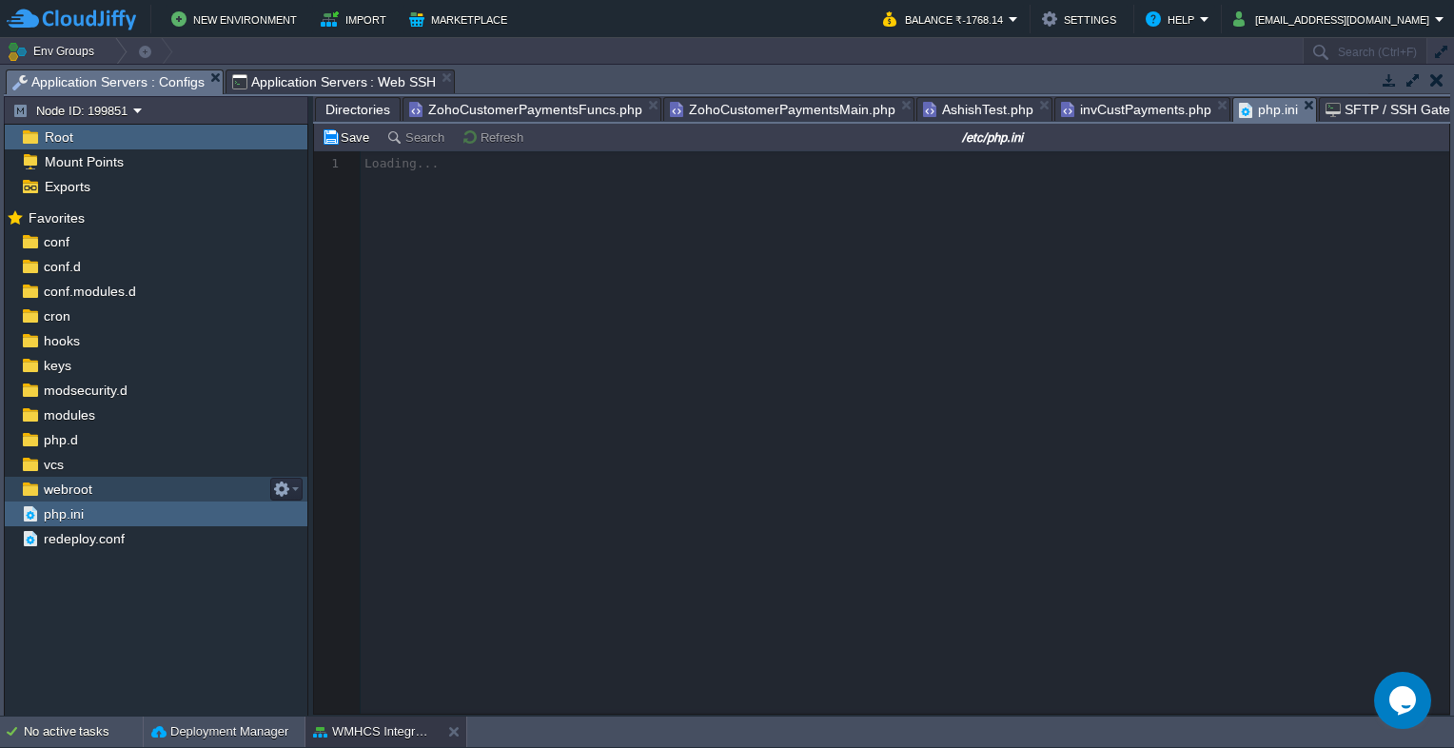
click at [63, 493] on span "webroot" at bounding box center [67, 489] width 55 height 17
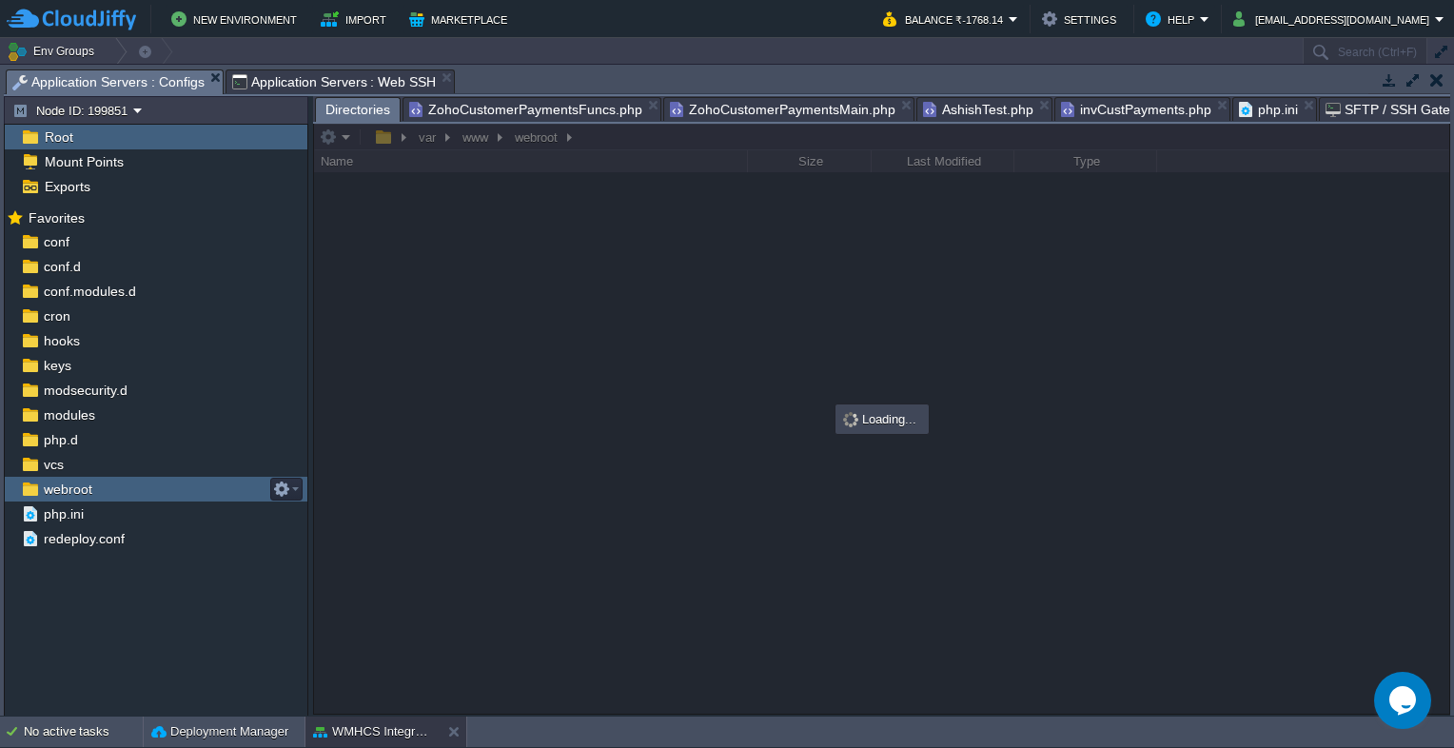
scroll to position [0, 0]
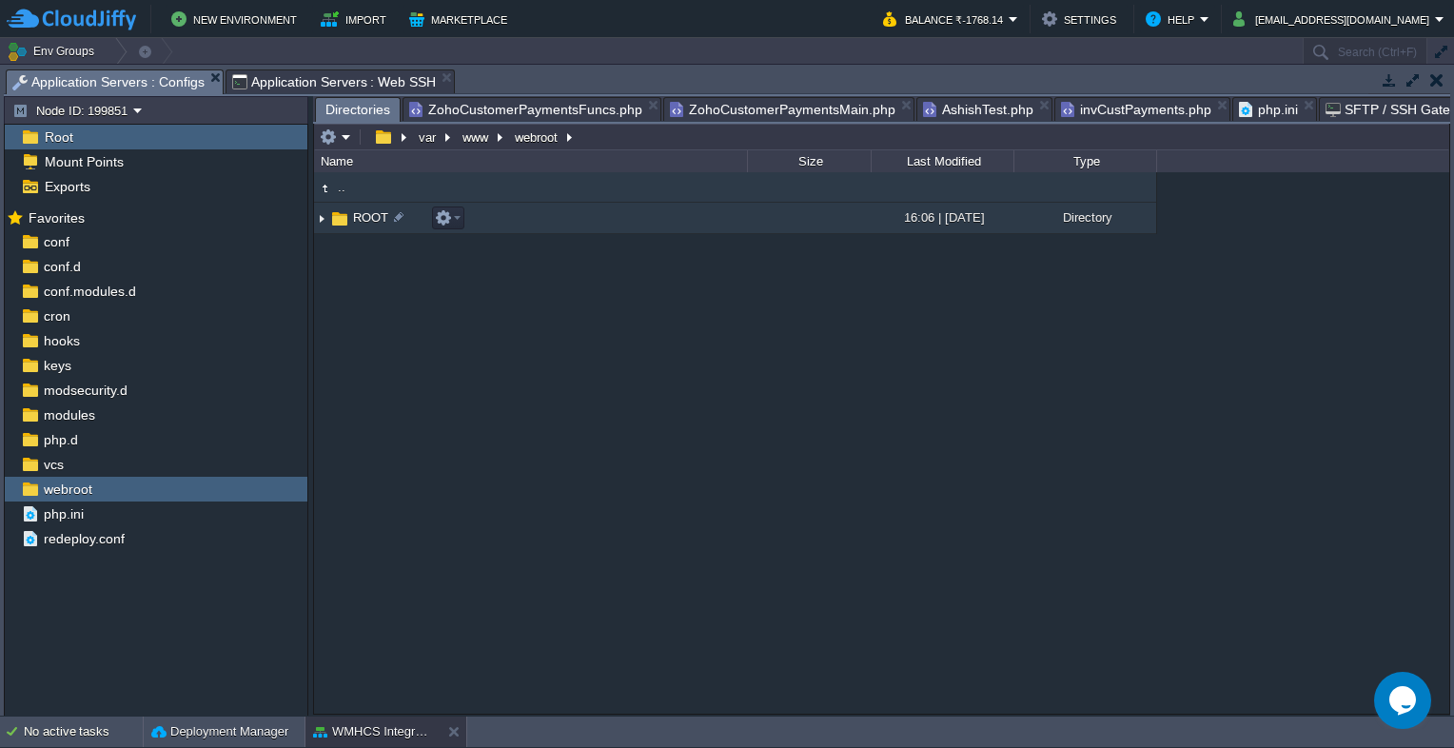
click at [350, 221] on link "ROOT" at bounding box center [370, 217] width 41 height 16
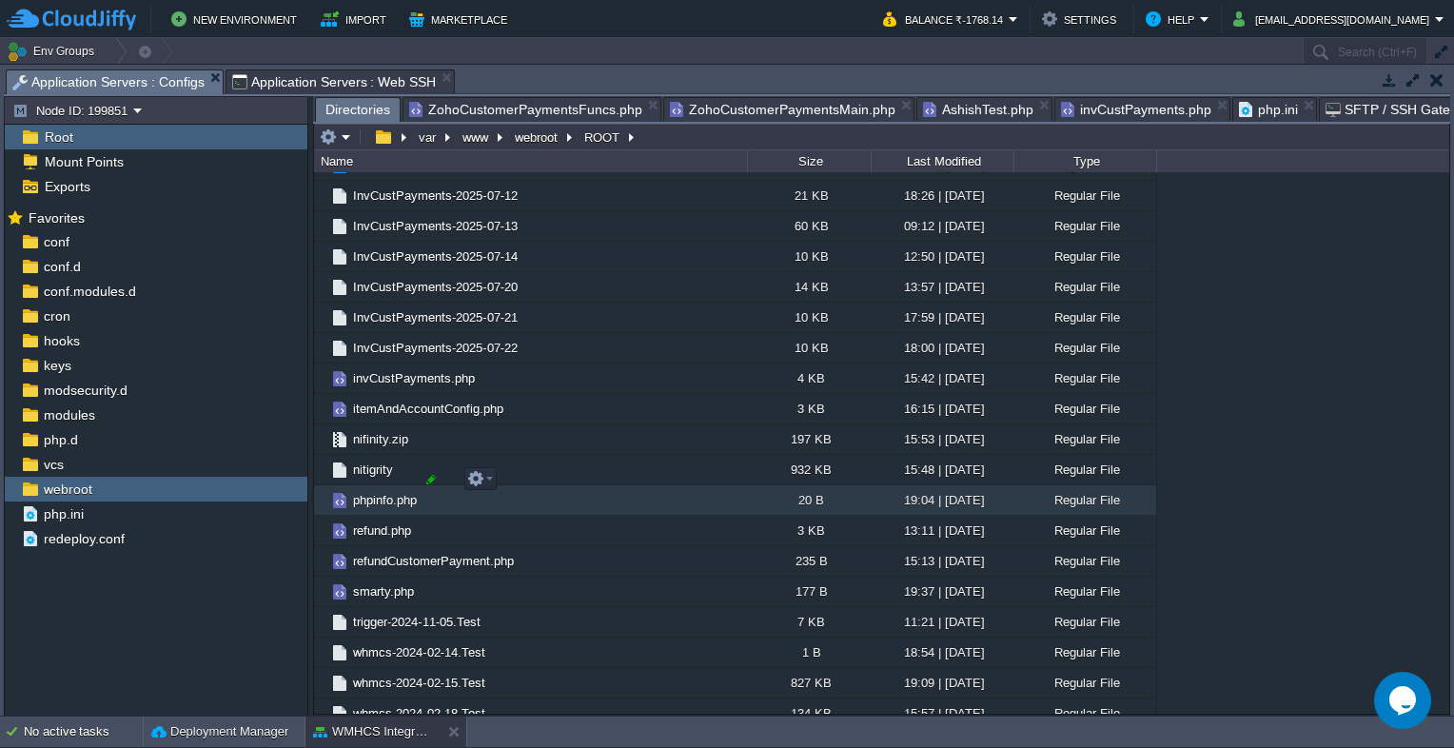
scroll to position [2570, 0]
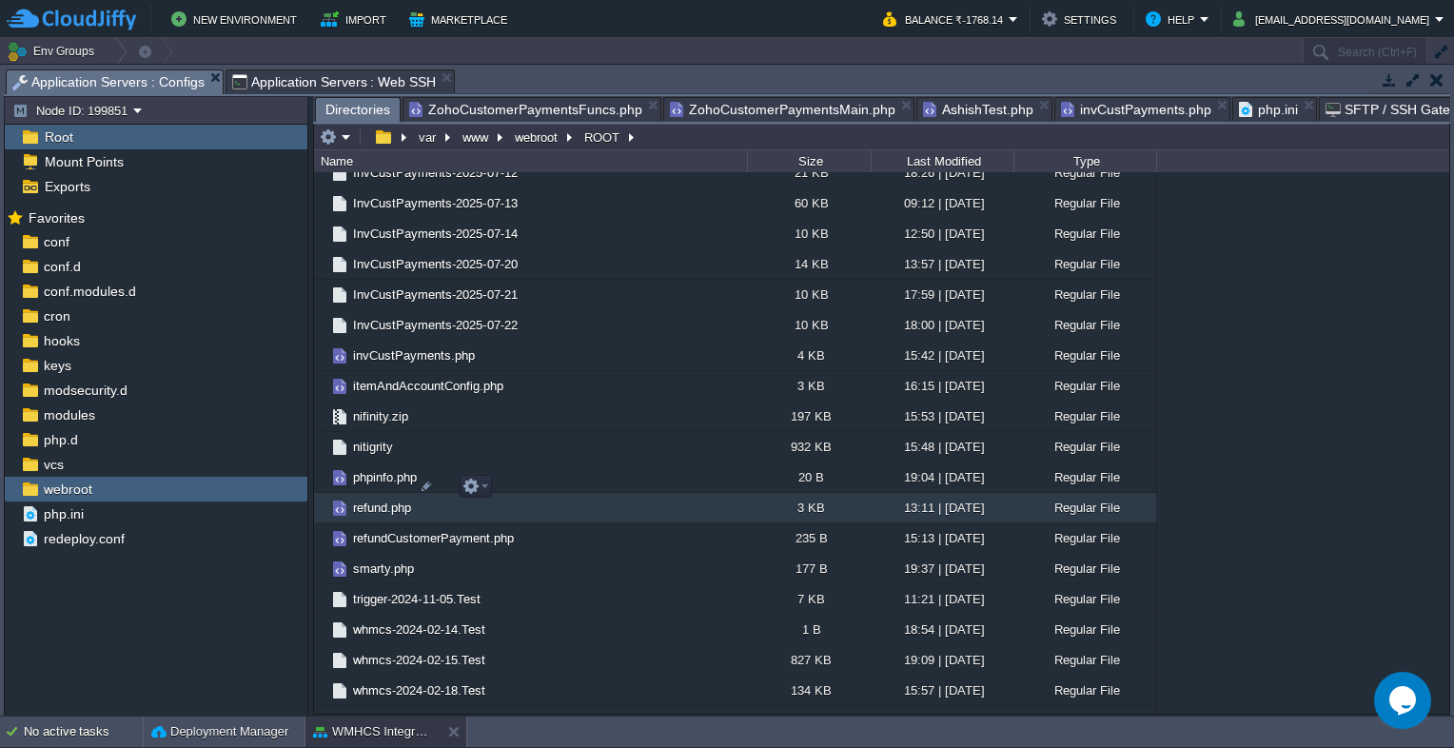
click at [387, 500] on span "refund.php" at bounding box center [382, 508] width 64 height 16
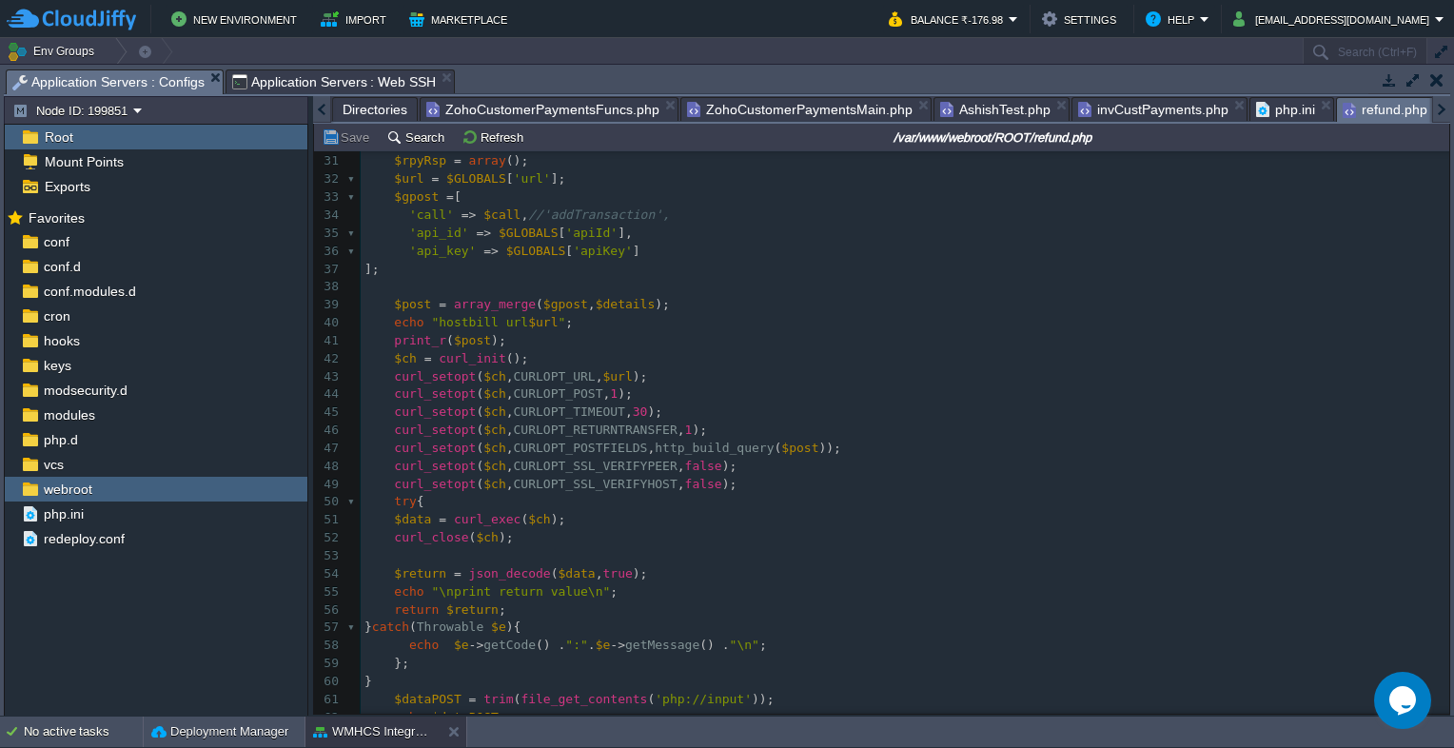
scroll to position [505, 0]
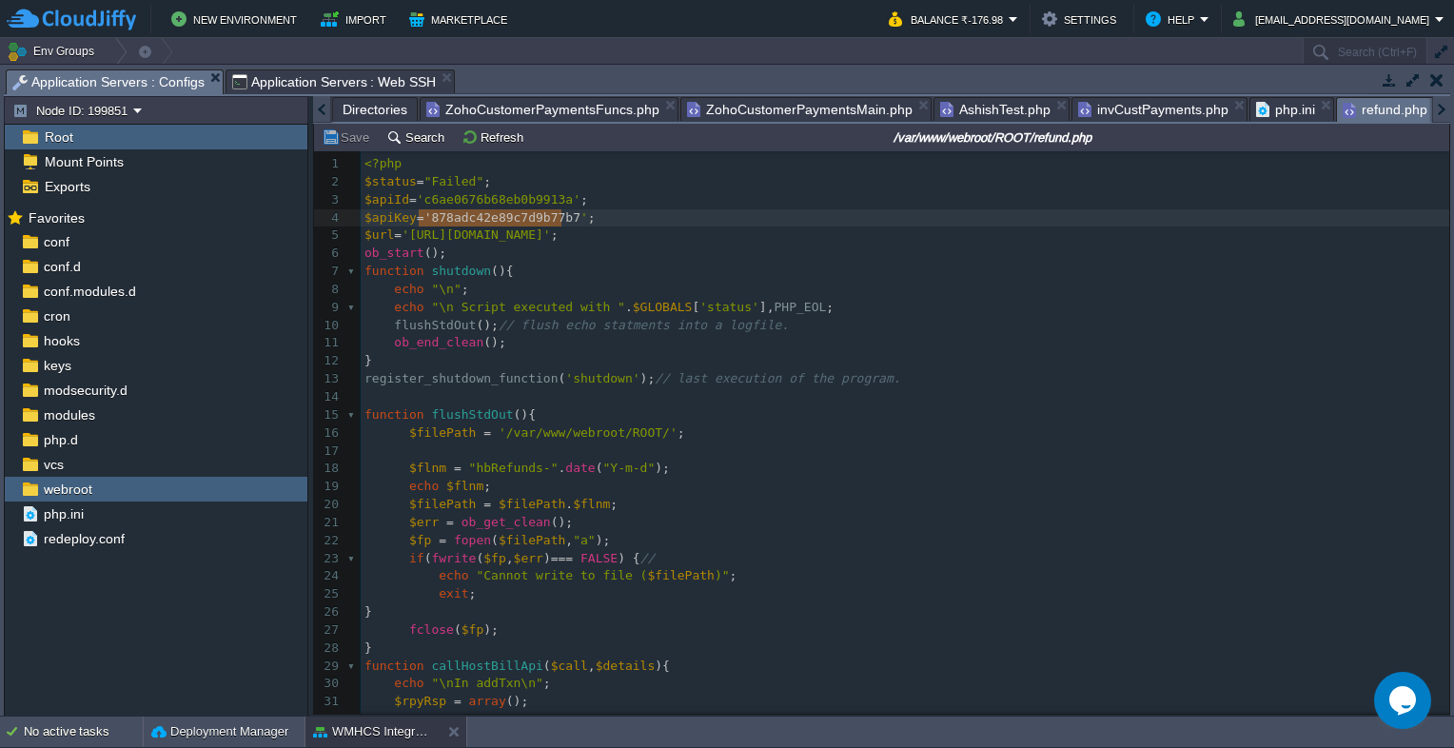
type textarea "'878adc42e89c7d9b77b7'"
drag, startPoint x: 419, startPoint y: 218, endPoint x: 565, endPoint y: 219, distance: 146.6
paste textarea
type textarea "//"
type textarea "878adc42e89c7d9b77b7"
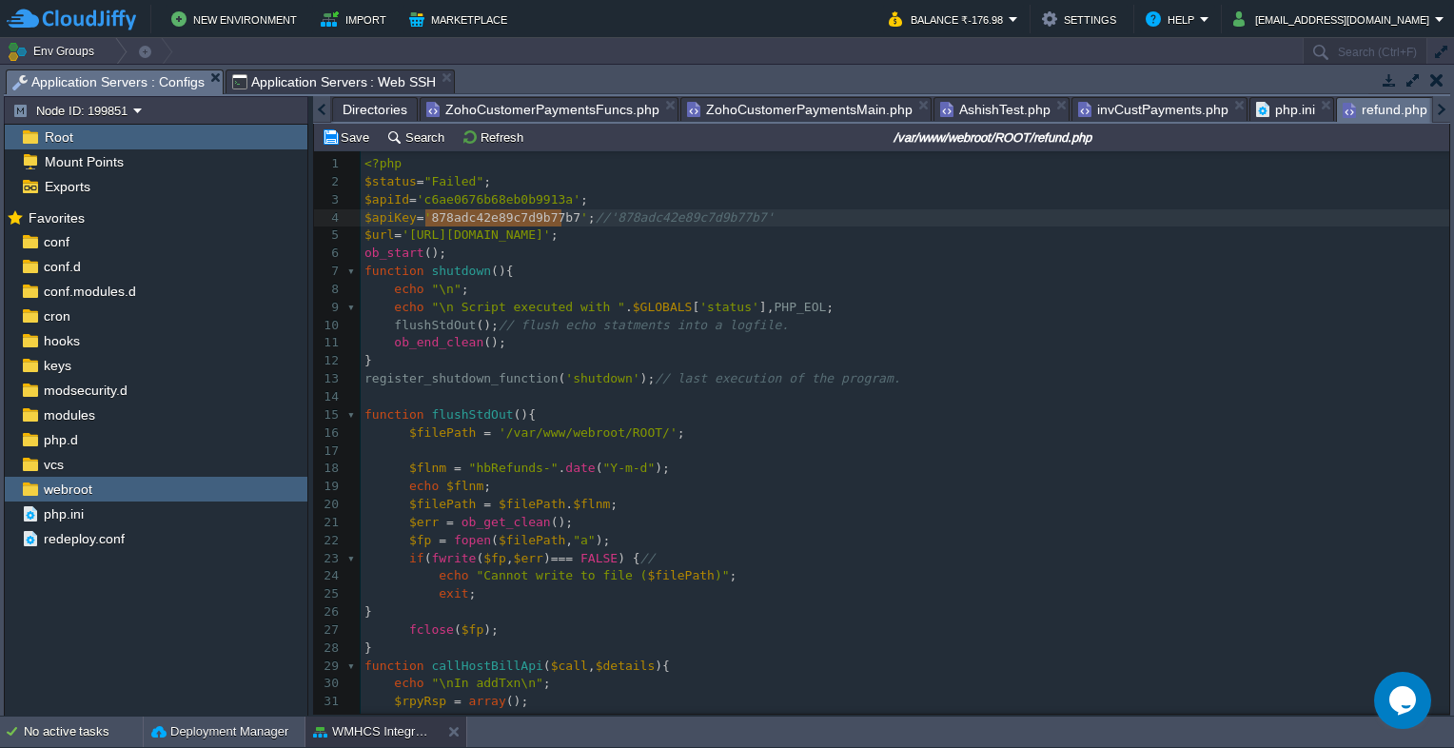
drag, startPoint x: 560, startPoint y: 218, endPoint x: 443, endPoint y: 217, distance: 117.1
click at [413, 200] on div "xxxxxxxxxx 1 <?php 2 $status = "Failed" ; 3 $apiId = 'c6ae0676b68eb0b9913a' ; 4…" at bounding box center [905, 594] width 1089 height 879
type textarea "//"
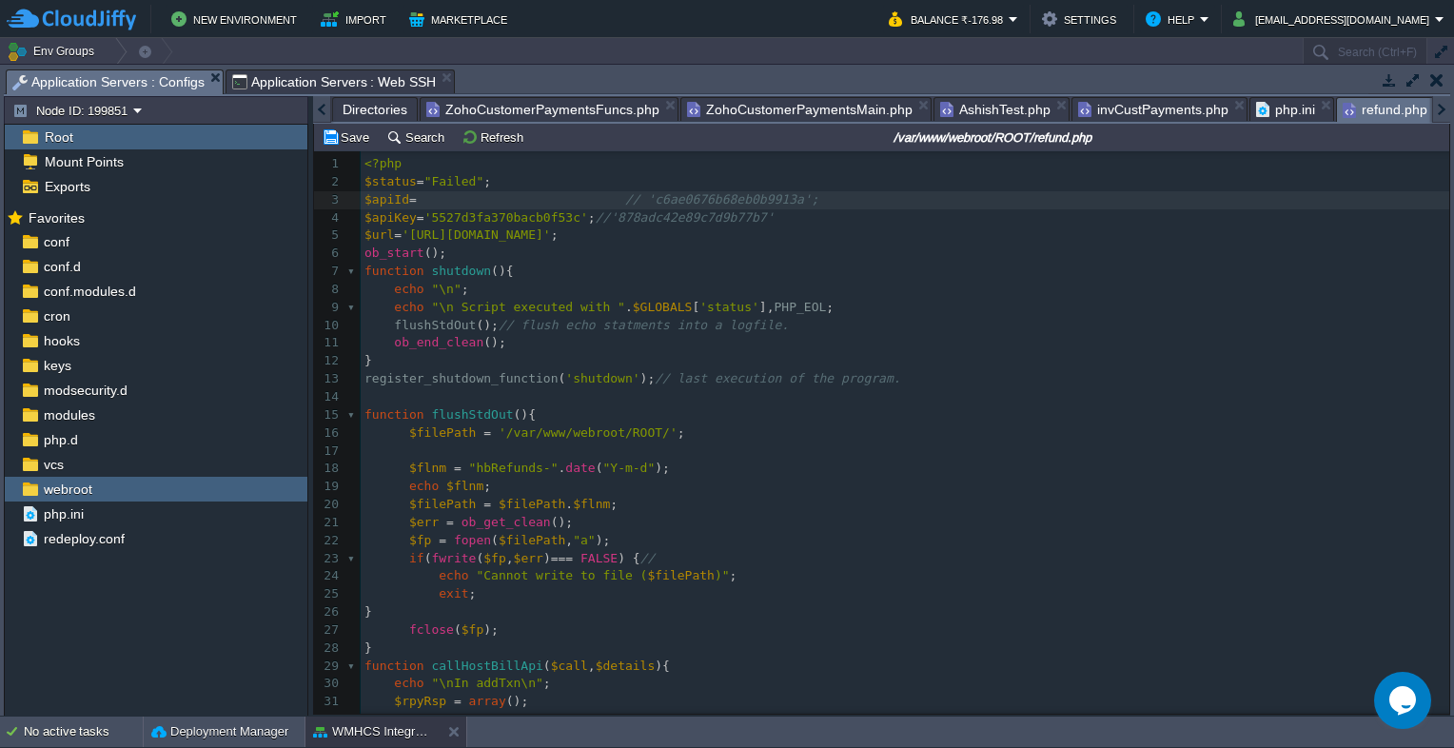
click at [420, 202] on div "xxxxxxxxxx 1 <?php 2 $status = "Failed" ; 3 $apiId = // 'c6ae0676b68eb0b9913a';…" at bounding box center [905, 594] width 1089 height 879
type textarea "''"
click at [425, 200] on div "xxxxxxxxxx 1 <?php 2 $status = "Failed" ; 3 $apiId = '' // 'c6ae0676b68eb0b9913…" at bounding box center [905, 594] width 1089 height 879
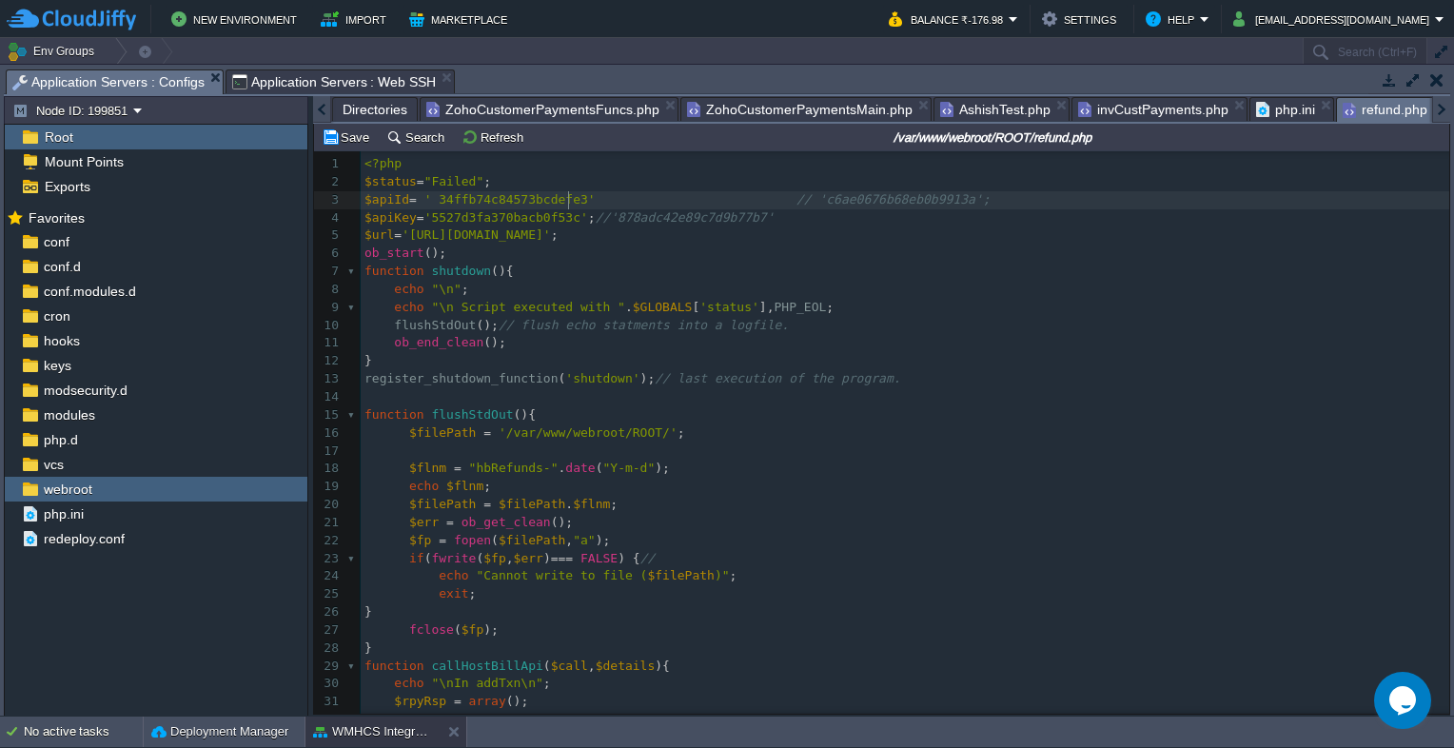
click at [434, 199] on div "xxxxxxxxxx 1 <?php 2 $status = "Failed" ; 3 $apiId = ' 34ffb74c84573bcdefe3' //…" at bounding box center [905, 594] width 1089 height 879
click at [746, 199] on div "xxxxxxxxxx 1 <?php 2 $status = "Failed" ; 3 $apiId = '34ffb74c84573bcdefe3' // …" at bounding box center [905, 594] width 1089 height 879
click at [930, 280] on pre "function shutdown (){" at bounding box center [905, 272] width 1089 height 18
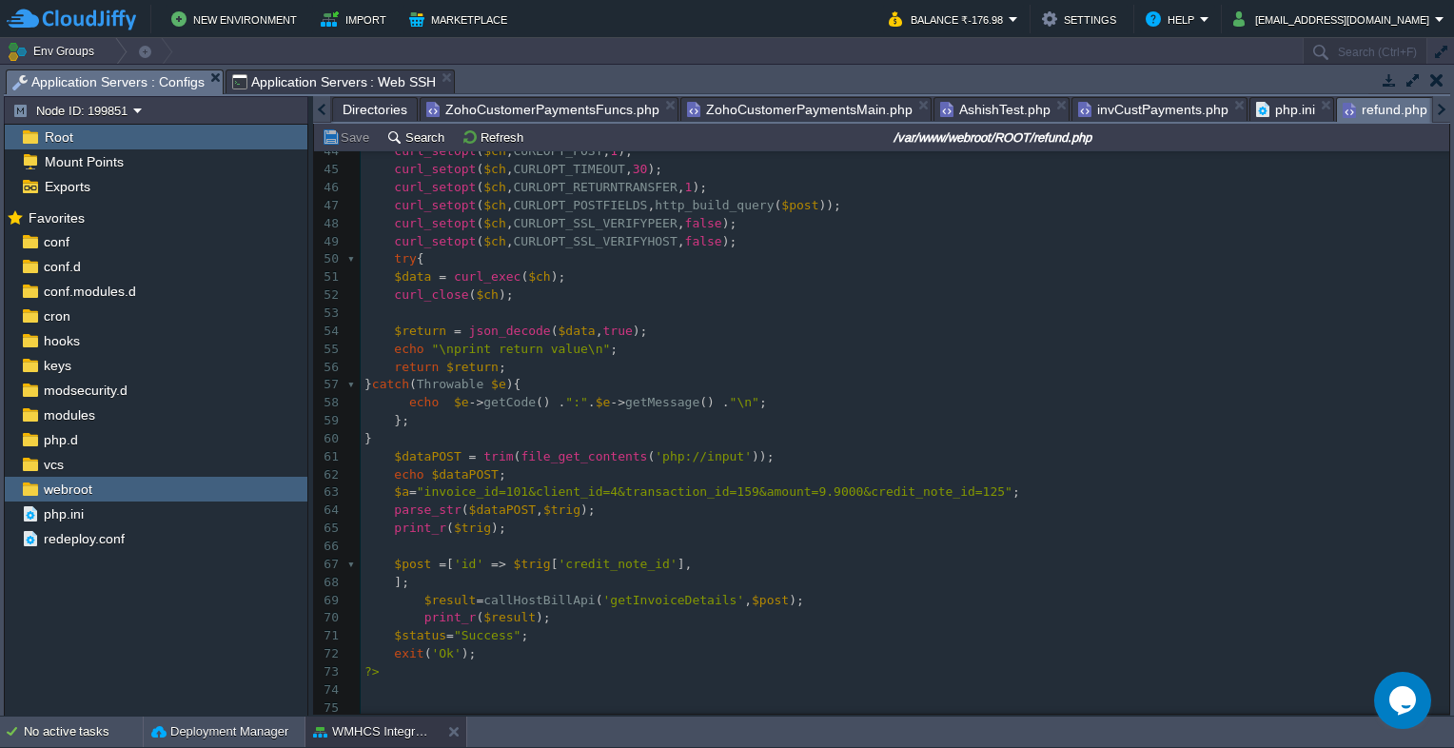
scroll to position [791, 0]
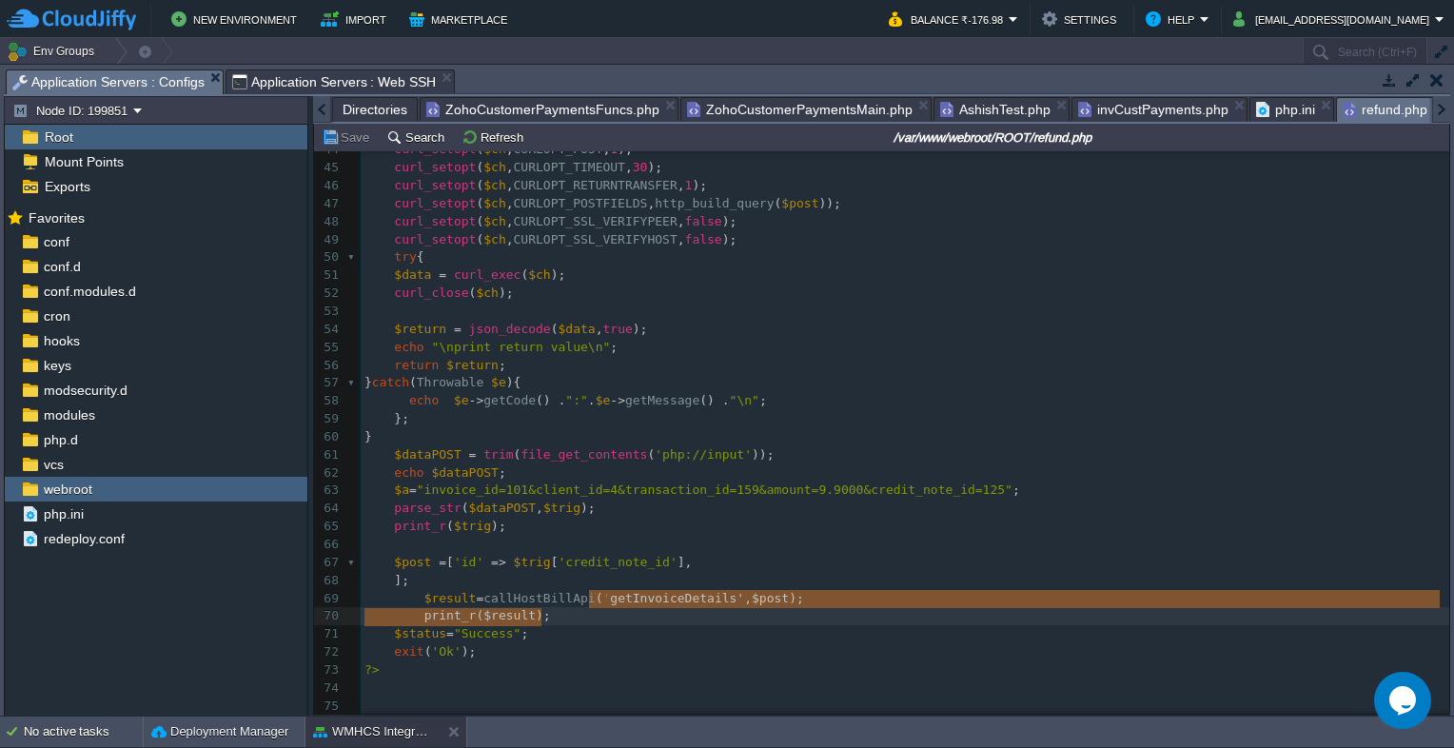
type textarea "getInvoiceDetails"
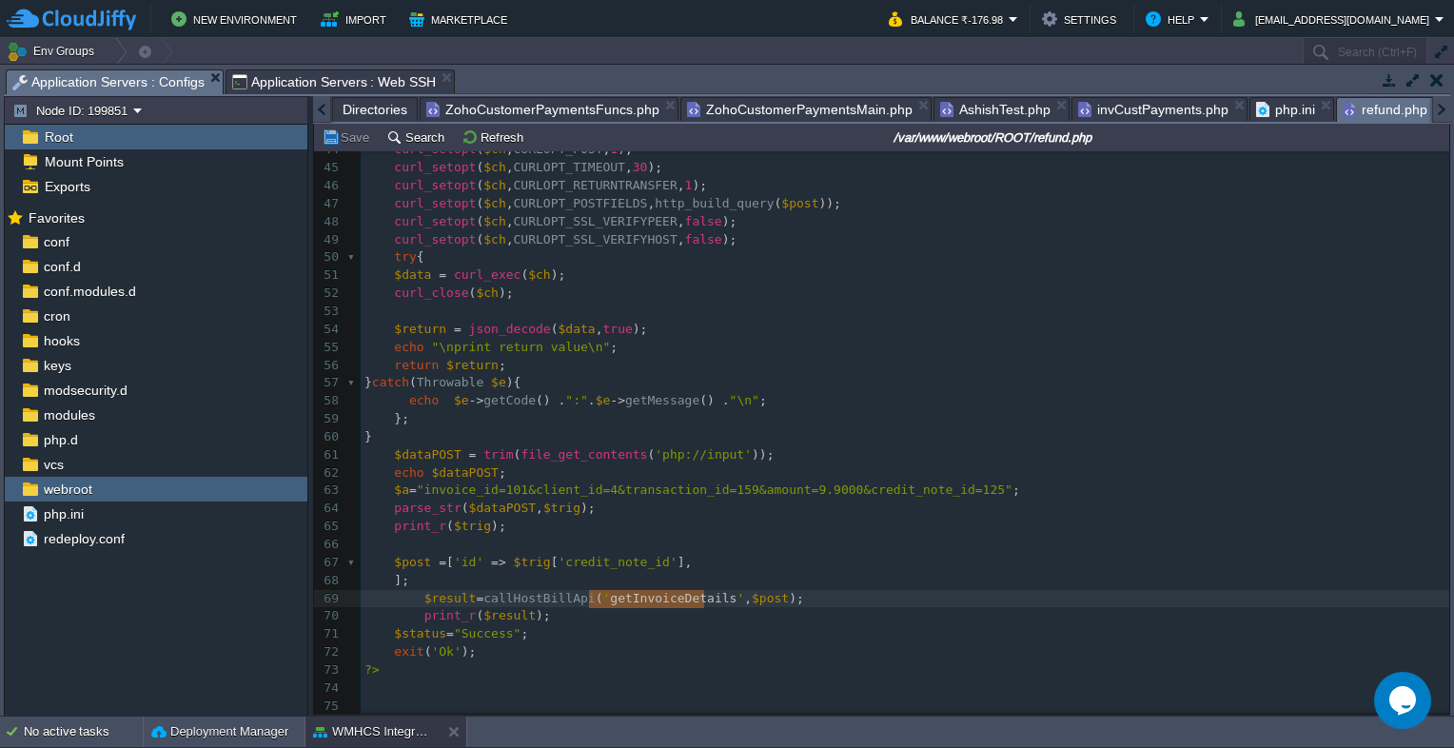
drag, startPoint x: 590, startPoint y: 601, endPoint x: 702, endPoint y: 603, distance: 112.3
paste textarea
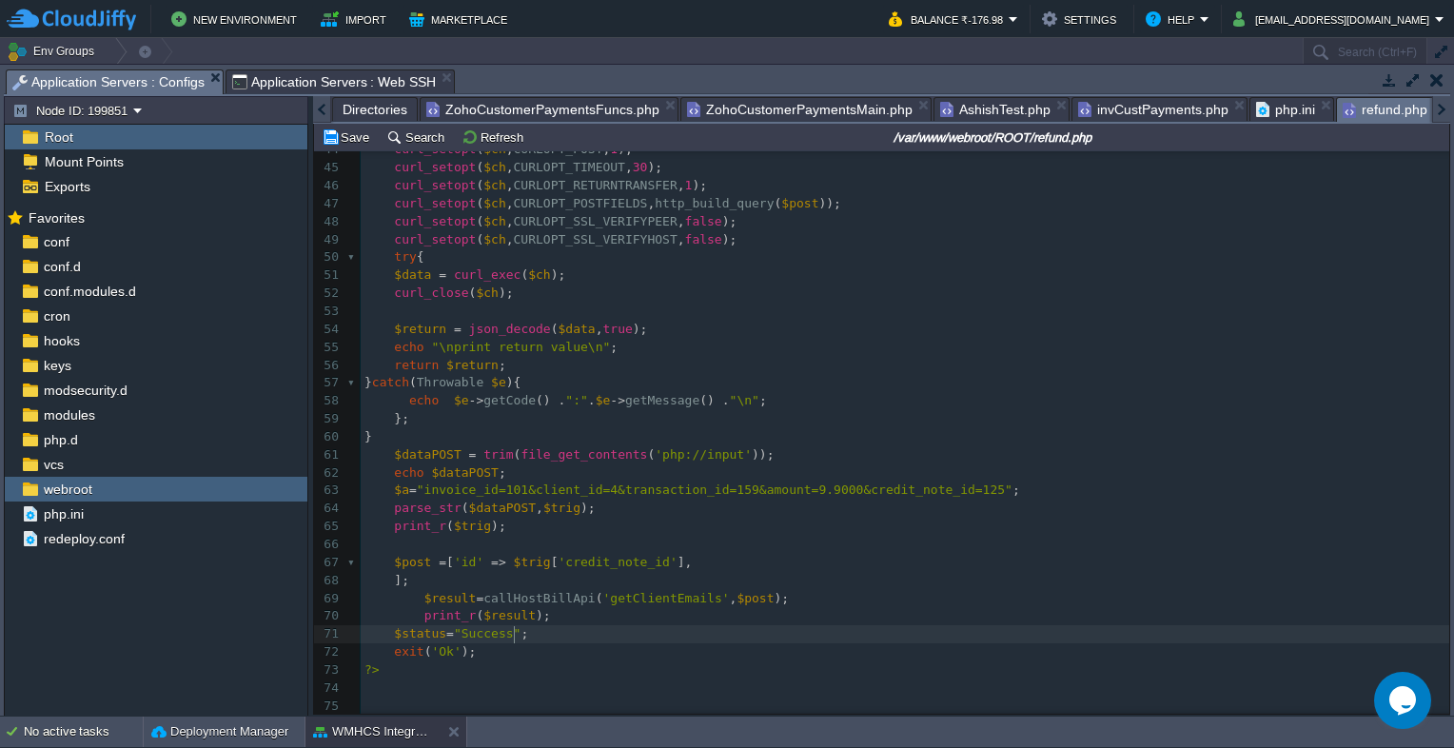
click at [677, 634] on pre "$status = "Success" ;" at bounding box center [905, 634] width 1089 height 18
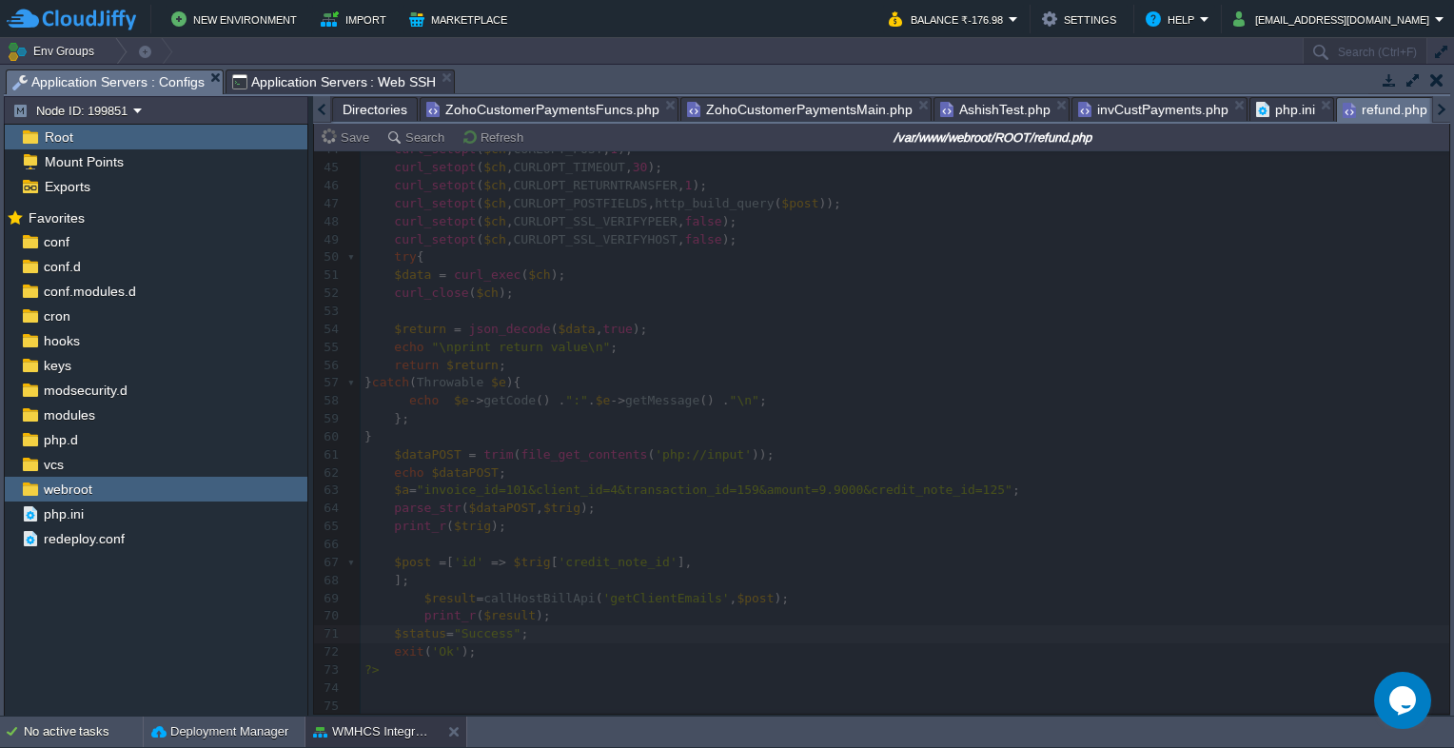
click at [473, 557] on div at bounding box center [882, 432] width 1136 height 563
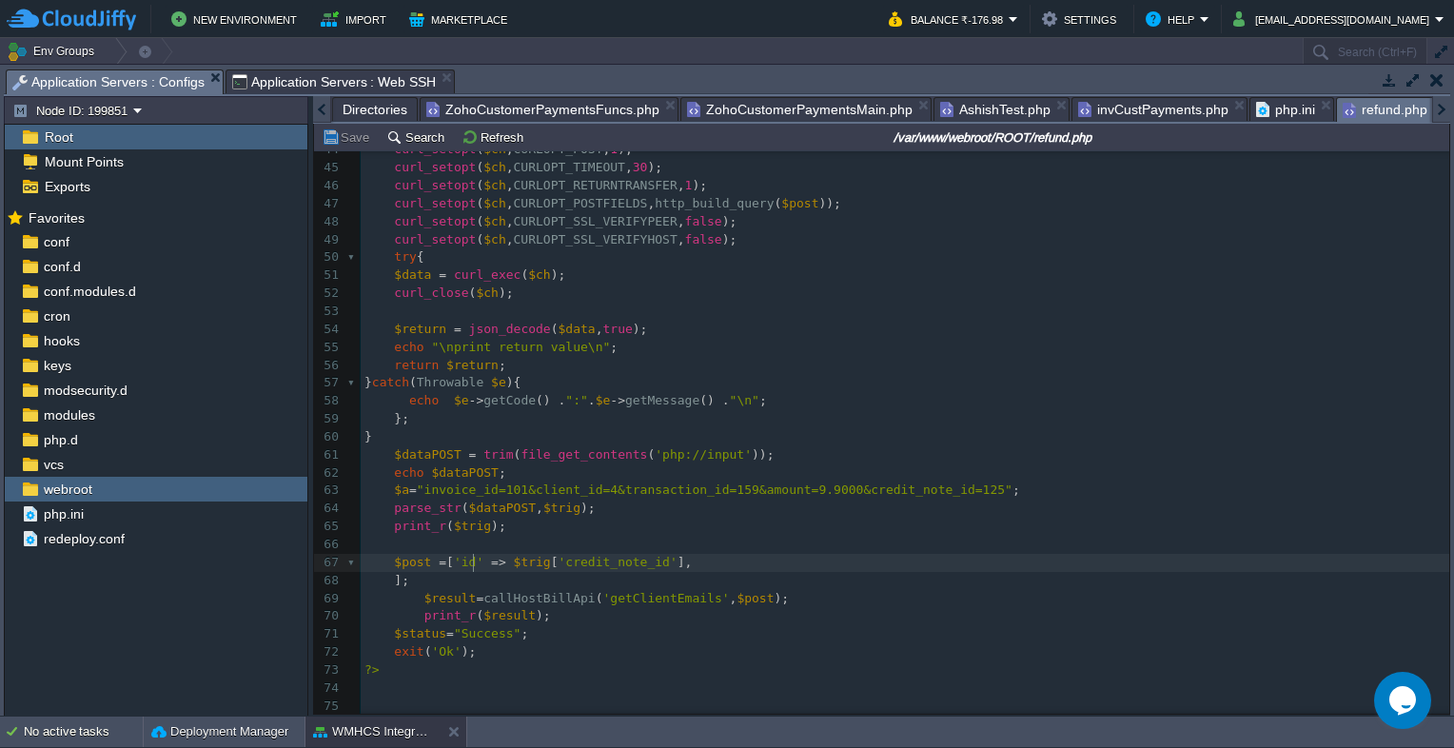
scroll to position [6, 0]
click at [473, 557] on div "xxxxxxxxxx function shutdown (){ 21 $err = ob_get_clean (); 22 $fp = fopen ( $f…" at bounding box center [905, 222] width 1089 height 986
click at [518, 562] on span "$trig" at bounding box center [532, 562] width 37 height 14
click at [578, 565] on div "xxxxxxxxxx function shutdown (){ 21 $err = ob_get_clean (); 22 $fp = fopen ( $f…" at bounding box center [905, 222] width 1089 height 986
type textarea "$trig['credit_note_id']"
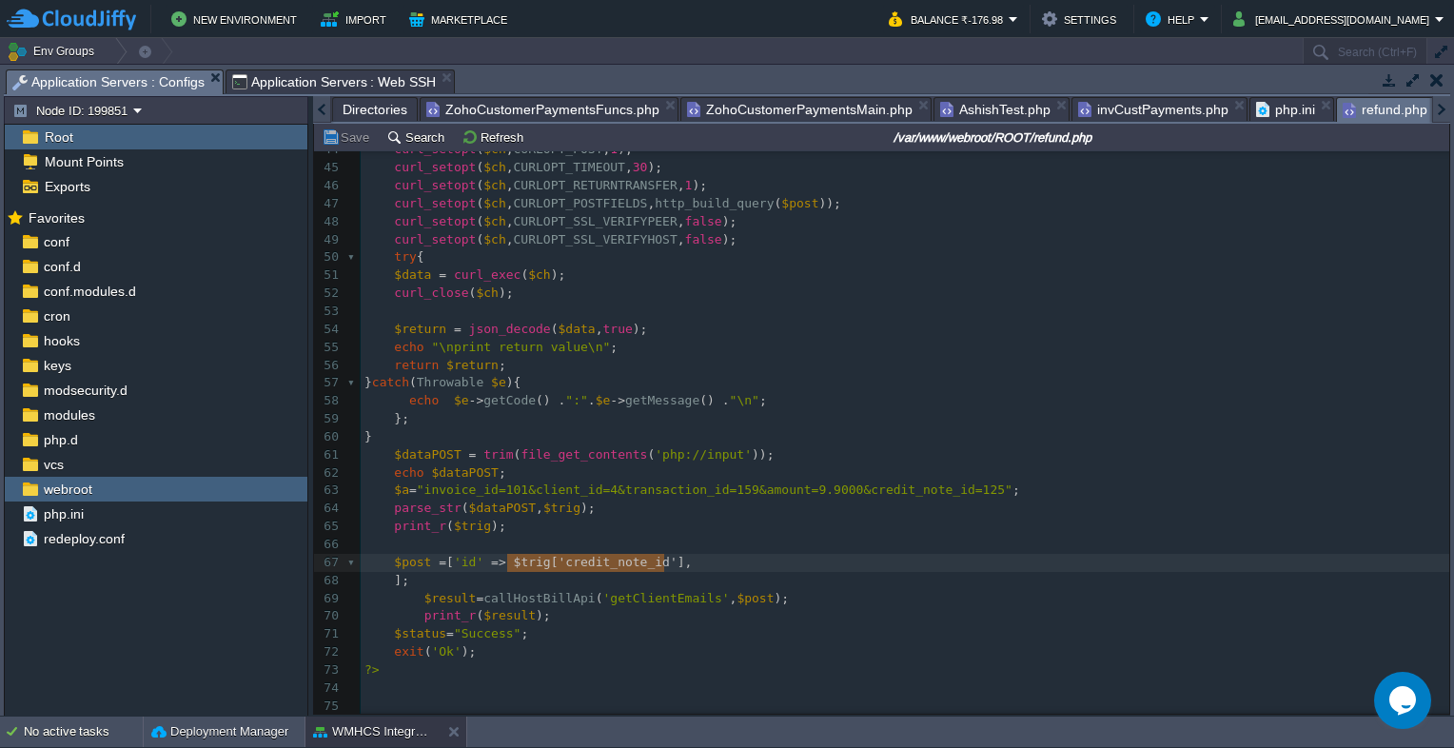
drag, startPoint x: 662, startPoint y: 561, endPoint x: 510, endPoint y: 558, distance: 152.3
type textarea "15"
click at [583, 548] on pre "​" at bounding box center [905, 545] width 1089 height 18
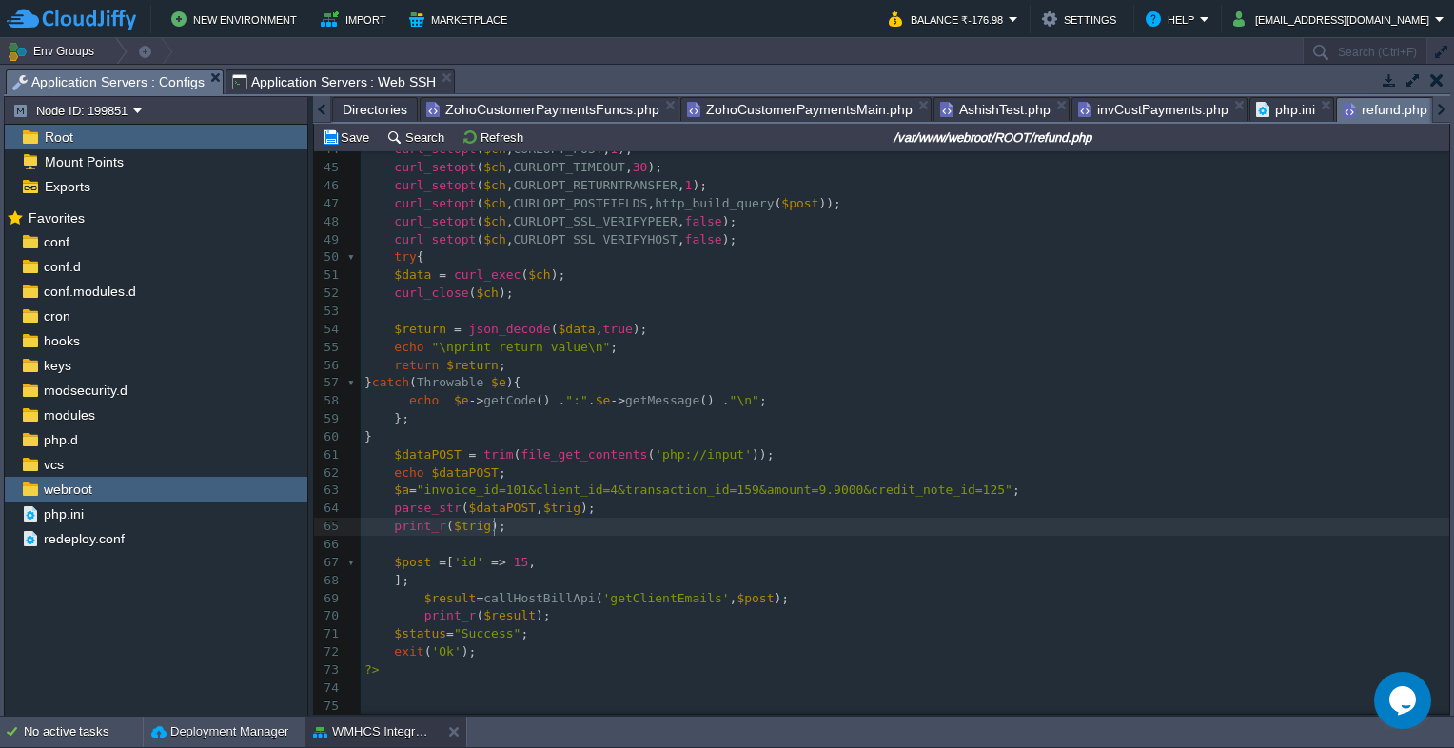
type textarea "$dataPOST = trim(file_get_contents('php://input')); echo $dataPOST; $a="invoice…"
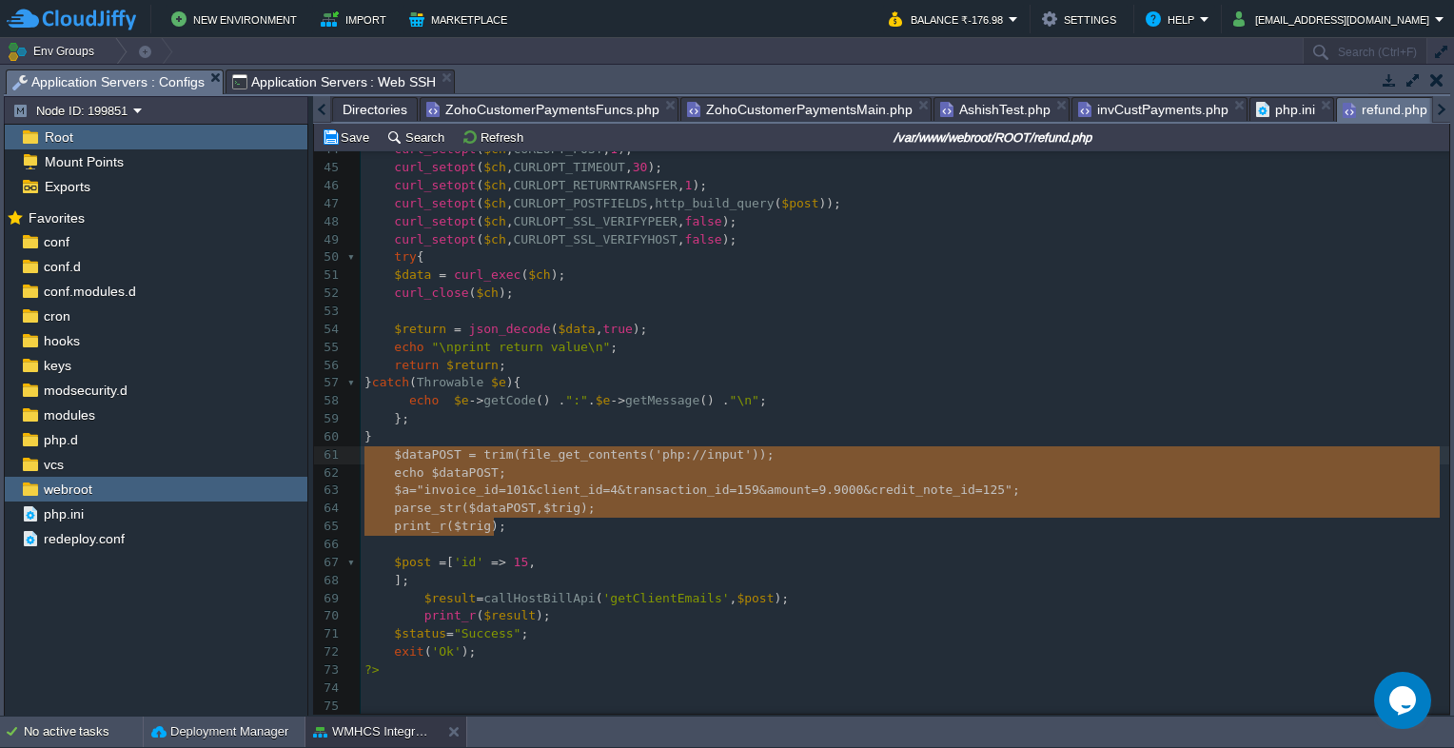
drag, startPoint x: 509, startPoint y: 529, endPoint x: 342, endPoint y: 448, distance: 186.0
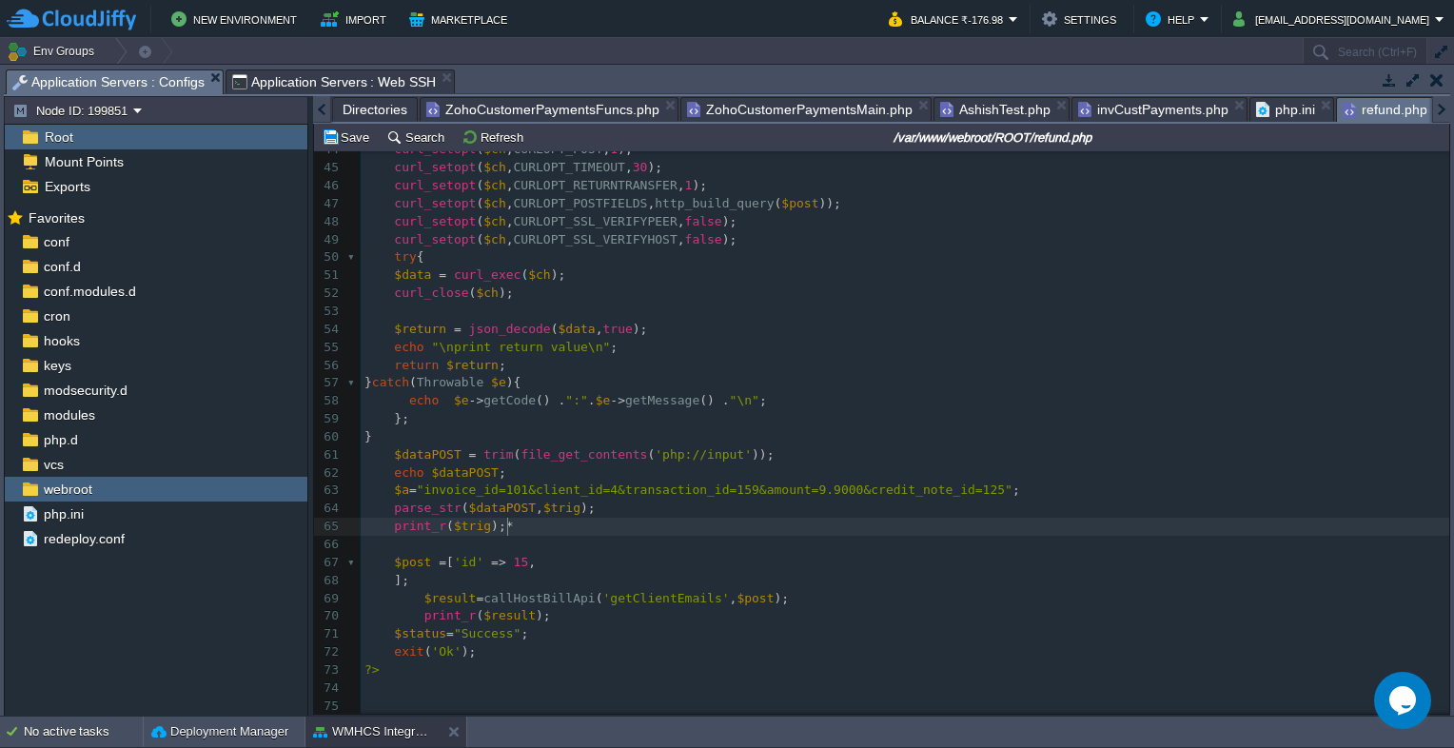
type textarea "*/"
click at [385, 446] on span at bounding box center [380, 455] width 30 height 18
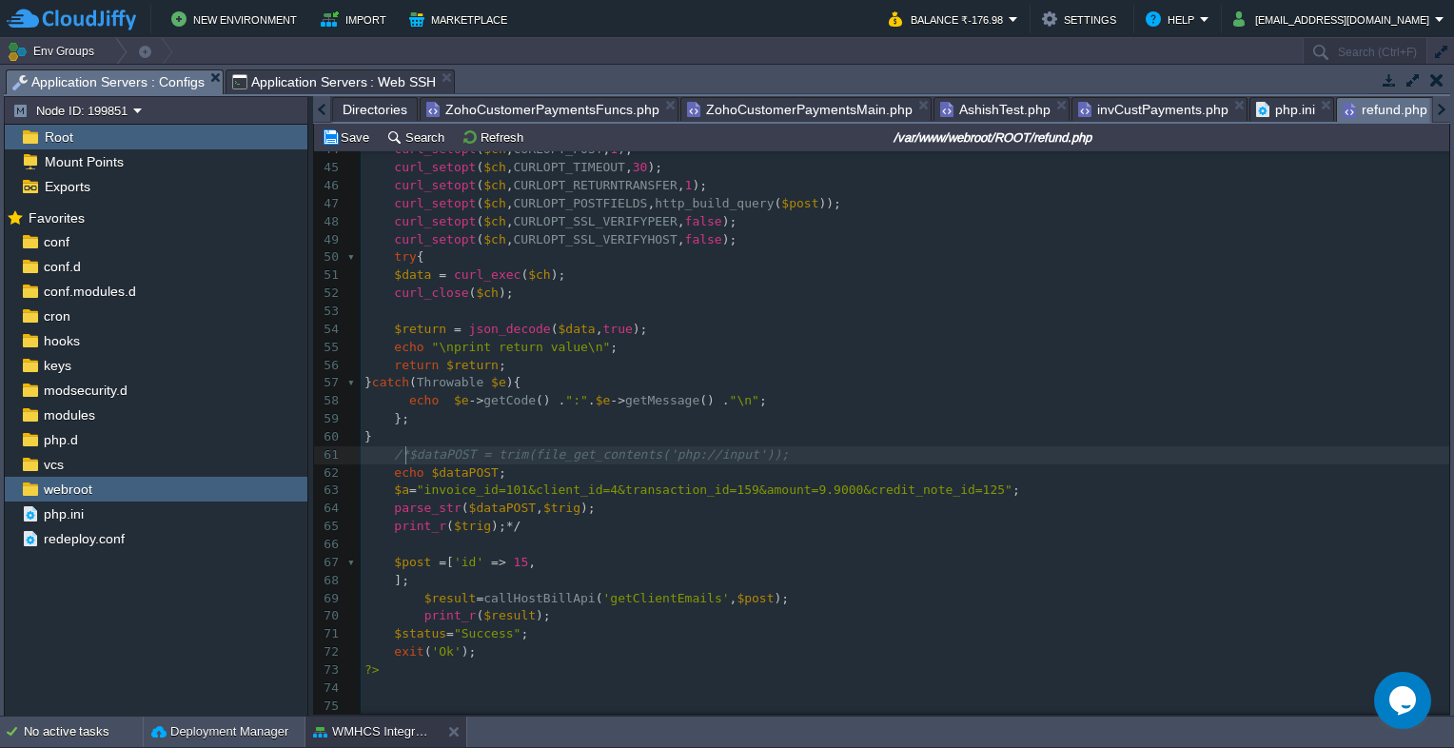
type textarea "/*"
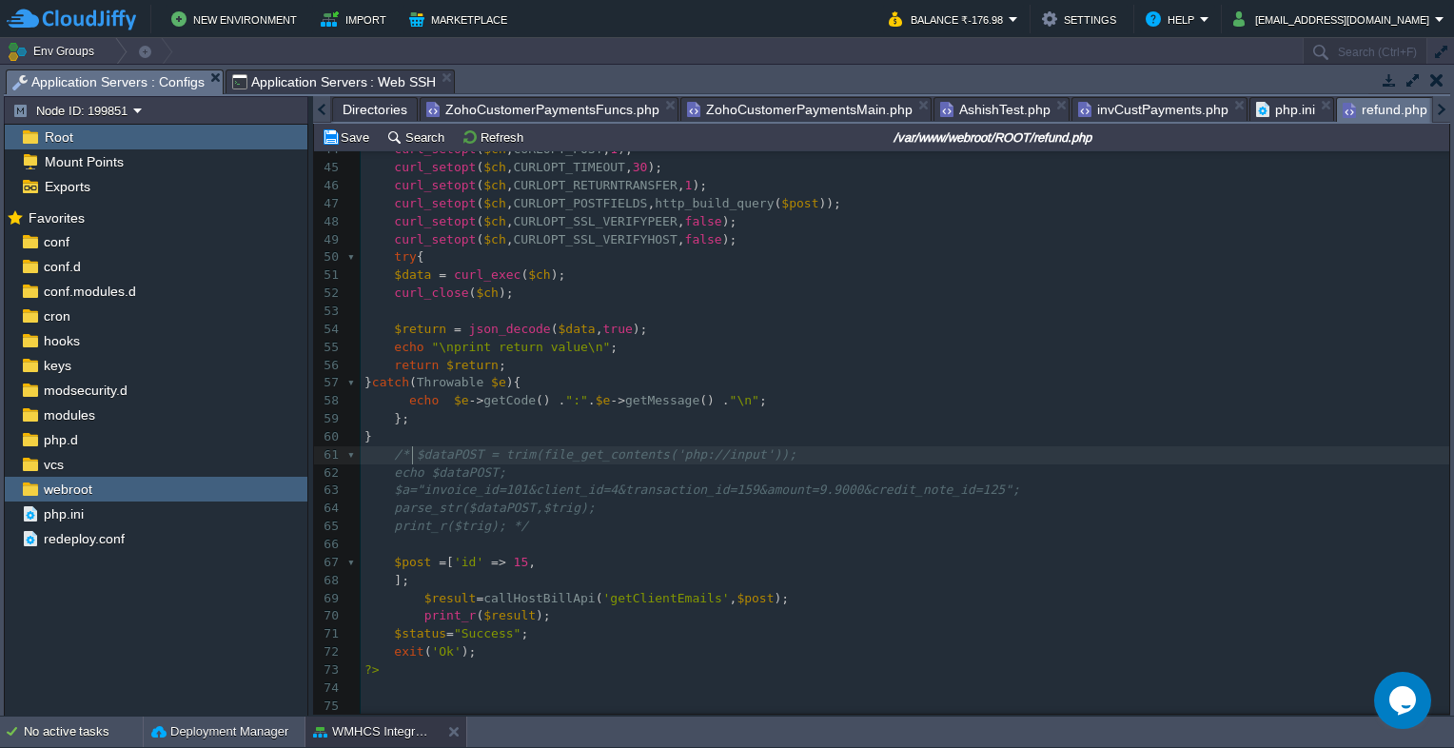
click at [591, 524] on pre "print_r($trig); */" at bounding box center [905, 527] width 1089 height 18
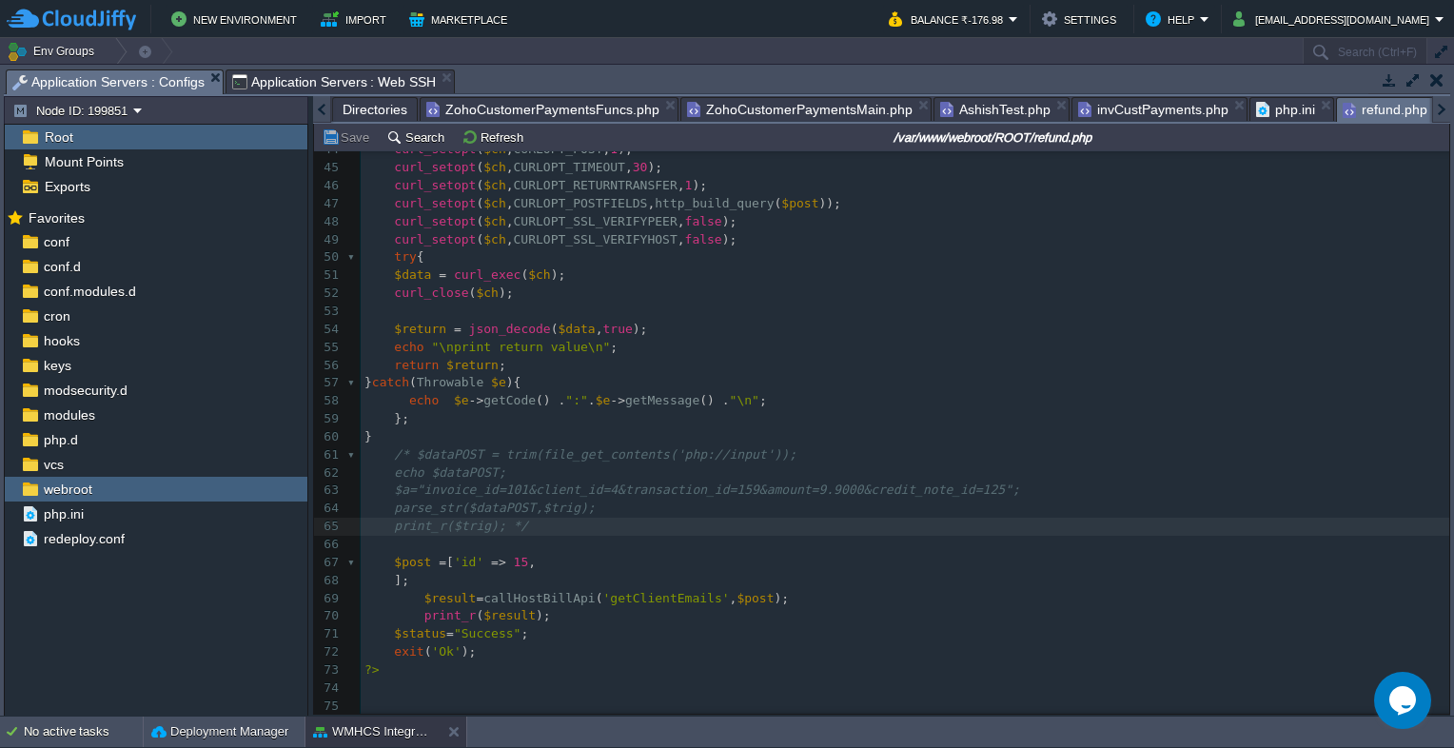
type input "#000000"
click at [320, 87] on span "Application Servers : Web SSH" at bounding box center [334, 81] width 205 height 23
click at [152, 83] on span "Application Servers : Configs" at bounding box center [108, 82] width 192 height 24
click at [321, 84] on span "Application Servers : Web SSH" at bounding box center [334, 81] width 205 height 23
click at [148, 77] on span "Application Servers : Configs" at bounding box center [108, 82] width 192 height 24
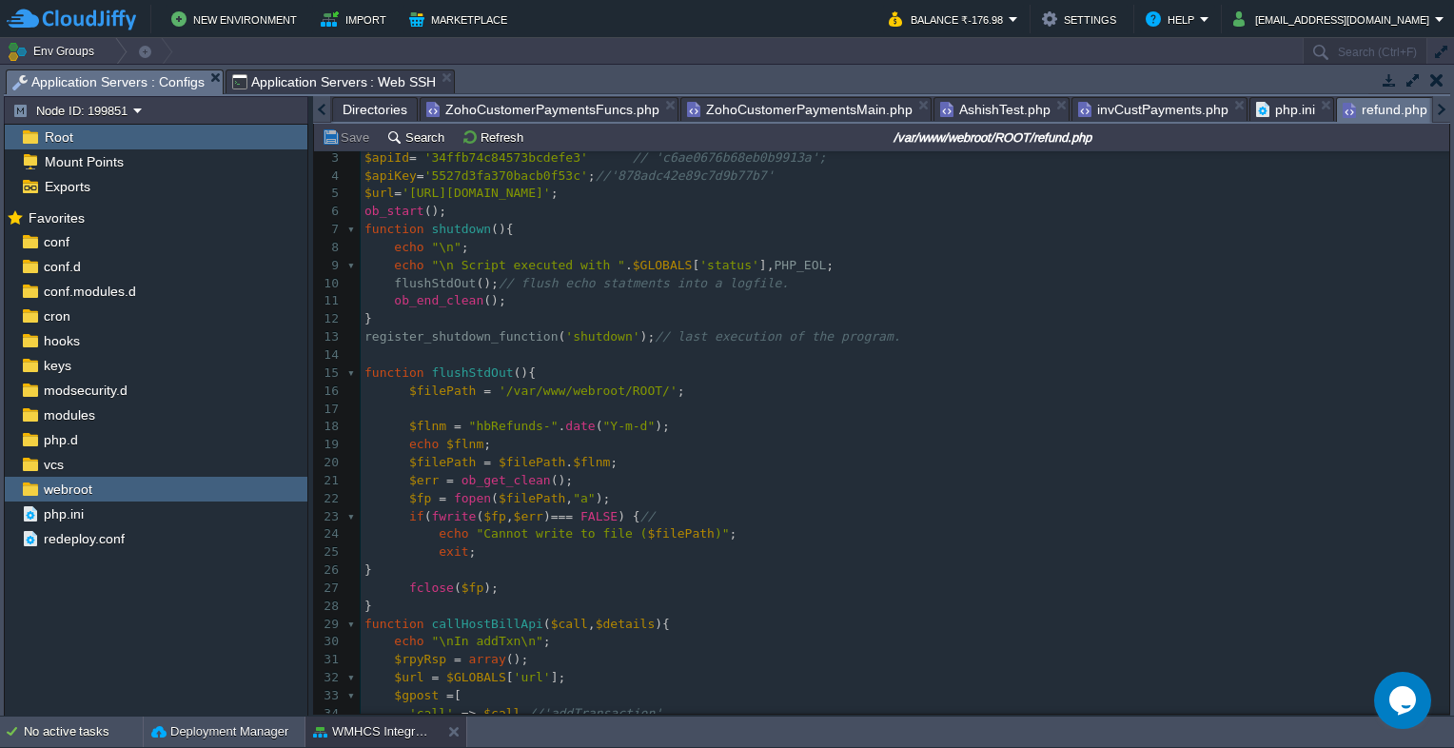
scroll to position [30, 0]
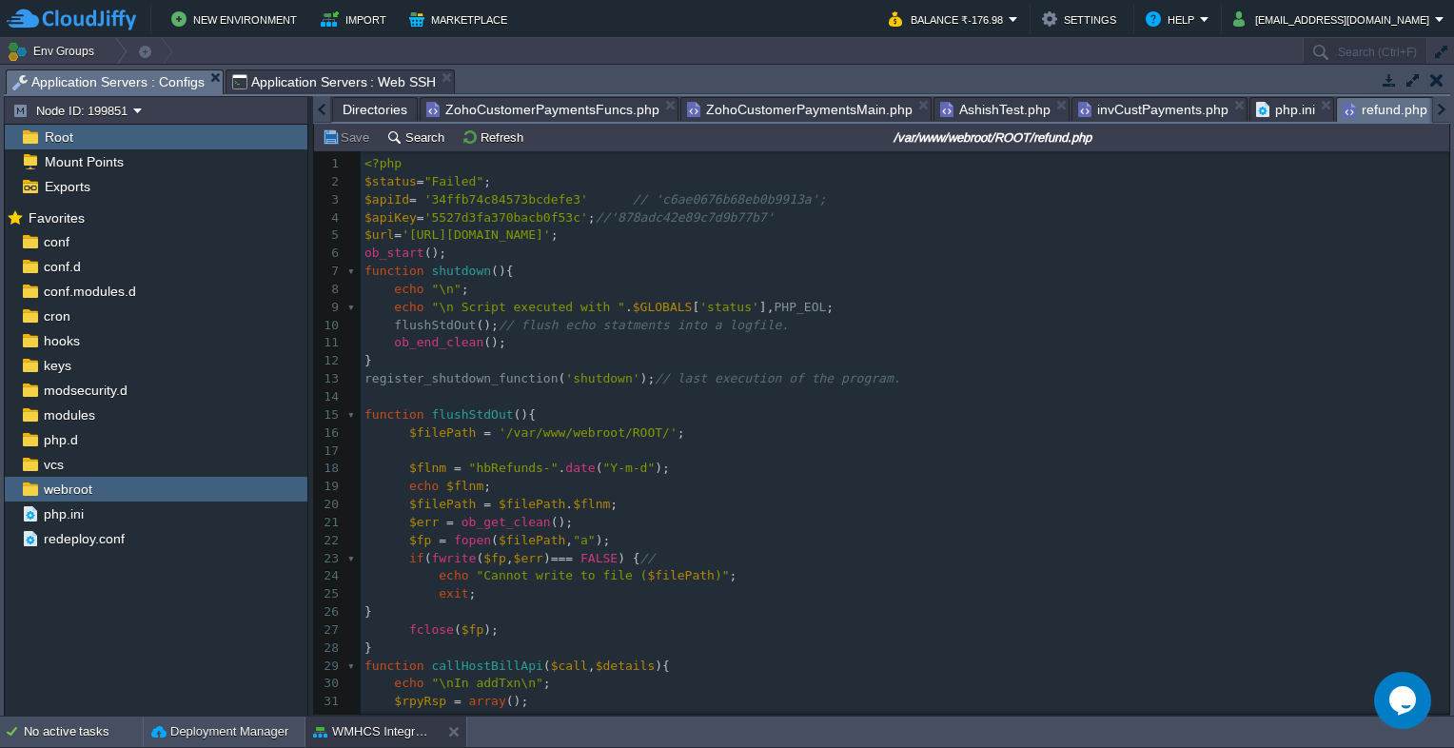
click at [324, 84] on span "Application Servers : Web SSH" at bounding box center [334, 81] width 205 height 23
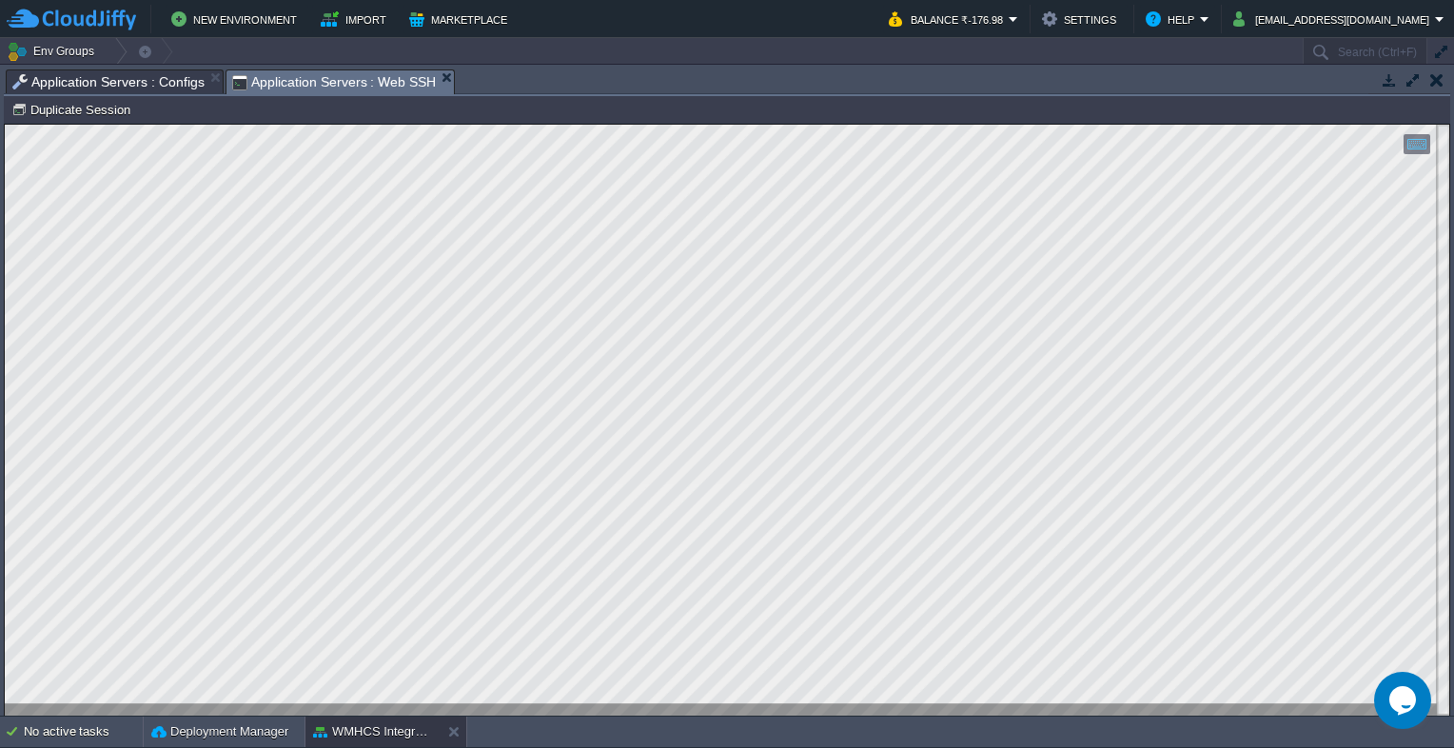
click at [100, 89] on span "Application Servers : Configs" at bounding box center [108, 81] width 192 height 23
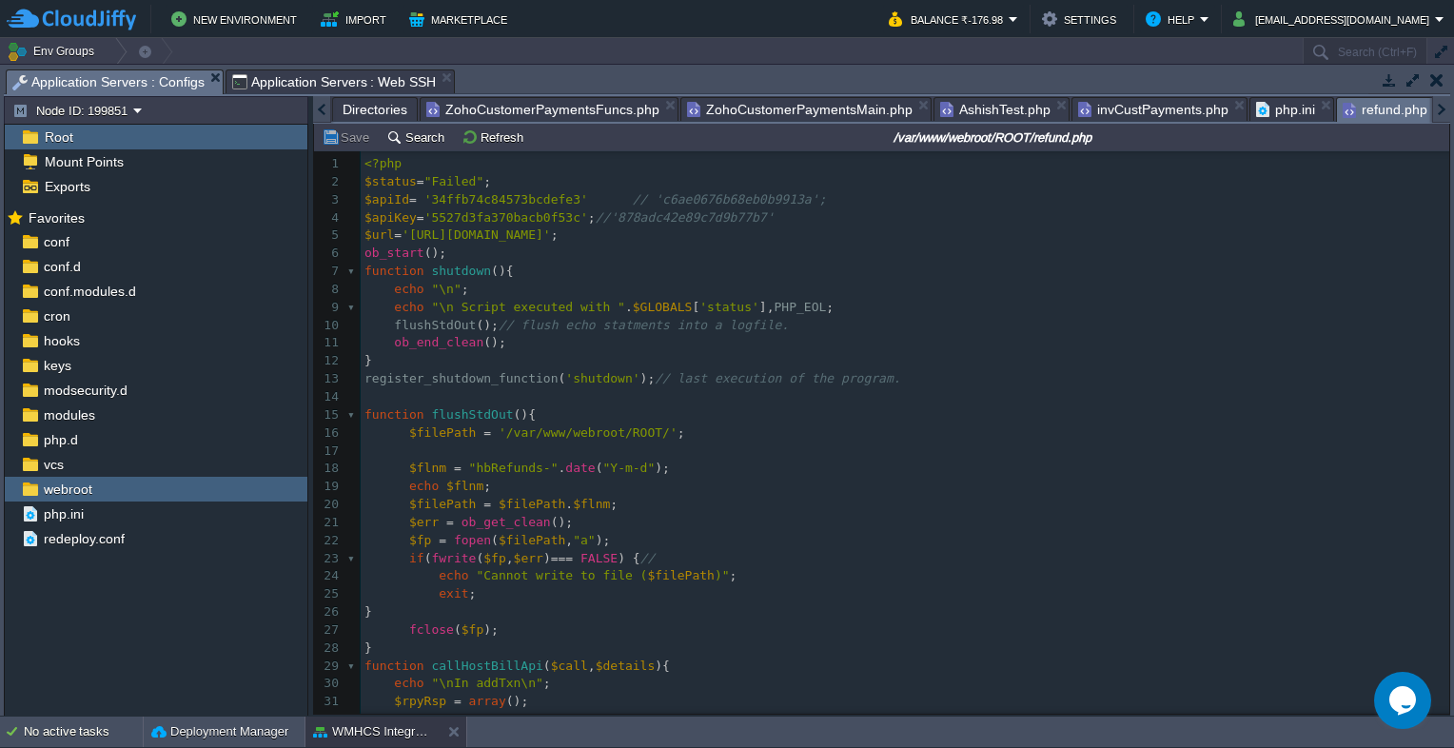
scroll to position [6, 0]
click at [583, 222] on div "xxxxxxxxxx print_r($trig); */ 1 <?php 2 $status = "Failed" ; 3 $apiId = '34ffb7…" at bounding box center [905, 585] width 1089 height 861
click at [318, 82] on span "Application Servers : Web SSH" at bounding box center [334, 81] width 205 height 23
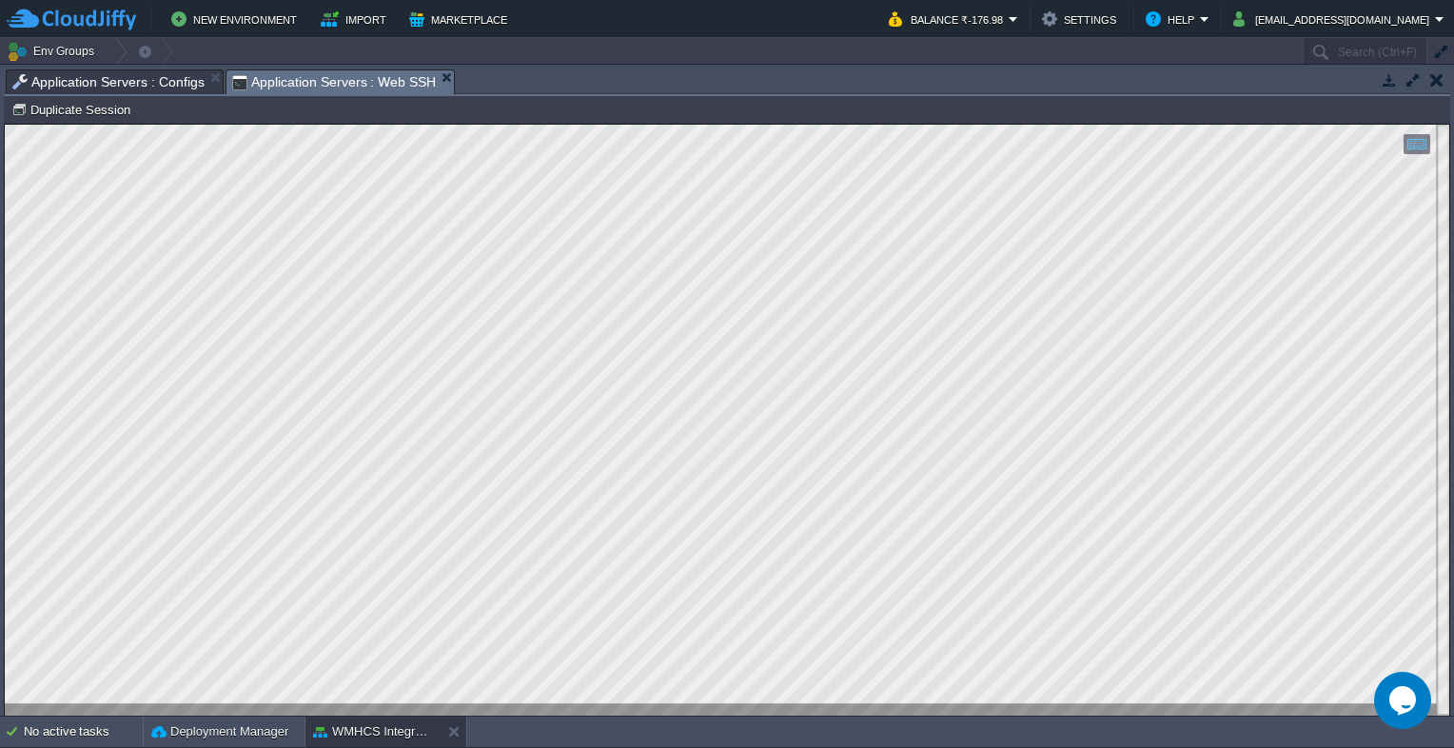
click at [177, 81] on span "Application Servers : Configs" at bounding box center [108, 81] width 192 height 23
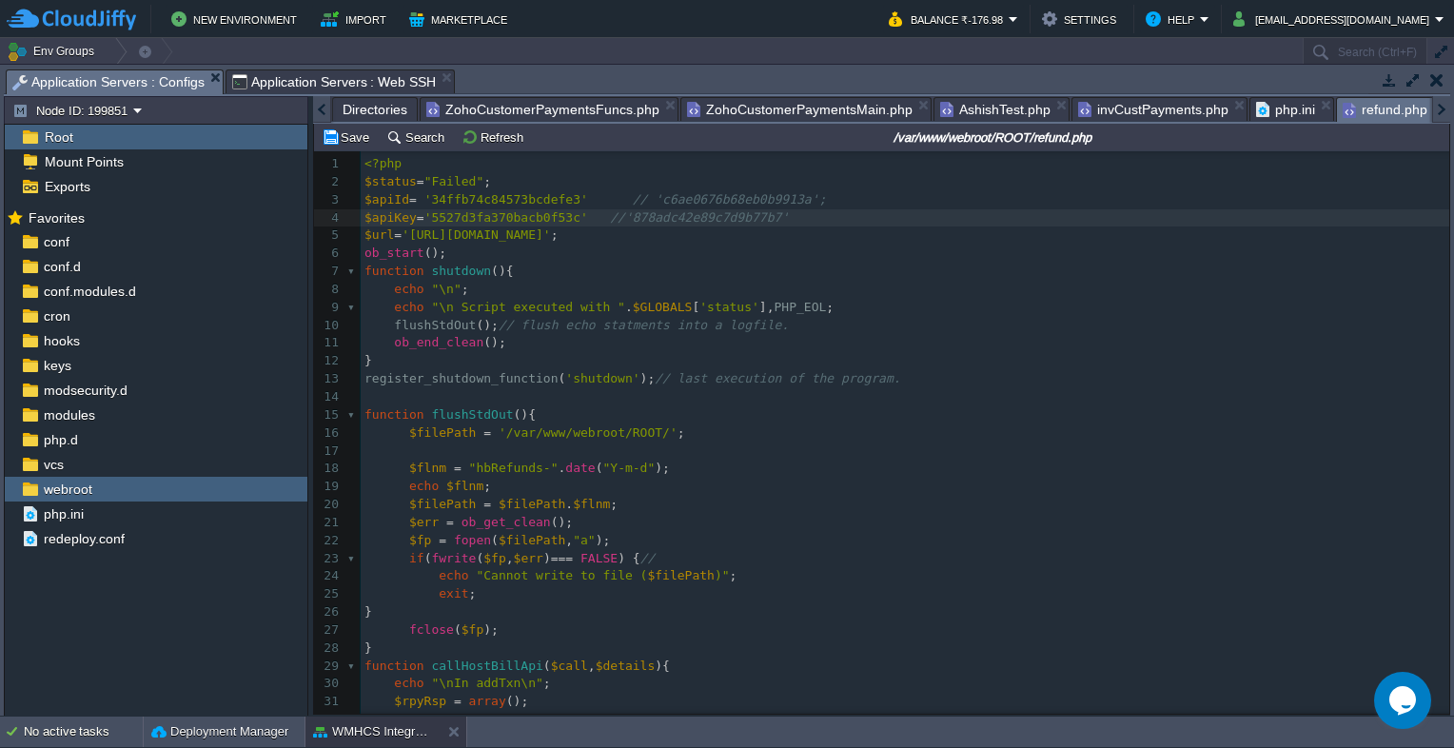
click at [568, 202] on div "xxxxxxxxxx print_r($trig); */ 1 <?php 2 $status = "Failed" ; 3 $apiId = '34ffb7…" at bounding box center [905, 585] width 1089 height 861
type textarea ";"
click at [805, 241] on pre "$url = '[URL][DOMAIN_NAME]' ;" at bounding box center [905, 236] width 1089 height 18
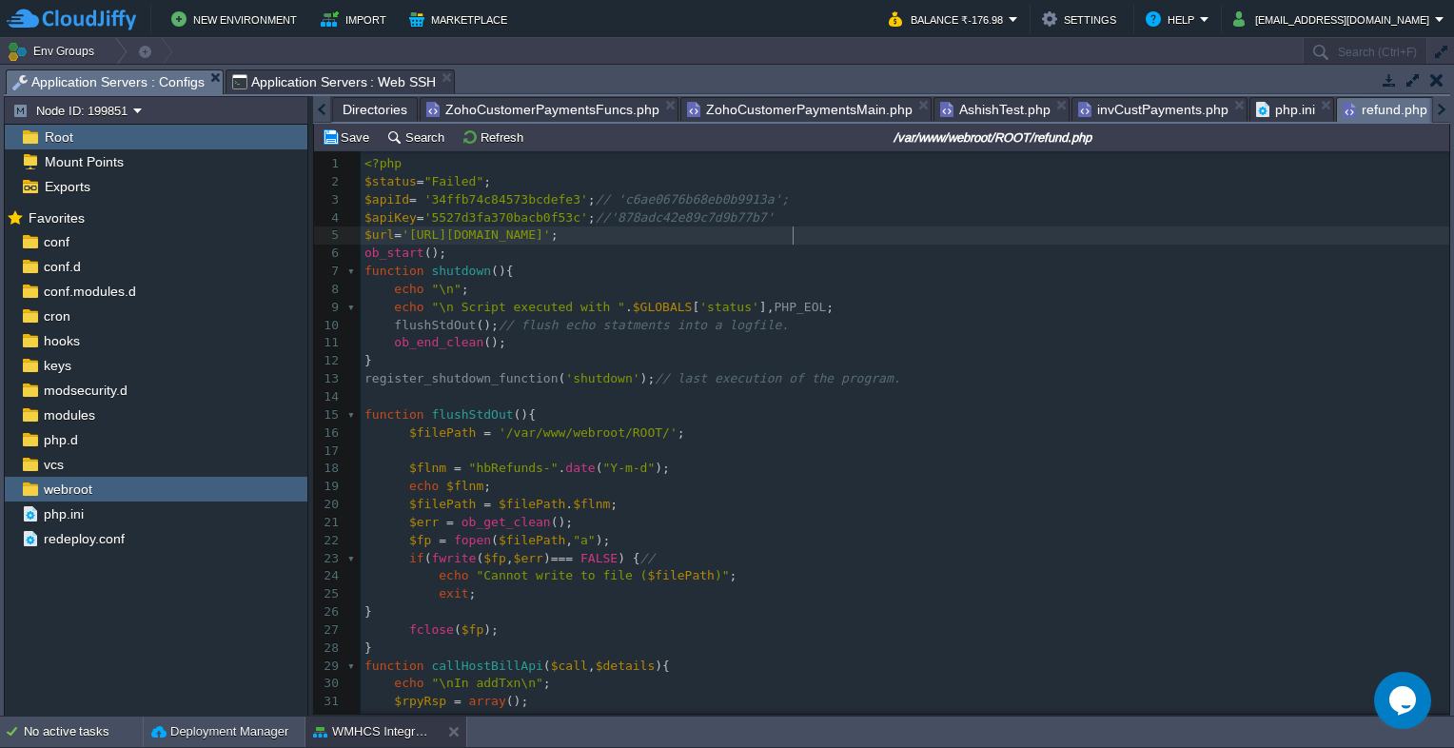
click at [808, 241] on pre "$url = '[URL][DOMAIN_NAME]' ;" at bounding box center [905, 236] width 1089 height 18
click at [332, 86] on span "Application Servers : Web SSH" at bounding box center [334, 81] width 205 height 23
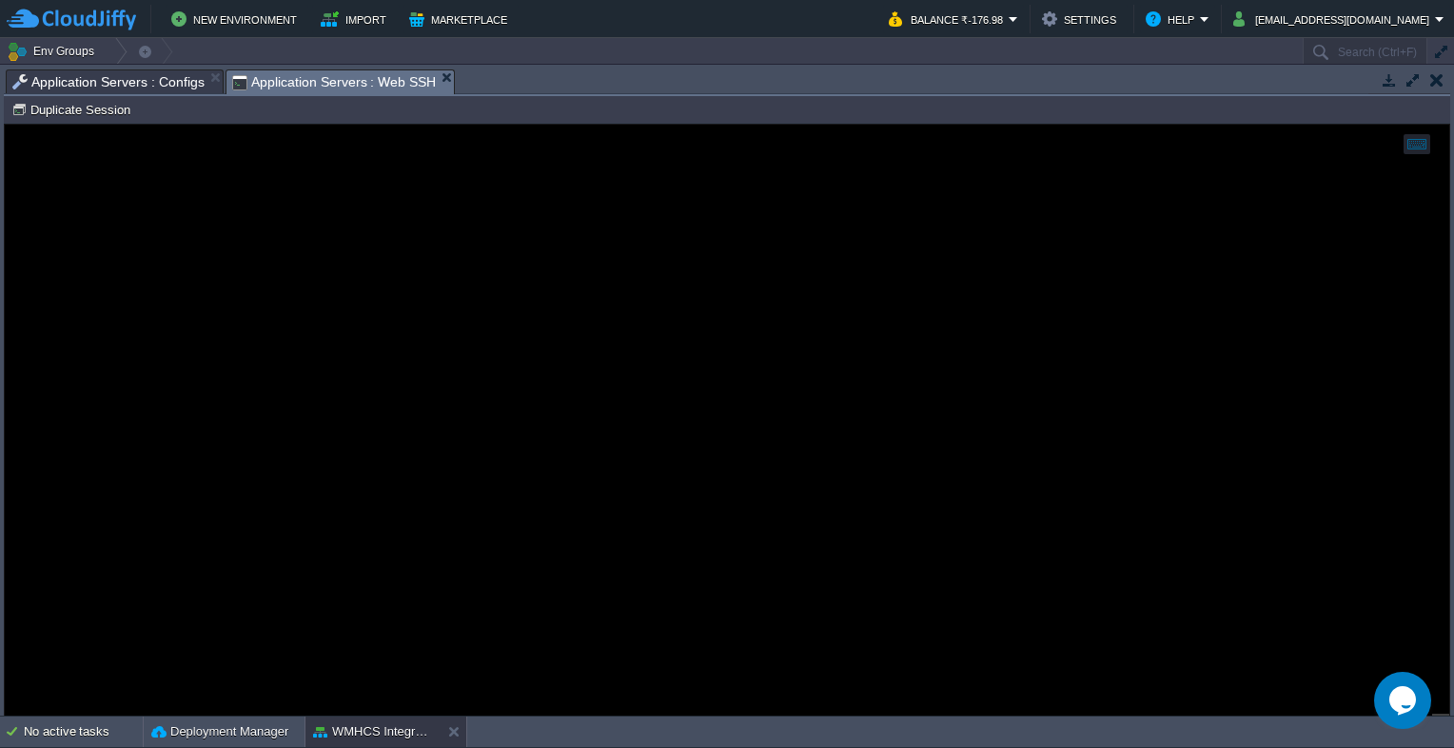
click at [126, 86] on span "Application Servers : Configs" at bounding box center [108, 81] width 192 height 23
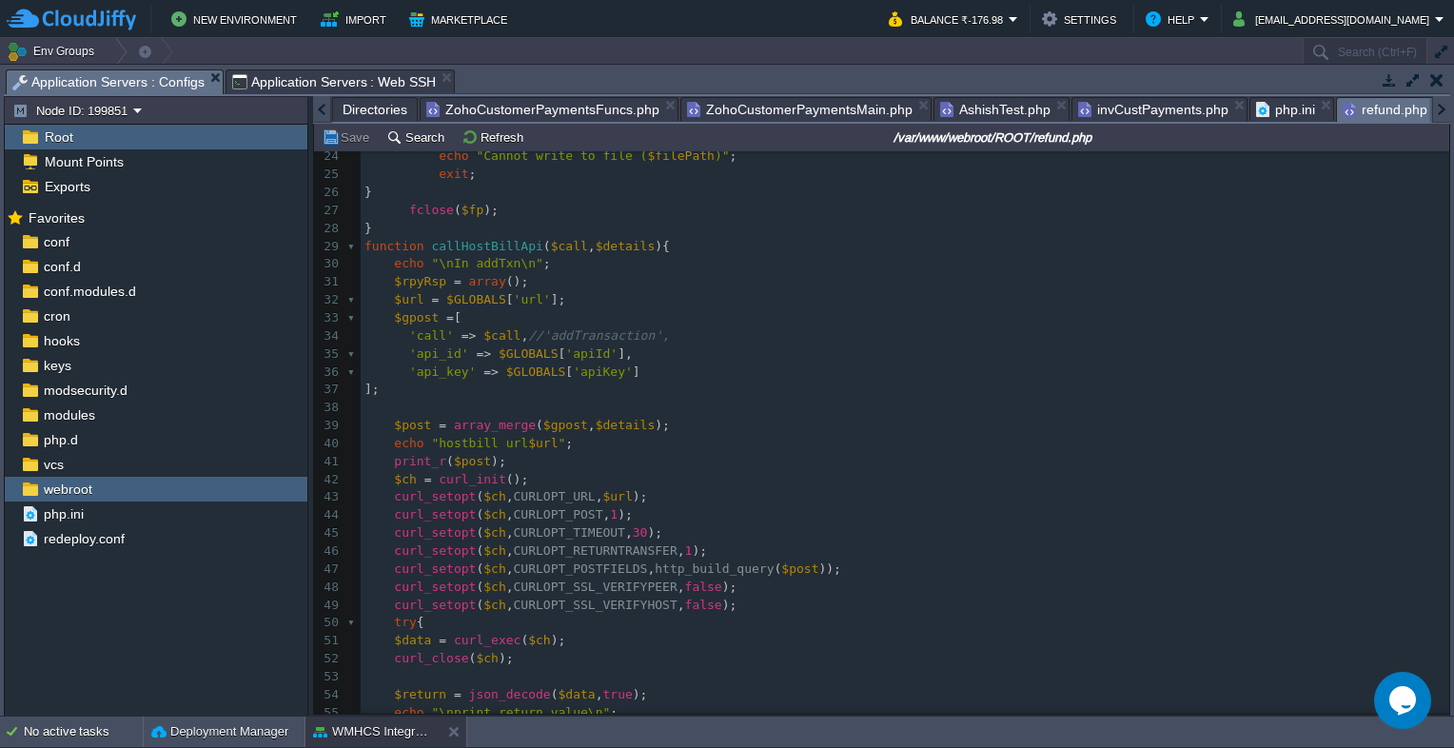
scroll to position [552, 0]
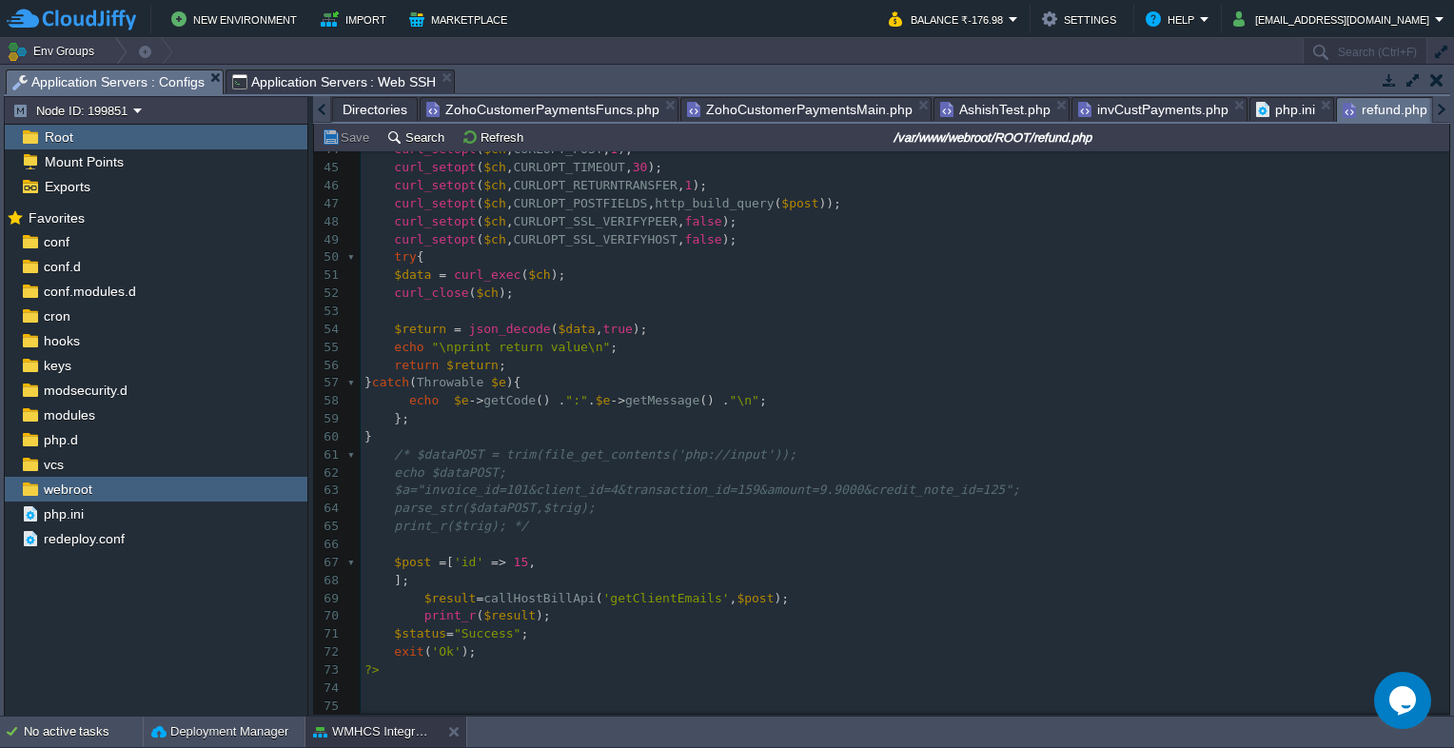
click at [269, 86] on span "Application Servers : Web SSH" at bounding box center [334, 81] width 205 height 23
